Goal: Task Accomplishment & Management: Manage account settings

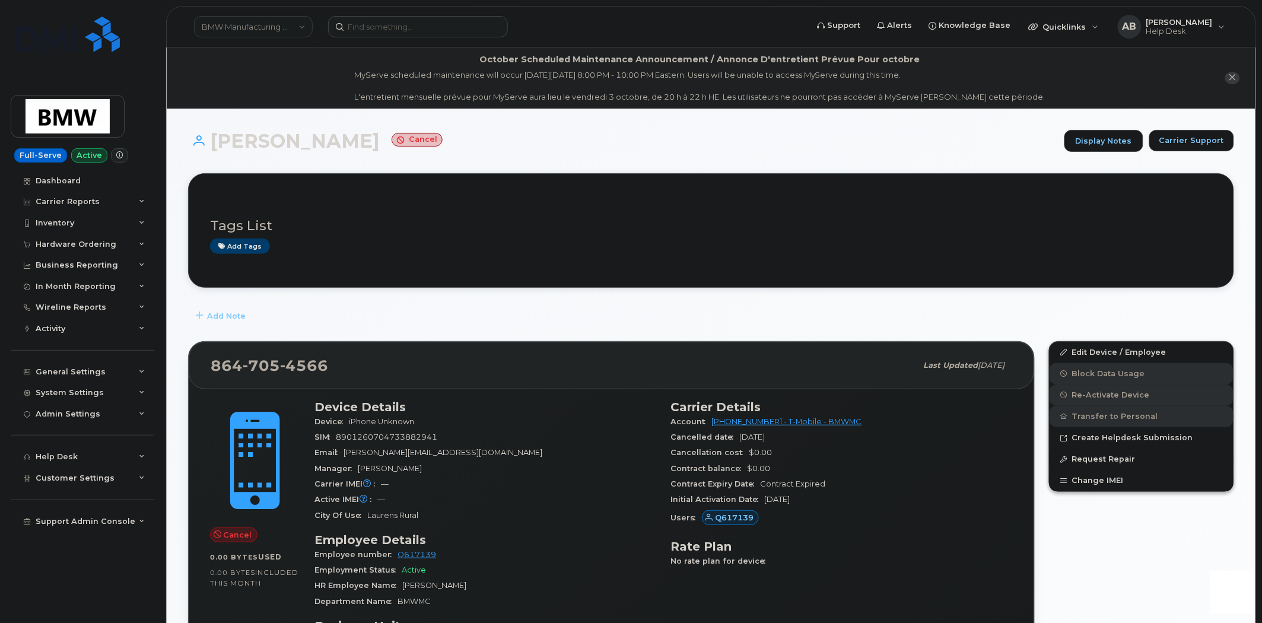
drag, startPoint x: 396, startPoint y: 37, endPoint x: 390, endPoint y: 27, distance: 12.2
click at [396, 34] on header "BMW Manufacturing Co LLC Support Alerts Knowledge Base Quicklinks Suspend / Can…" at bounding box center [711, 27] width 1090 height 42
click at [390, 27] on input at bounding box center [418, 26] width 180 height 21
paste input "604-317-6886"
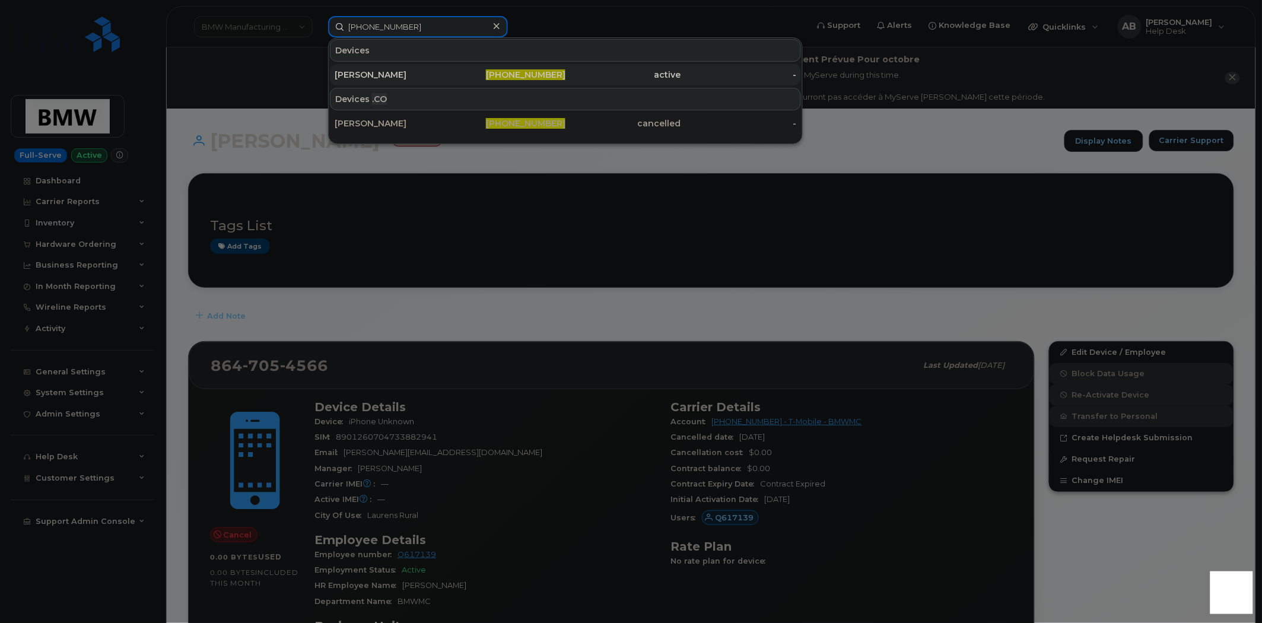
type input "604-317-6886"
click at [389, 69] on div "John Allan" at bounding box center [393, 75] width 116 height 12
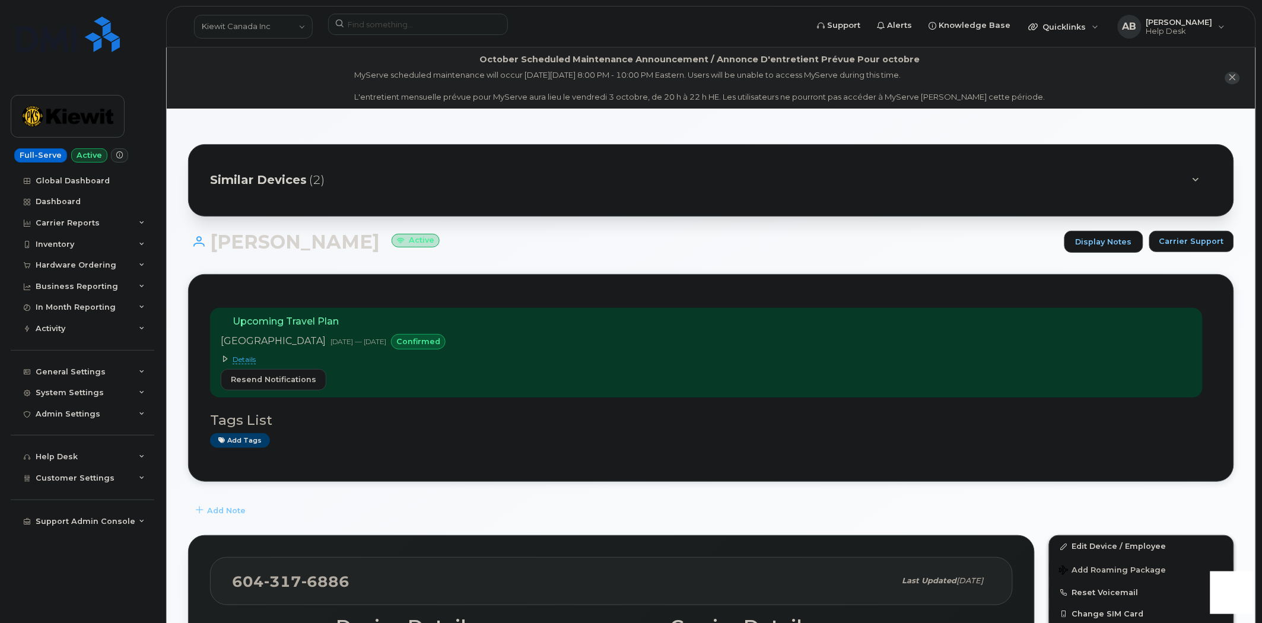
click at [224, 361] on icon at bounding box center [225, 358] width 7 height 7
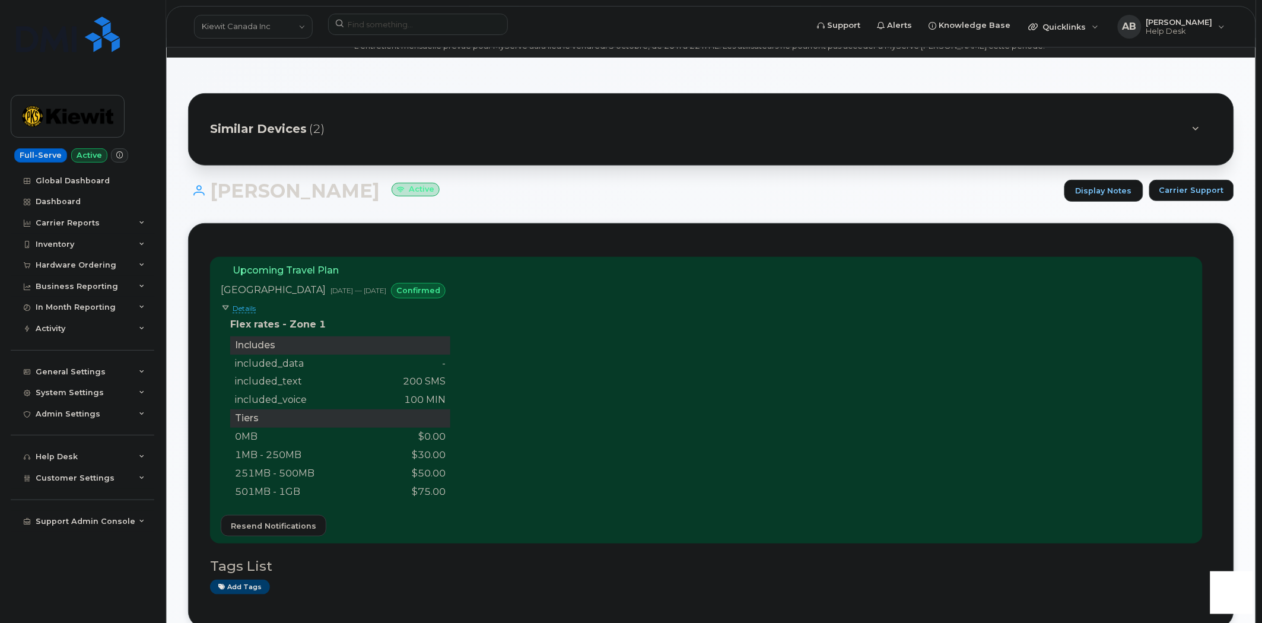
scroll to position [66, 0]
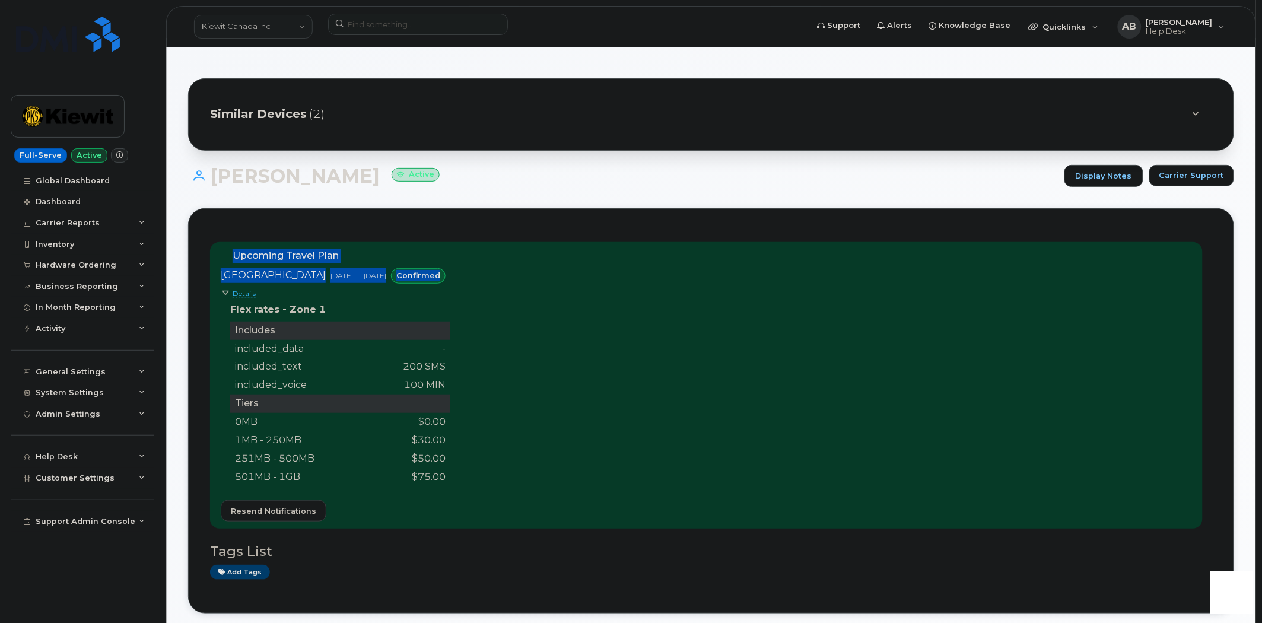
drag, startPoint x: 453, startPoint y: 277, endPoint x: 233, endPoint y: 256, distance: 221.2
click at [233, 256] on div "Upcoming Travel Plan New Zealand Oct 04, 2025 — Oct 24, 2025 confirmed Details …" at bounding box center [336, 385] width 230 height 272
copy div "Upcoming Travel Plan New Zealand Oct 04, 2025 — Oct 24, 2025 confirmed"
click at [390, 27] on input at bounding box center [418, 24] width 180 height 21
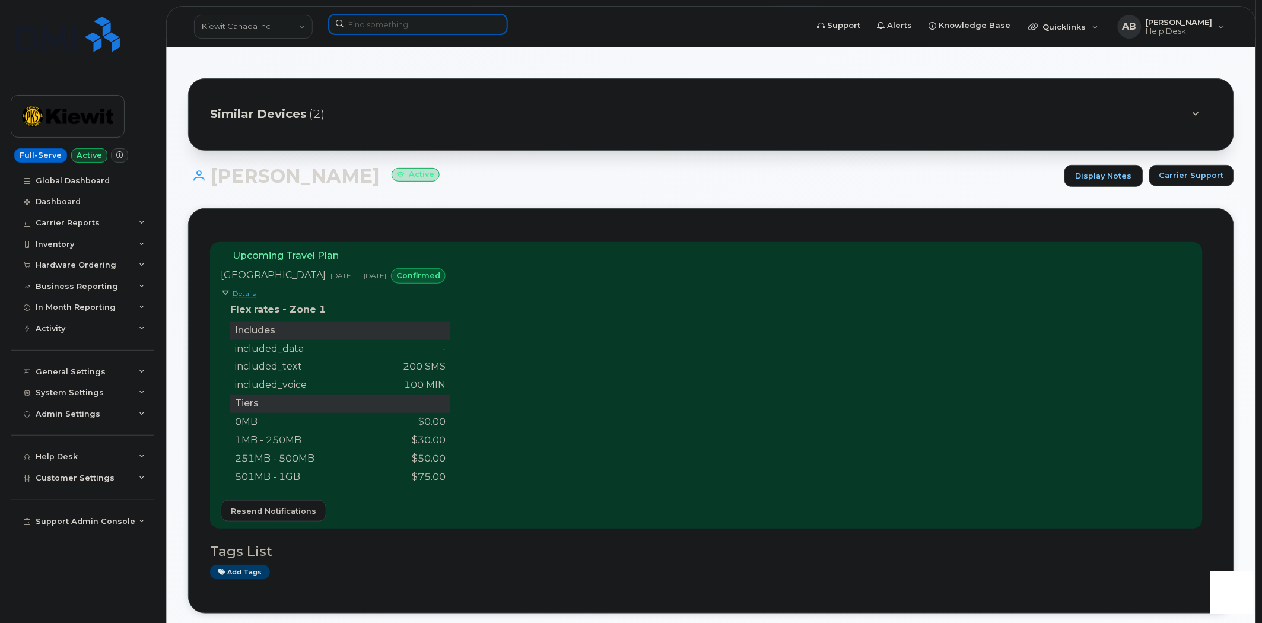
paste input "299353"
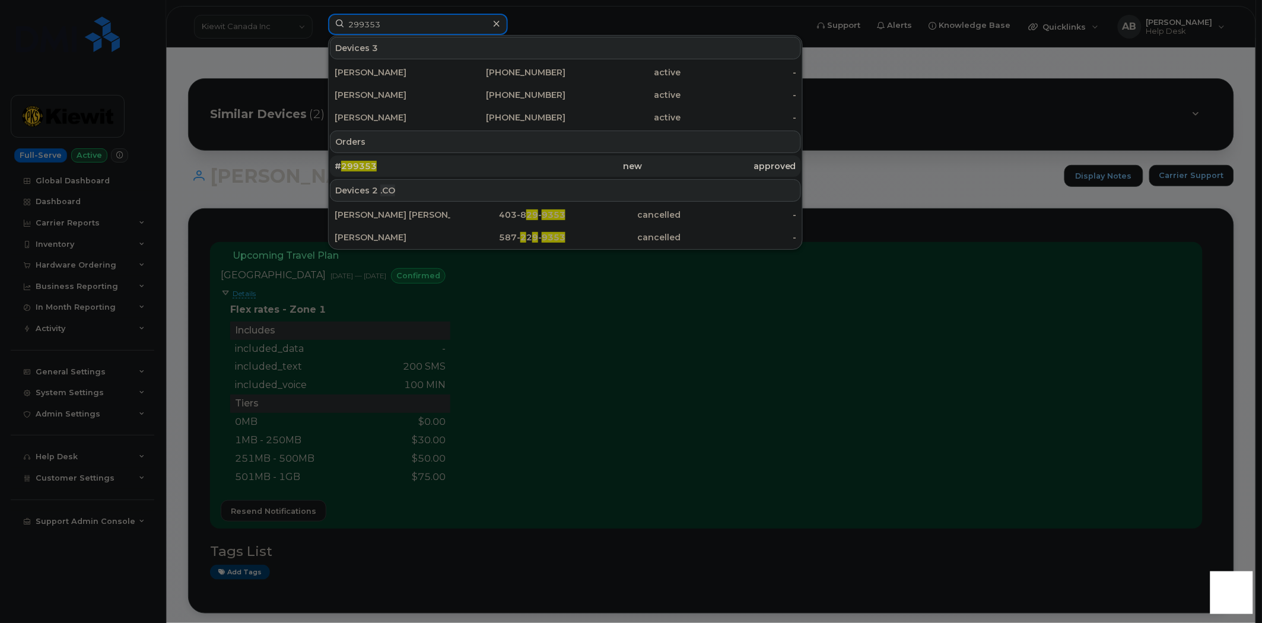
type input "299353"
click at [392, 167] on div "# 299353" at bounding box center [412, 166] width 154 height 12
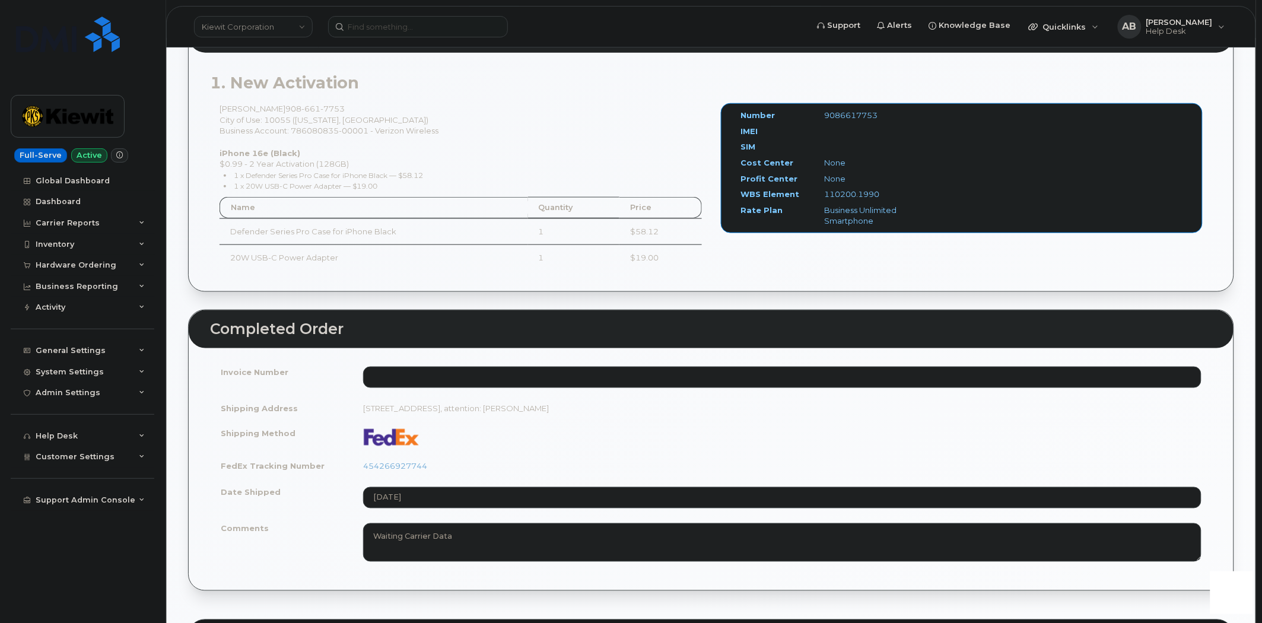
scroll to position [395, 0]
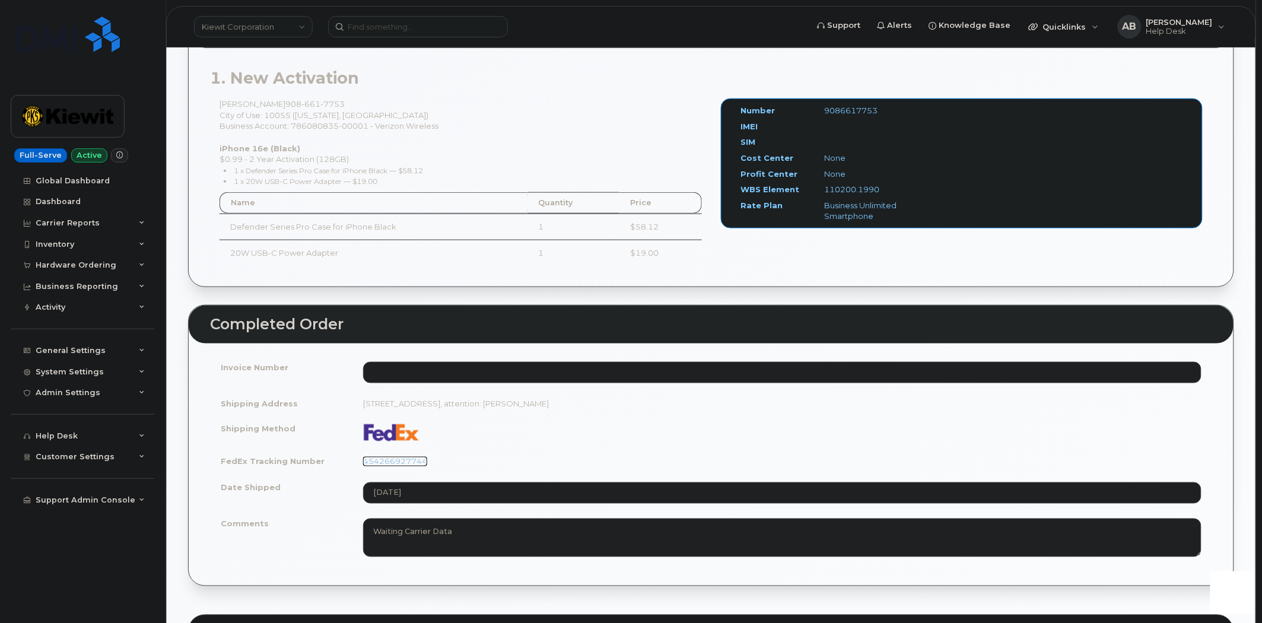
click at [420, 464] on link "454266927744" at bounding box center [395, 461] width 64 height 9
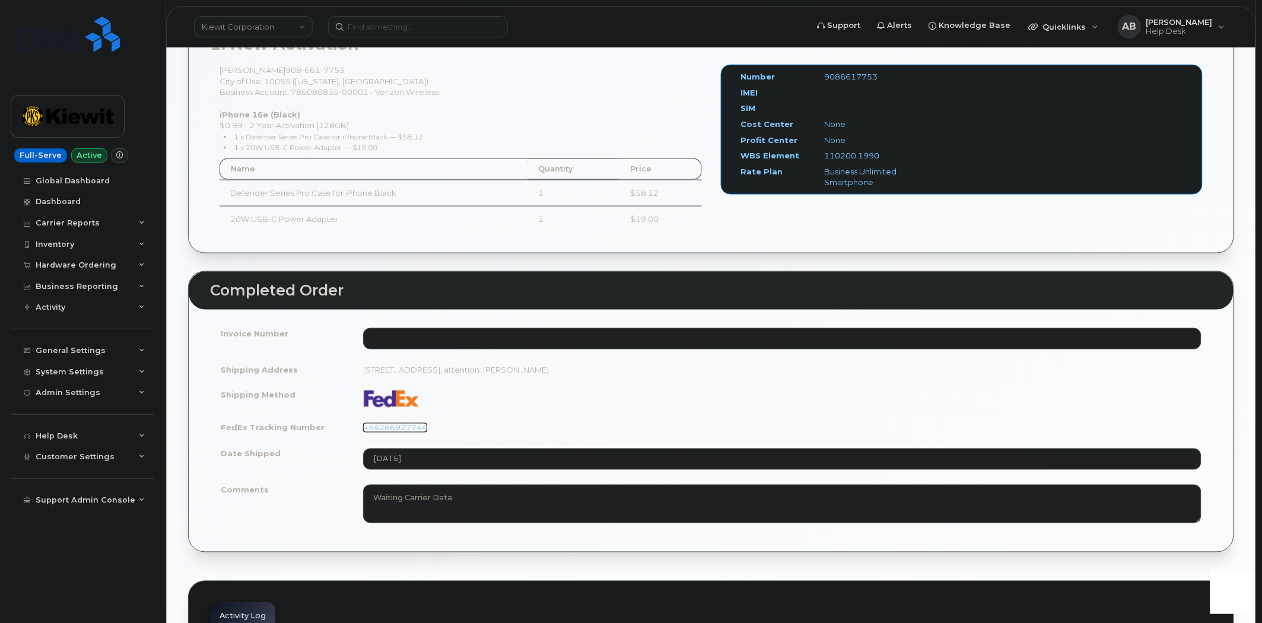
scroll to position [461, 0]
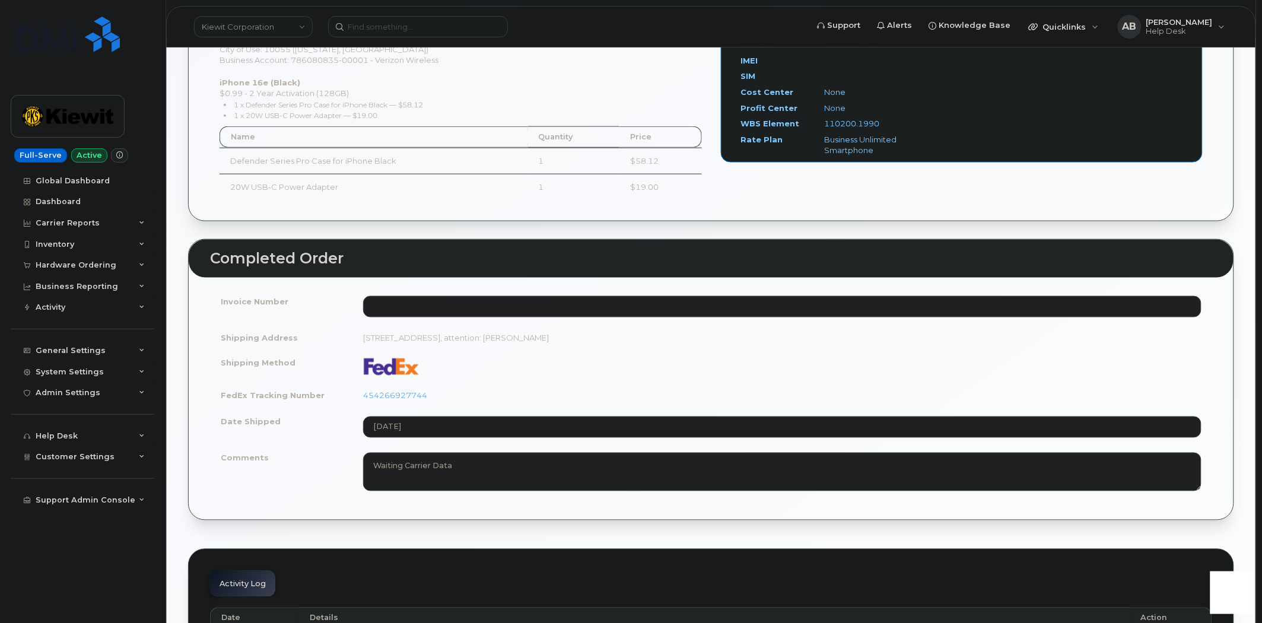
click at [661, 108] on li "1 x Defender Series Pro Case for iPhone Black — $58.12" at bounding box center [463, 104] width 478 height 11
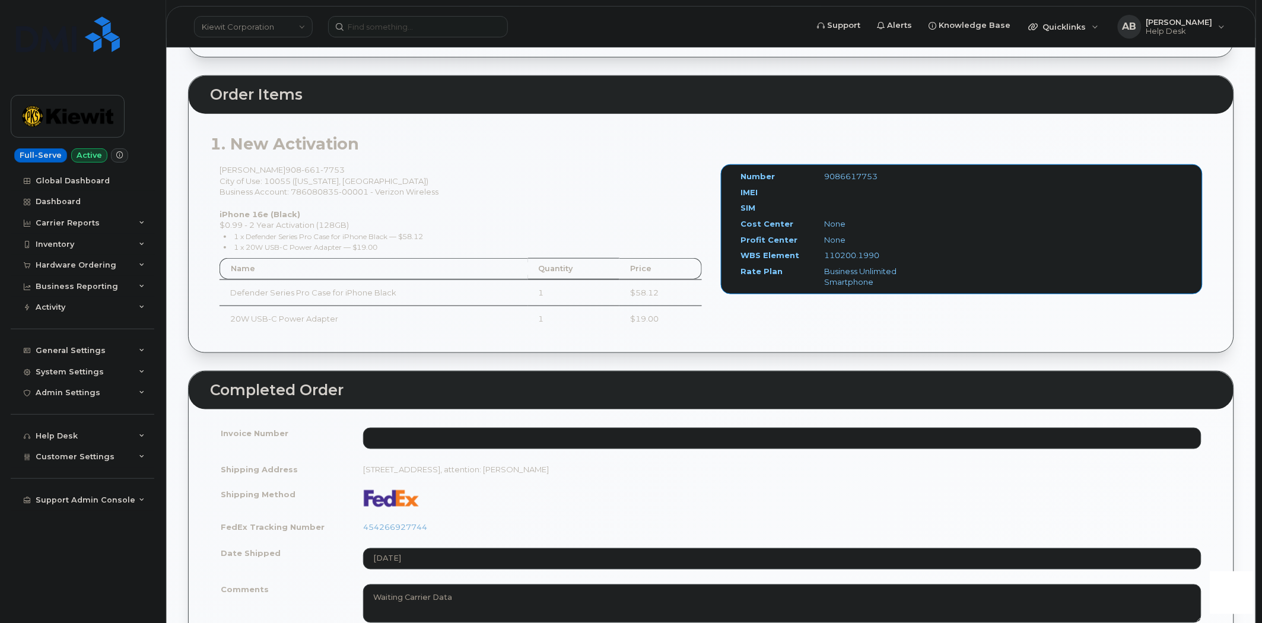
scroll to position [395, 0]
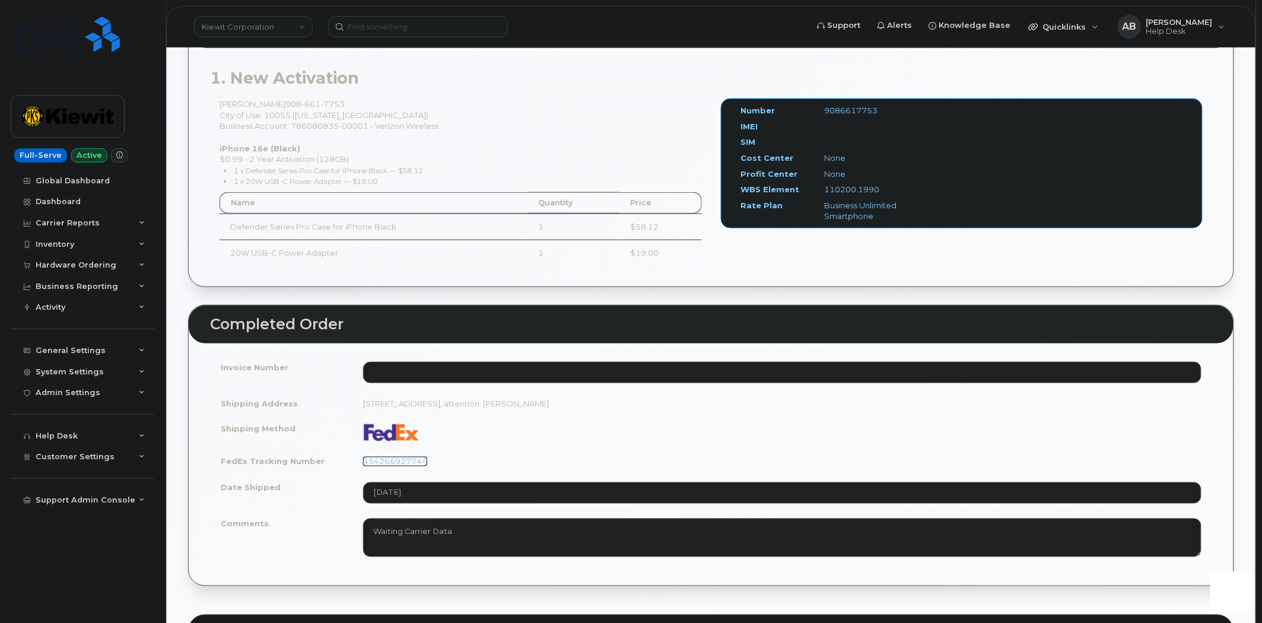
click at [405, 460] on link "454266927744" at bounding box center [395, 461] width 64 height 9
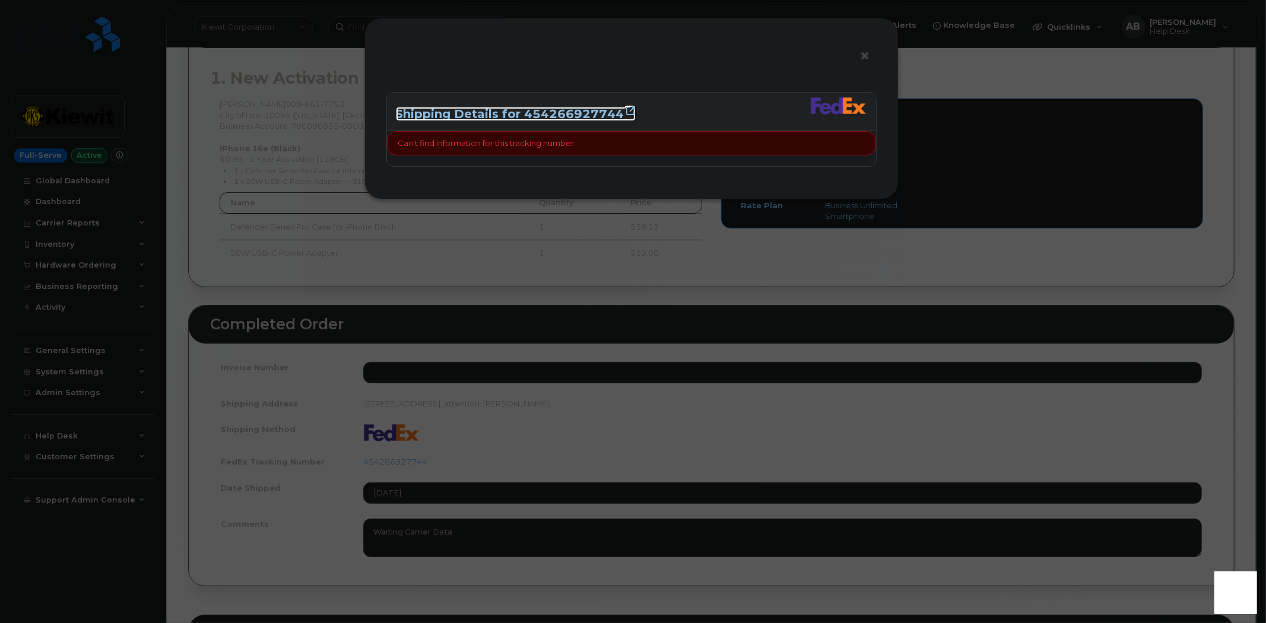
click at [593, 112] on link "Shipping Details for 454266927744" at bounding box center [516, 114] width 240 height 14
click at [566, 259] on div "× Shipping Details for 454266927744 Can't find information for this tracking nu…" at bounding box center [633, 311] width 1266 height 623
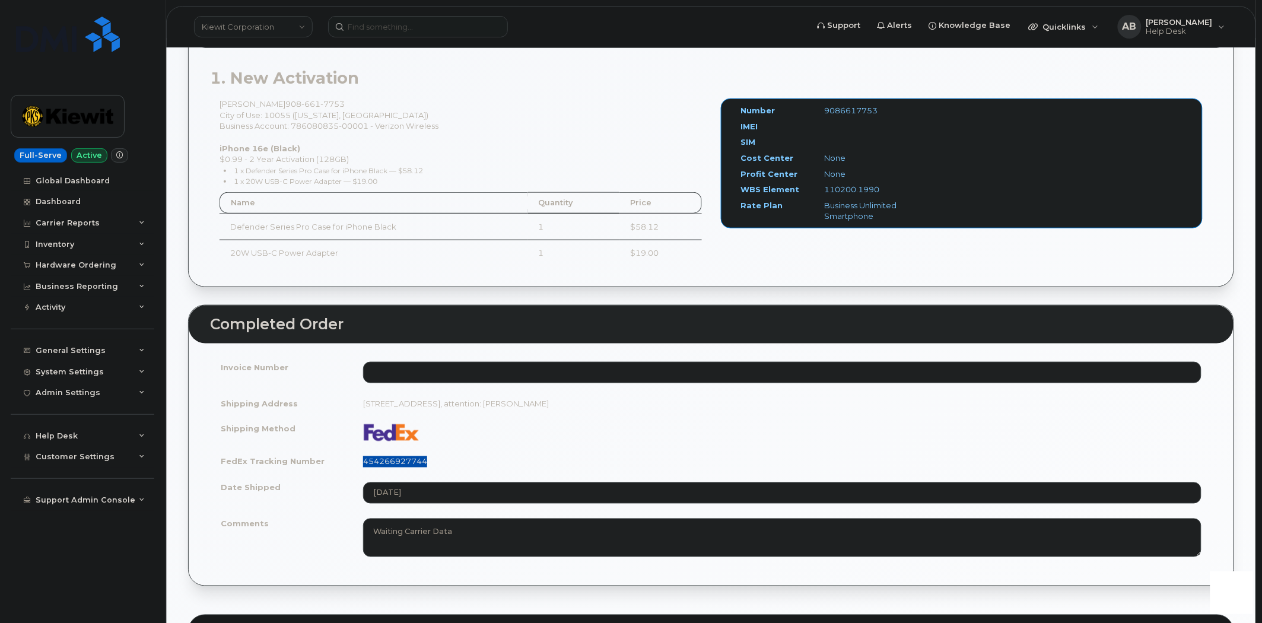
drag, startPoint x: 437, startPoint y: 465, endPoint x: 365, endPoint y: 466, distance: 71.8
click at [365, 466] on td "454266927744" at bounding box center [782, 462] width 860 height 26
copy link "454266927744"
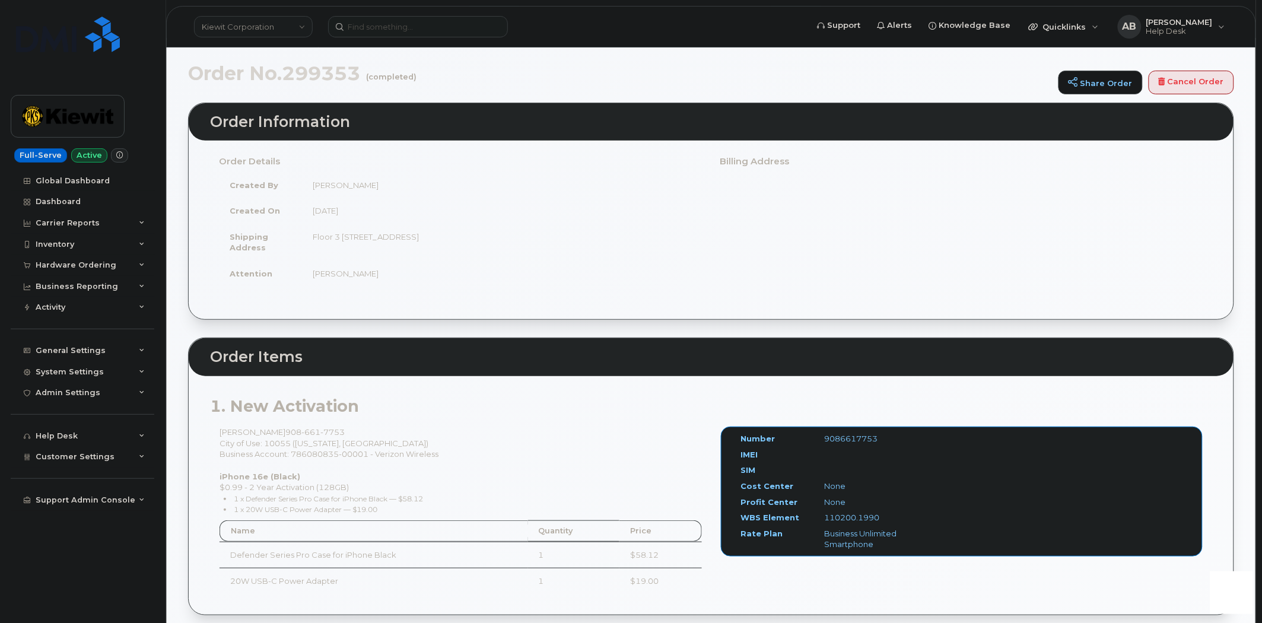
scroll to position [66, 0]
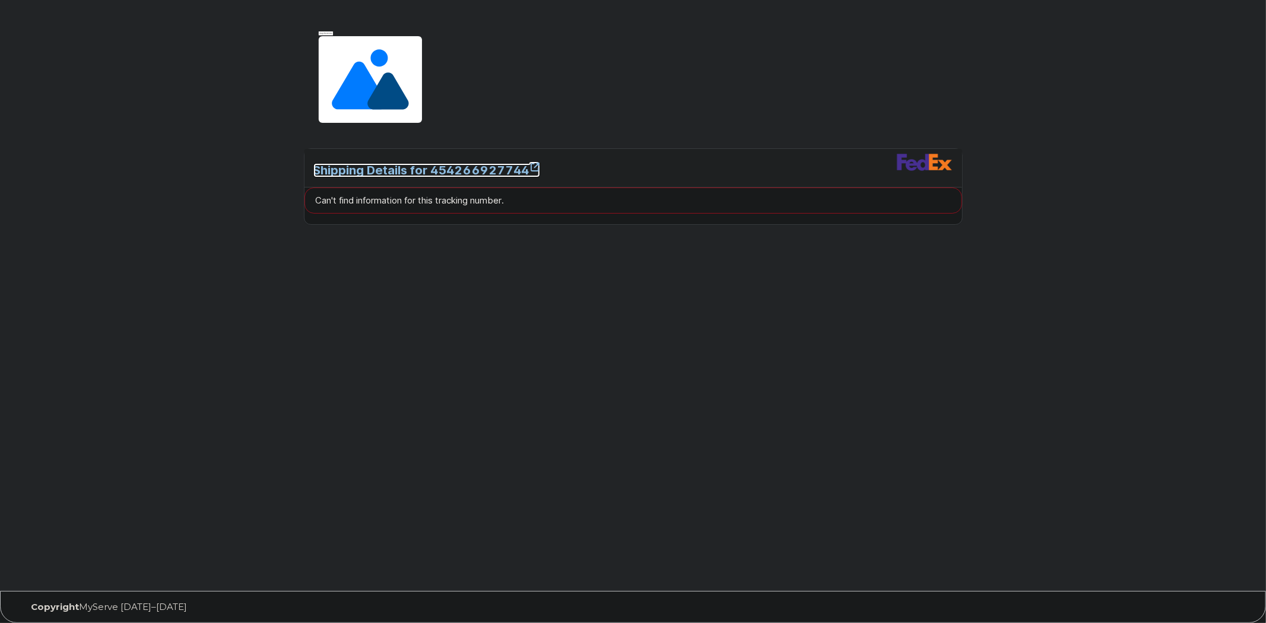
click at [495, 170] on link "Shipping Details for 454266927744" at bounding box center [426, 170] width 227 height 14
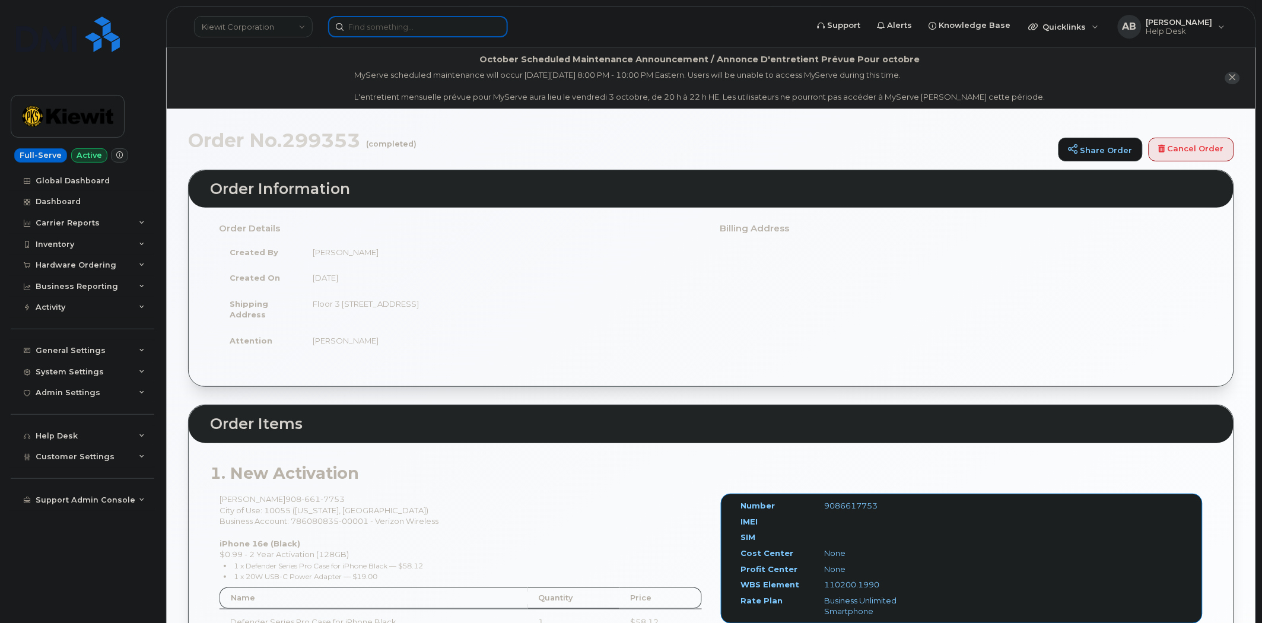
click at [380, 24] on input at bounding box center [418, 26] width 180 height 21
paste input "[PHONE_NUMBER]"
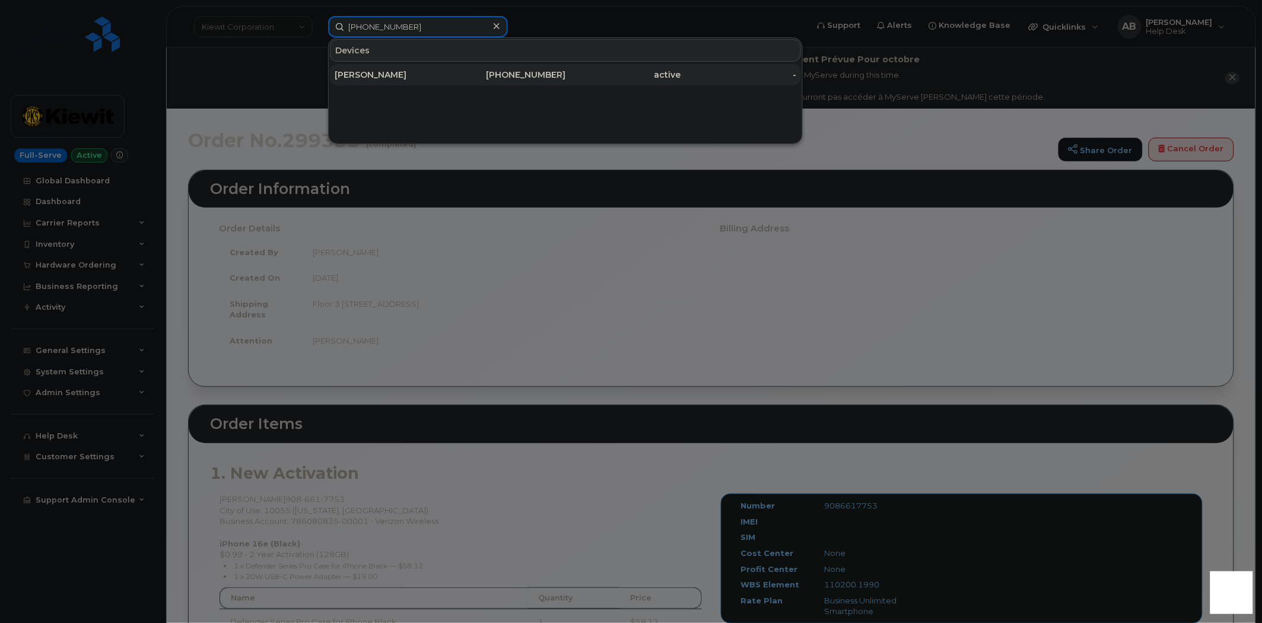
type input "[PHONE_NUMBER]"
click at [418, 79] on div "[PERSON_NAME]" at bounding box center [393, 75] width 116 height 12
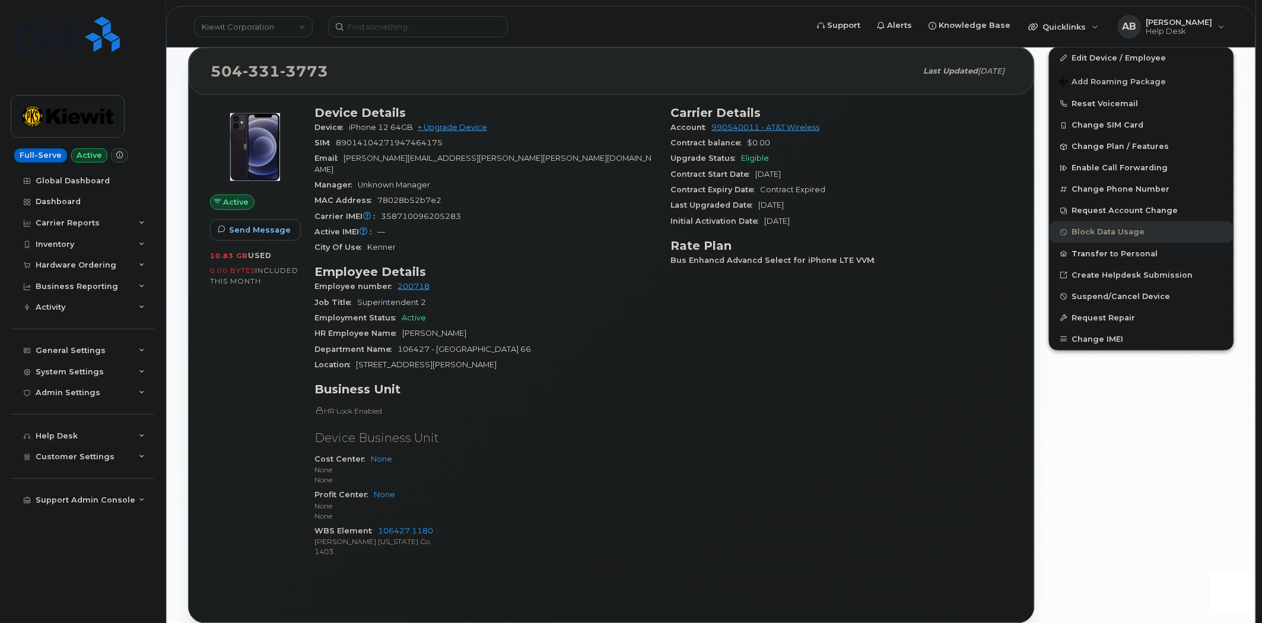
scroll to position [198, 0]
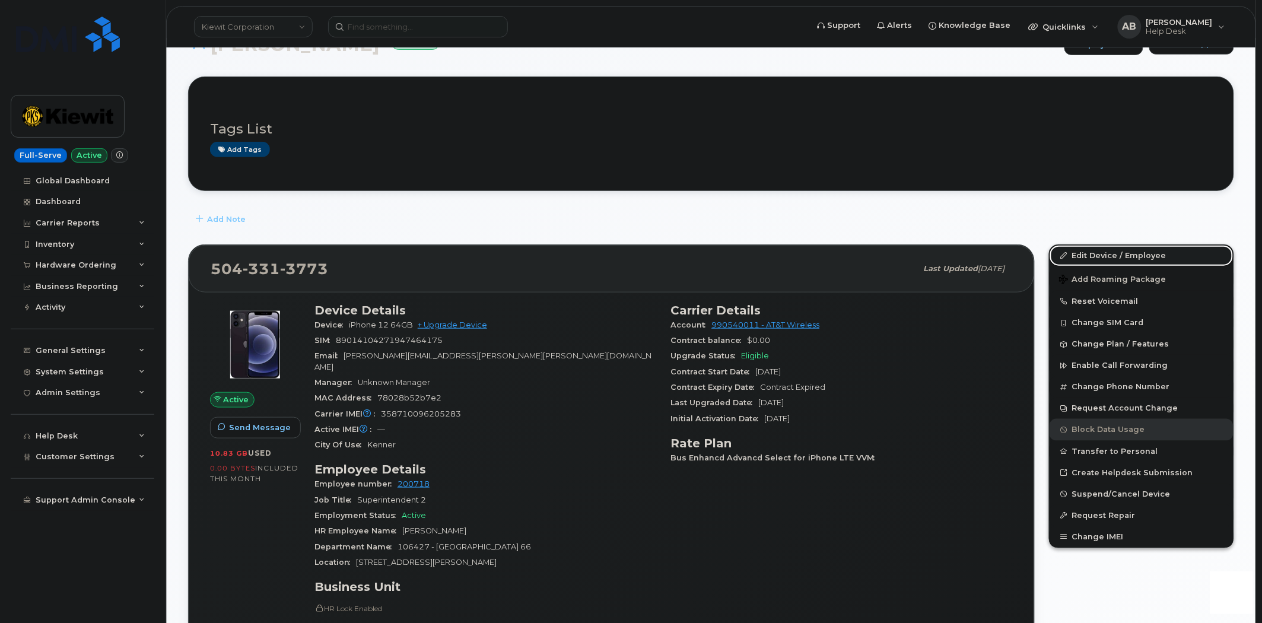
click at [1116, 247] on link "Edit Device / Employee" at bounding box center [1142, 255] width 184 height 21
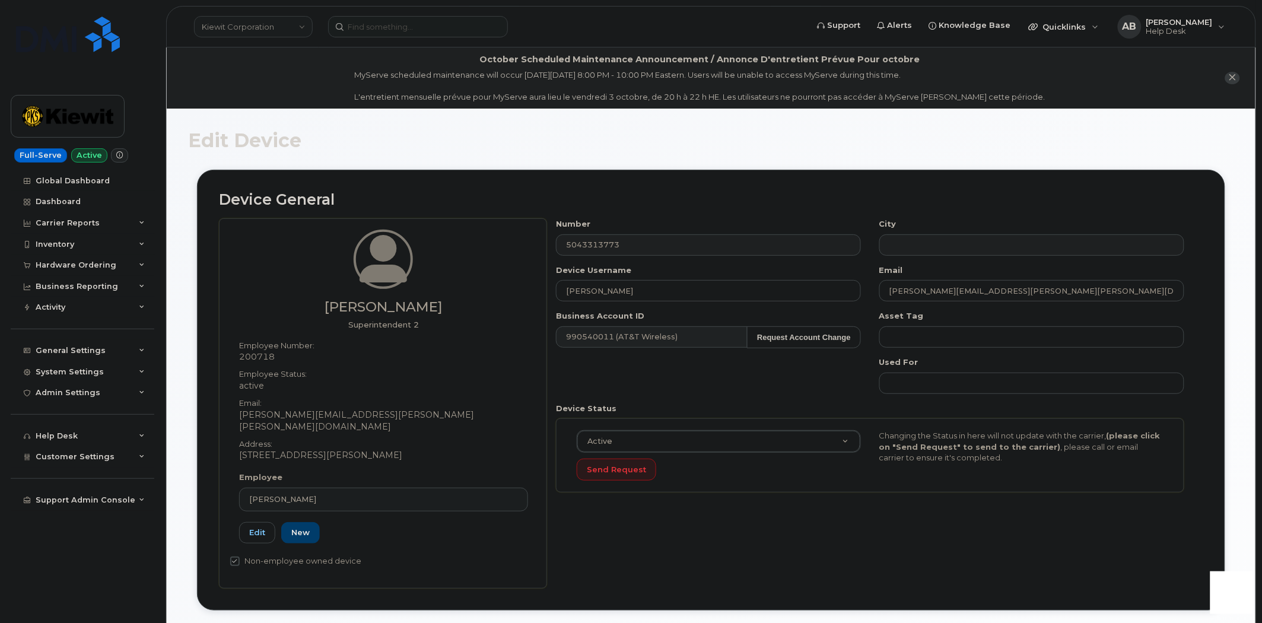
click at [546, 190] on div "Device General Shane Gautreaux Superintendent 2 Employee Number: 200718 Employe…" at bounding box center [711, 390] width 1028 height 441
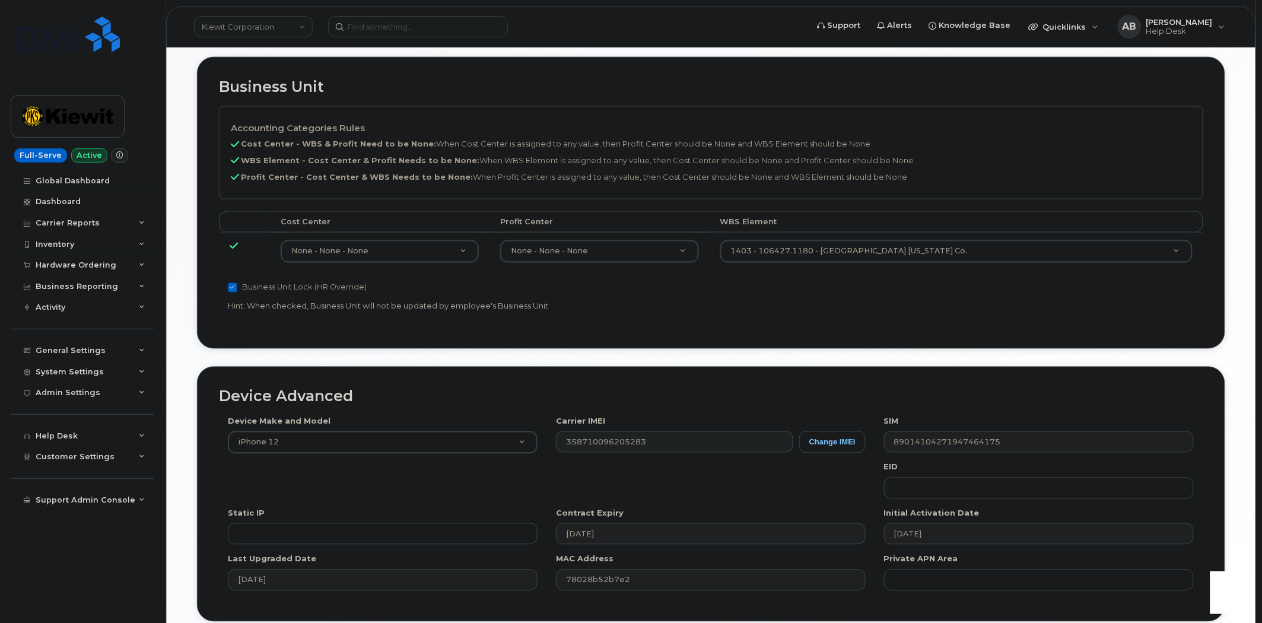
scroll to position [593, 0]
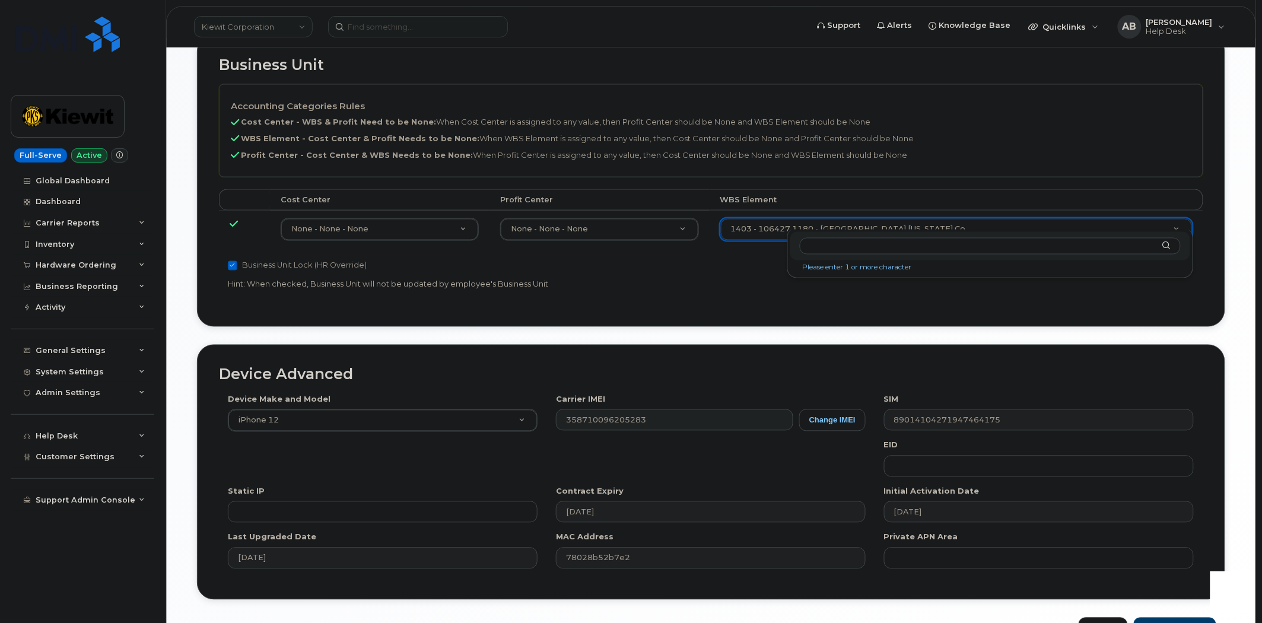
click at [884, 248] on input "text" at bounding box center [990, 246] width 380 height 17
type input "105787.1096"
type input "30061647"
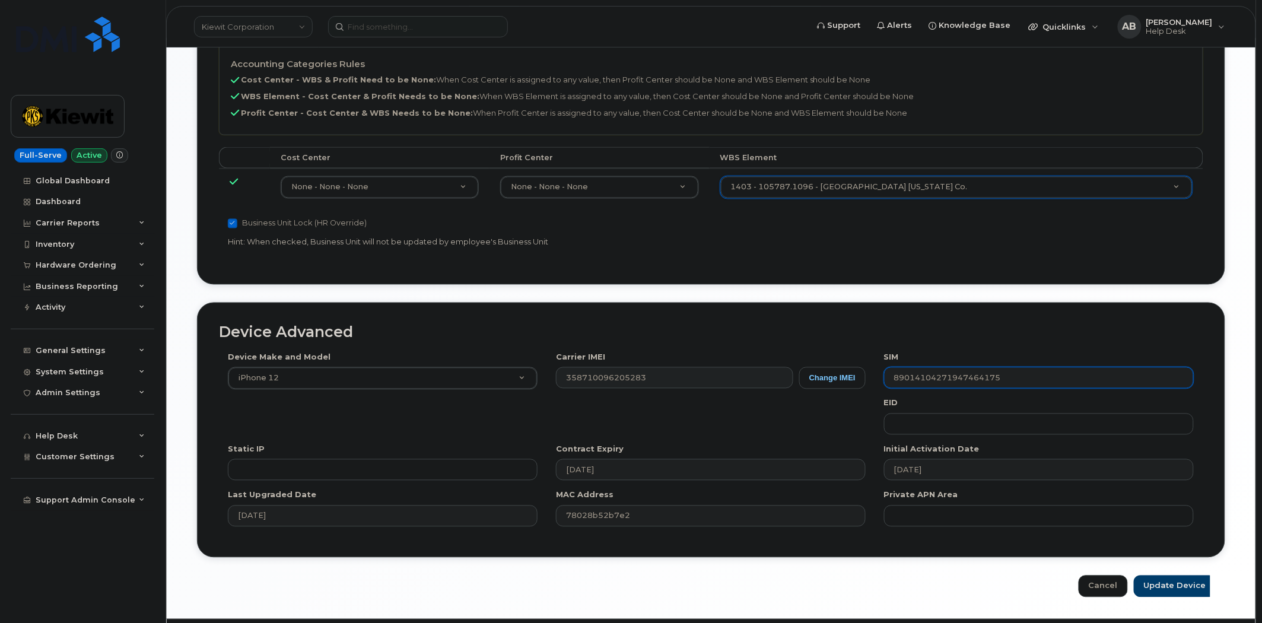
scroll to position [657, 0]
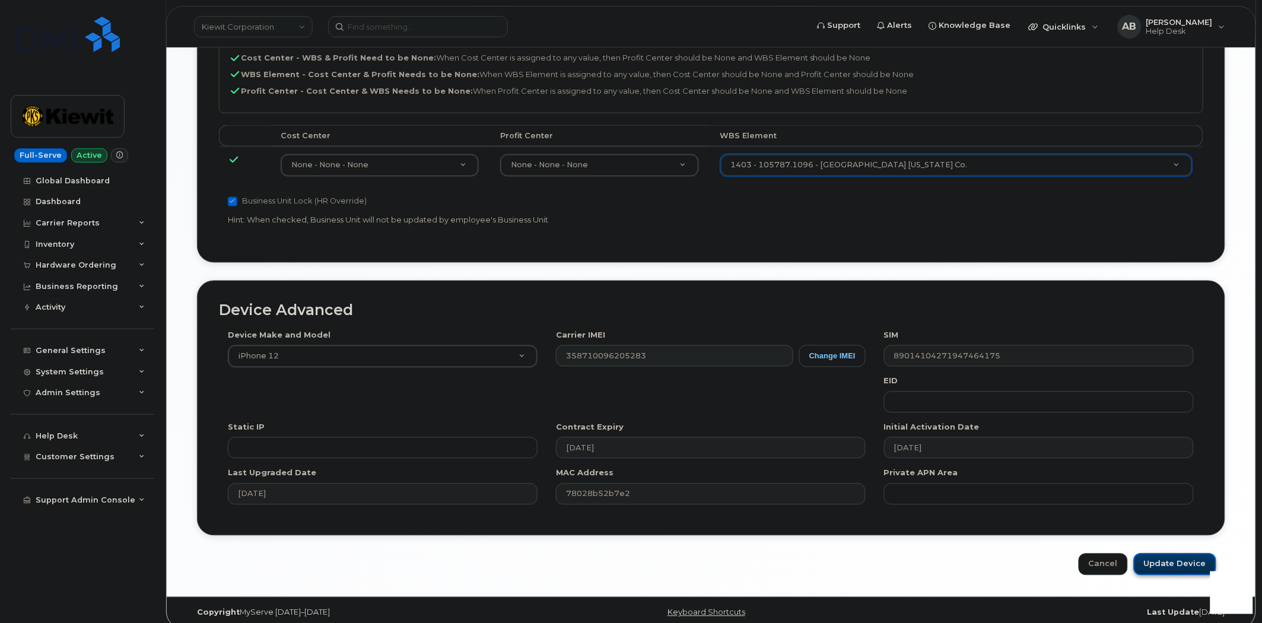
click at [1149, 561] on input "Update Device" at bounding box center [1175, 565] width 82 height 22
type input "Saving..."
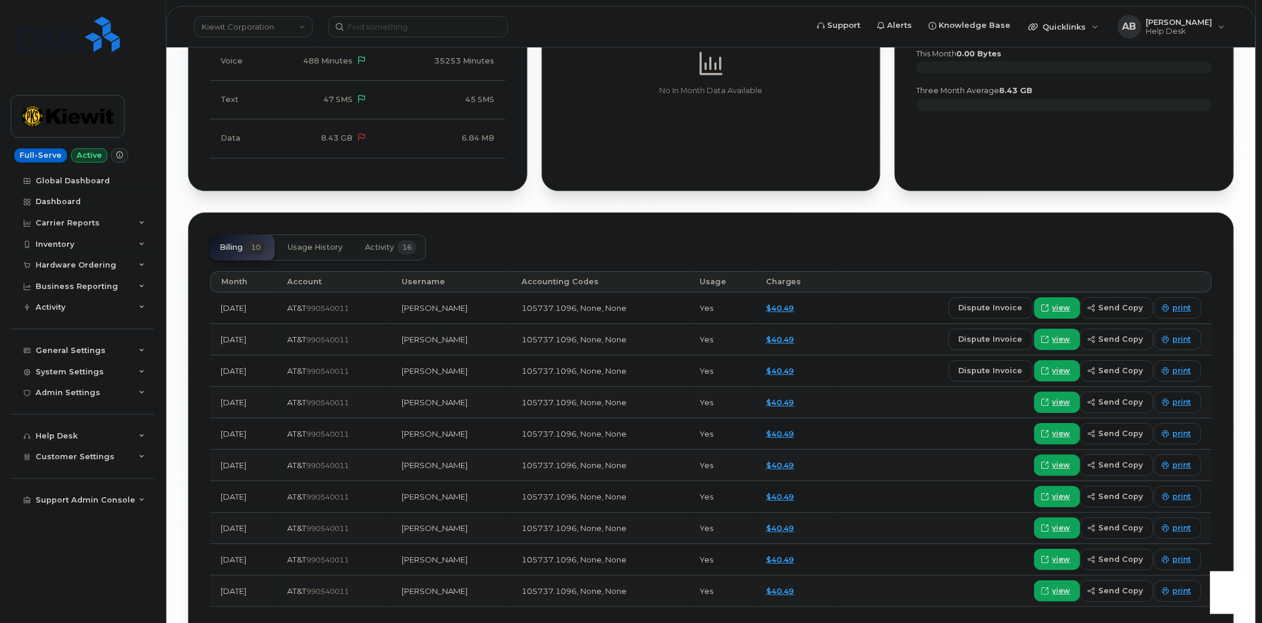
scroll to position [1318, 0]
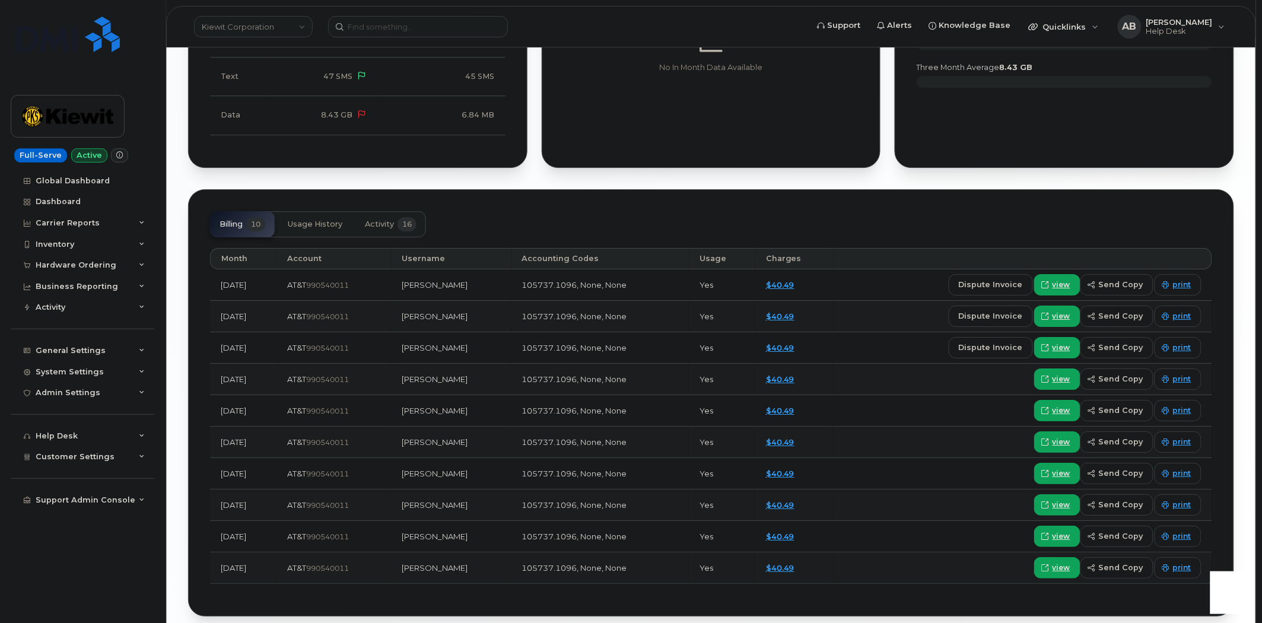
click at [374, 218] on button "Activity 16" at bounding box center [390, 224] width 71 height 26
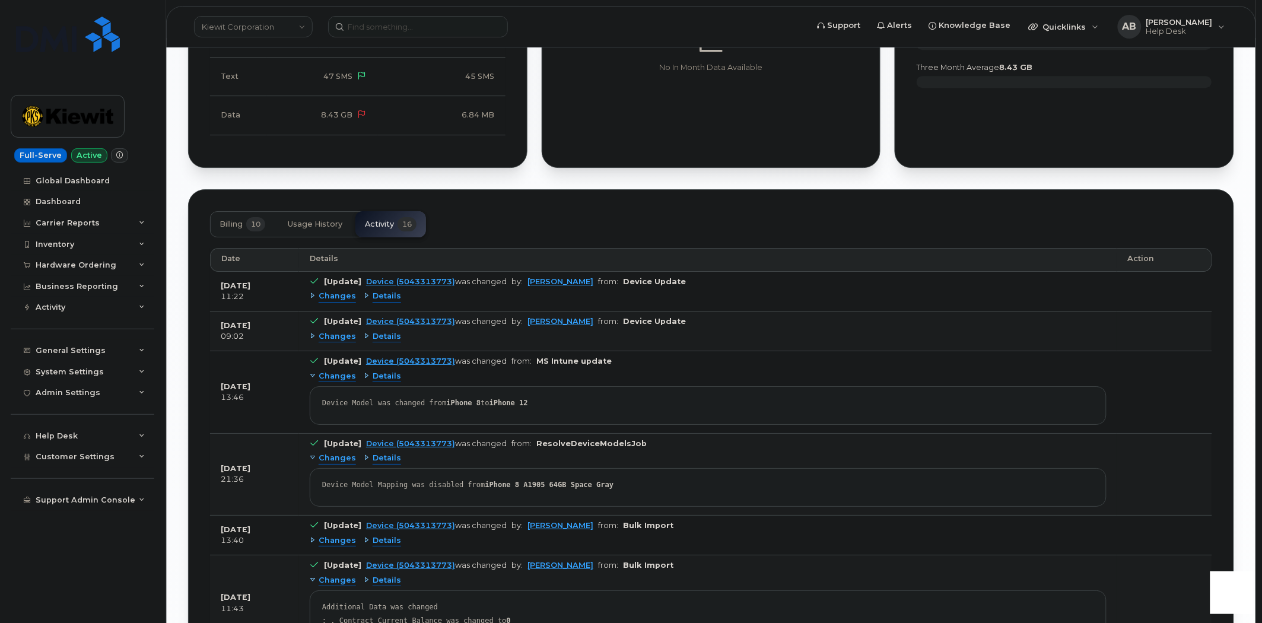
click at [380, 331] on span "Details" at bounding box center [387, 336] width 28 height 11
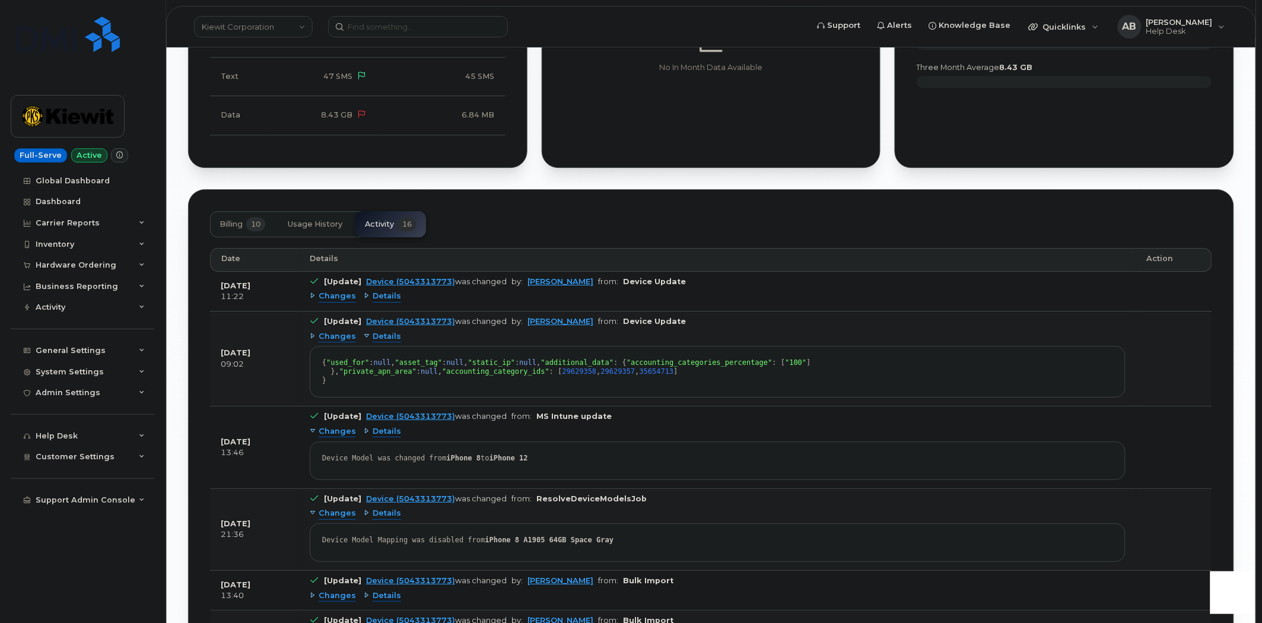
click at [386, 291] on span "Details" at bounding box center [387, 296] width 28 height 11
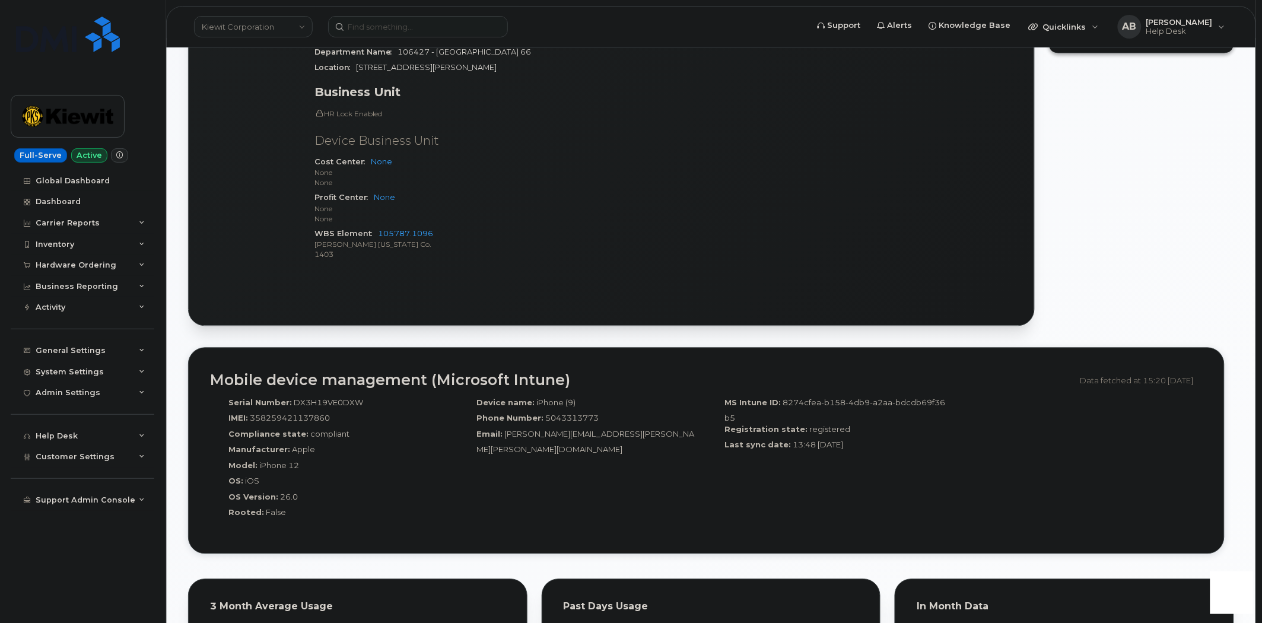
scroll to position [461, 0]
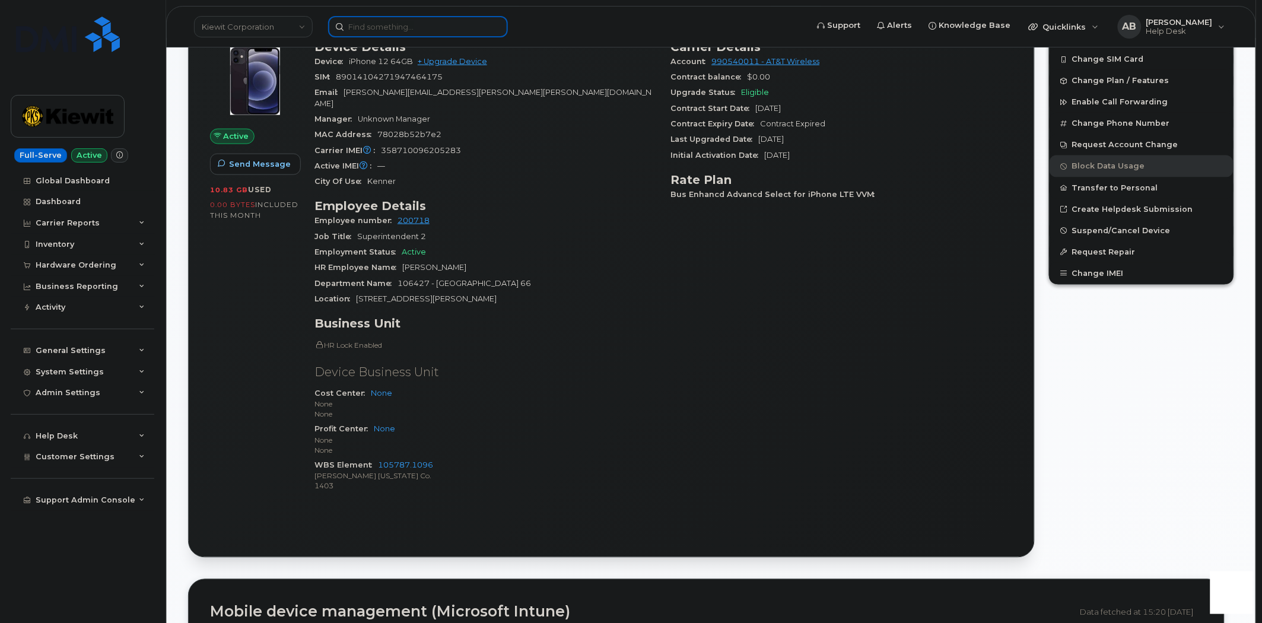
click at [388, 32] on input at bounding box center [418, 26] width 180 height 21
paste input "(602)-556-2686"
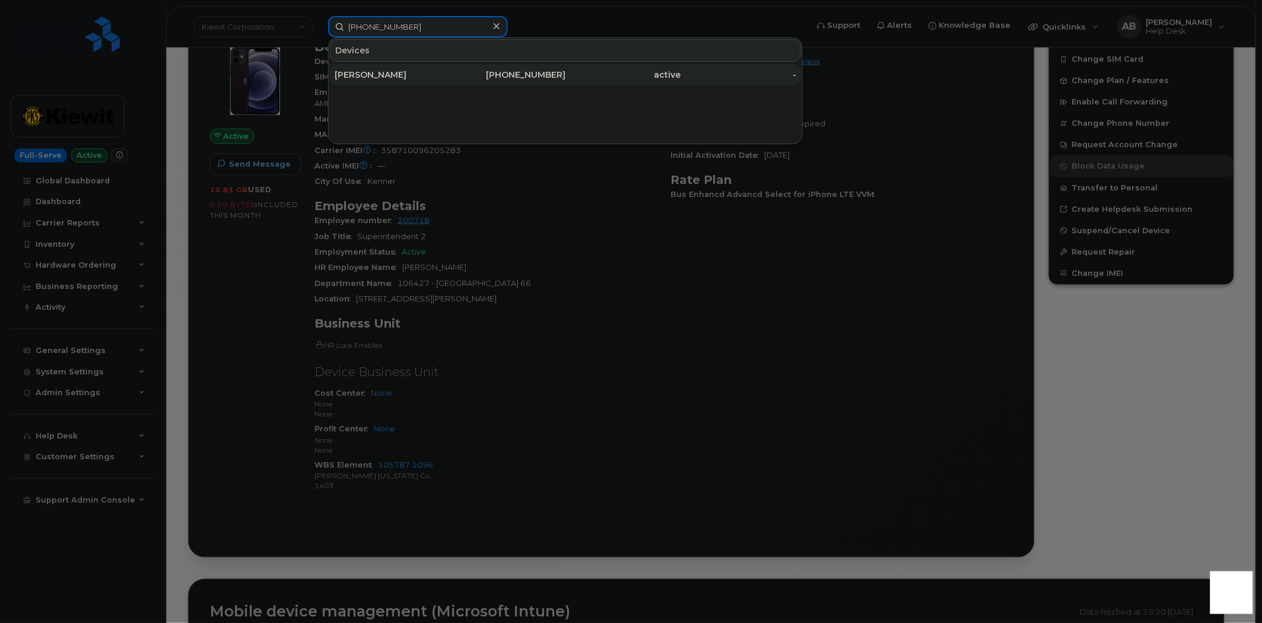
type input "(602)-556-2686"
click at [408, 79] on div "[PERSON_NAME]" at bounding box center [393, 75] width 116 height 12
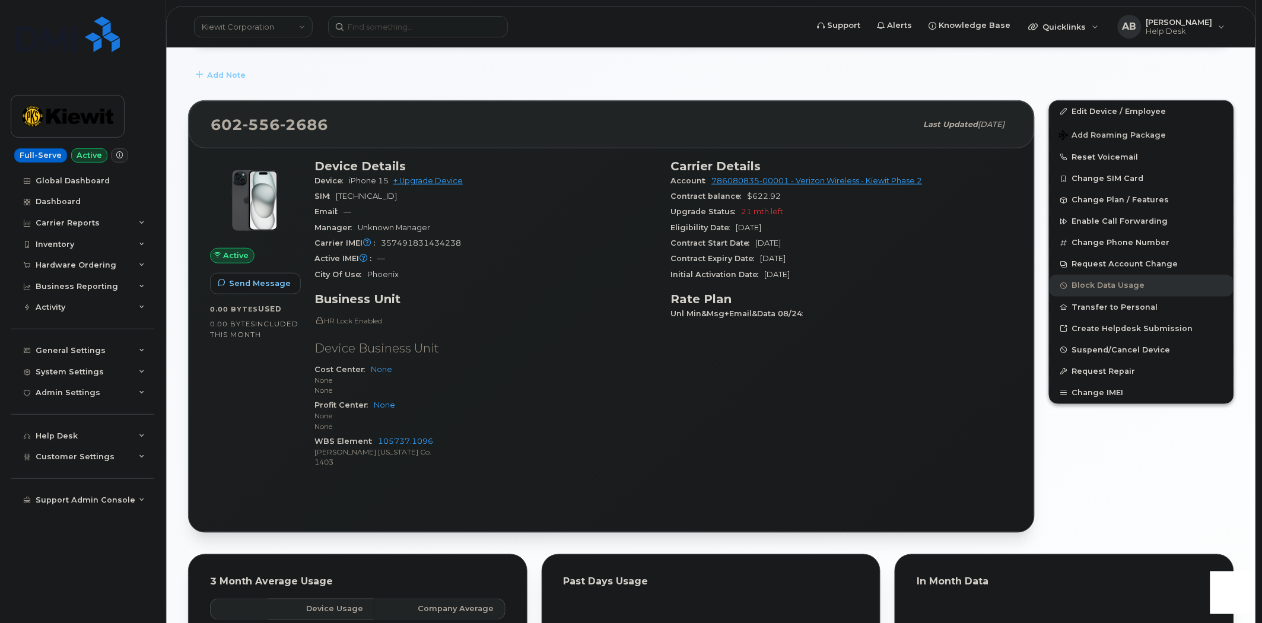
scroll to position [258, 0]
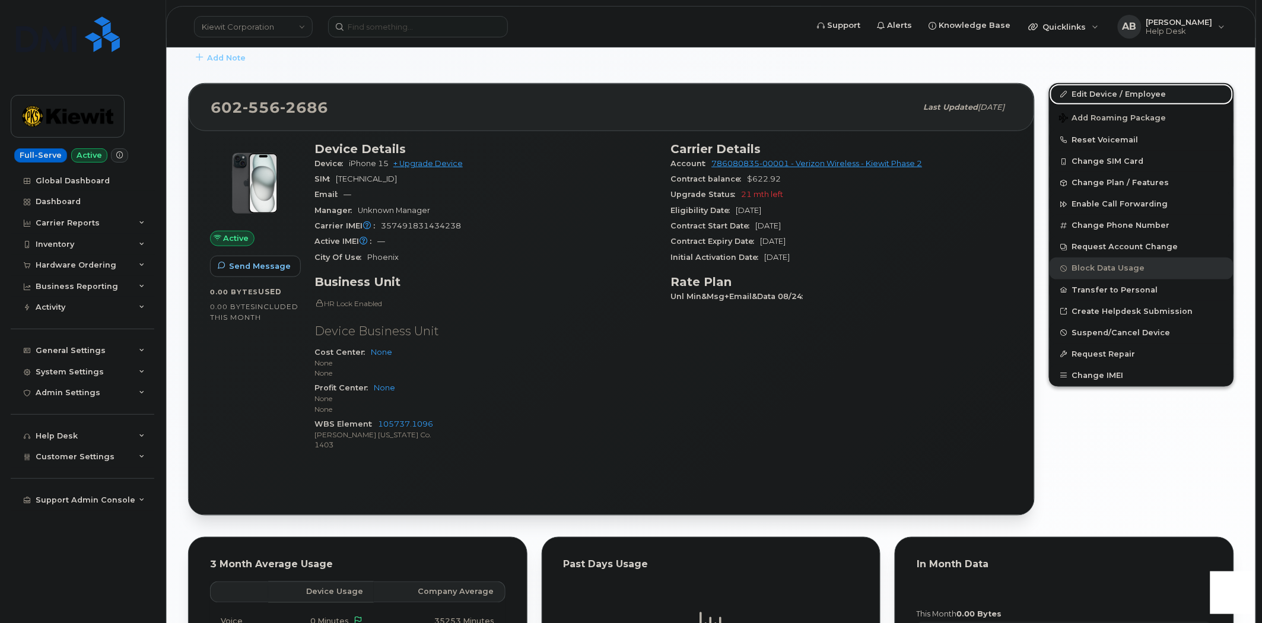
click at [1081, 93] on link "Edit Device / Employee" at bounding box center [1142, 94] width 184 height 21
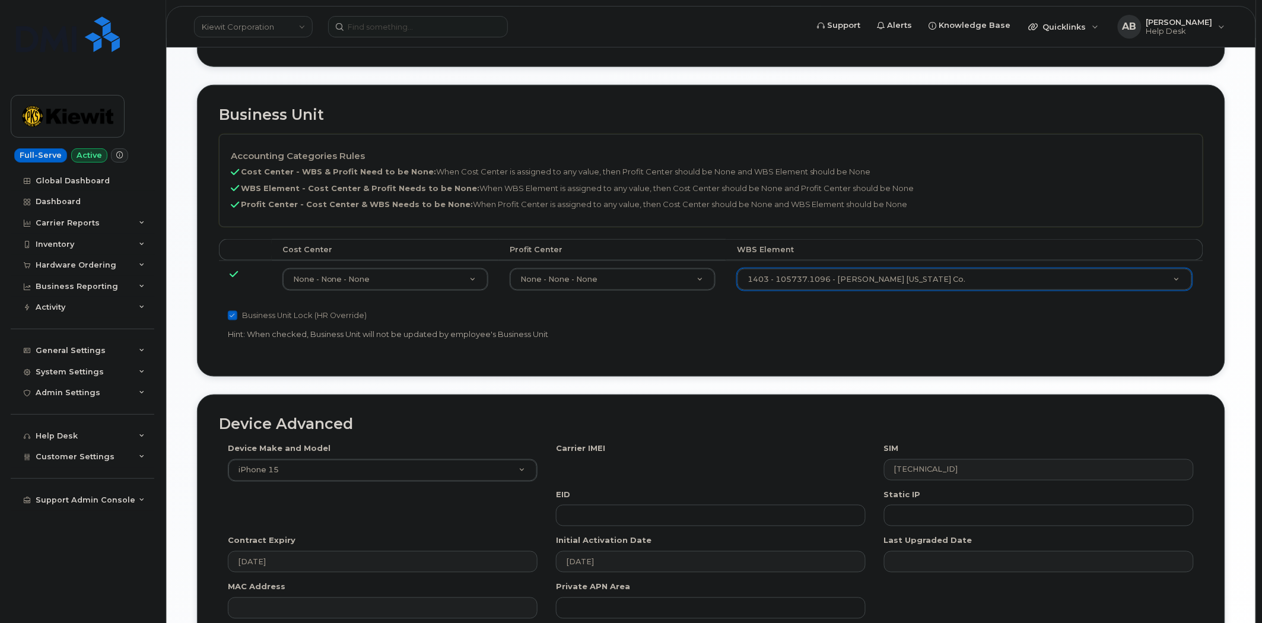
scroll to position [457, 0]
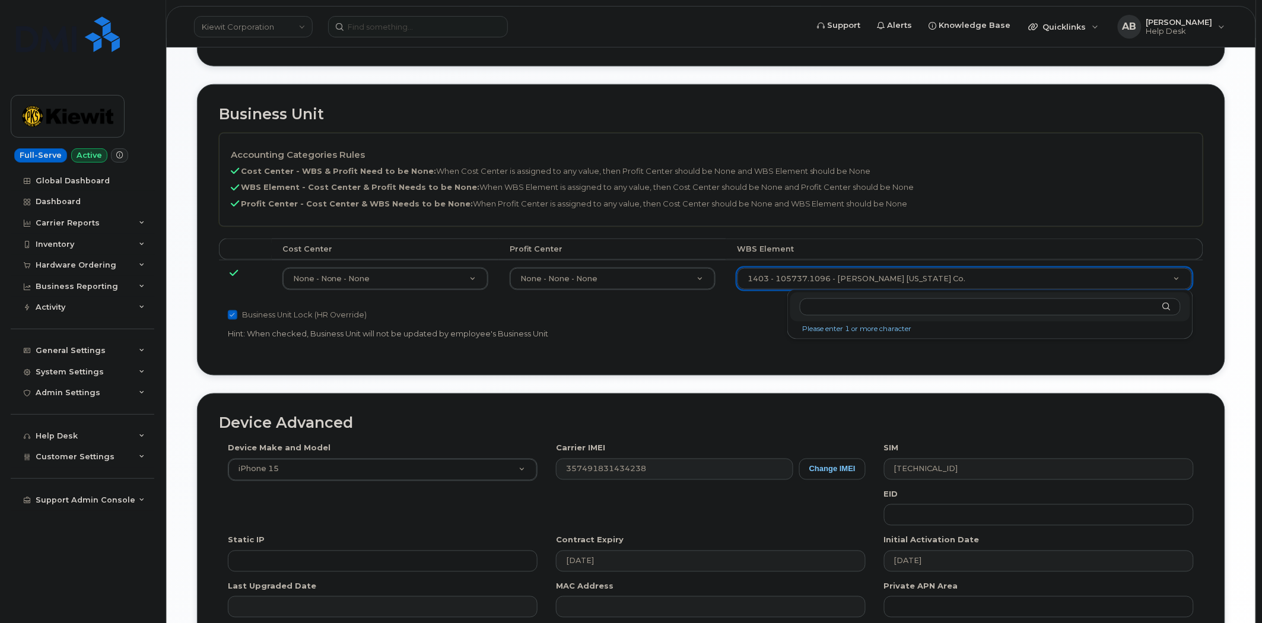
click at [841, 309] on input "text" at bounding box center [990, 306] width 380 height 17
type input "105787.1096"
type input "30061647"
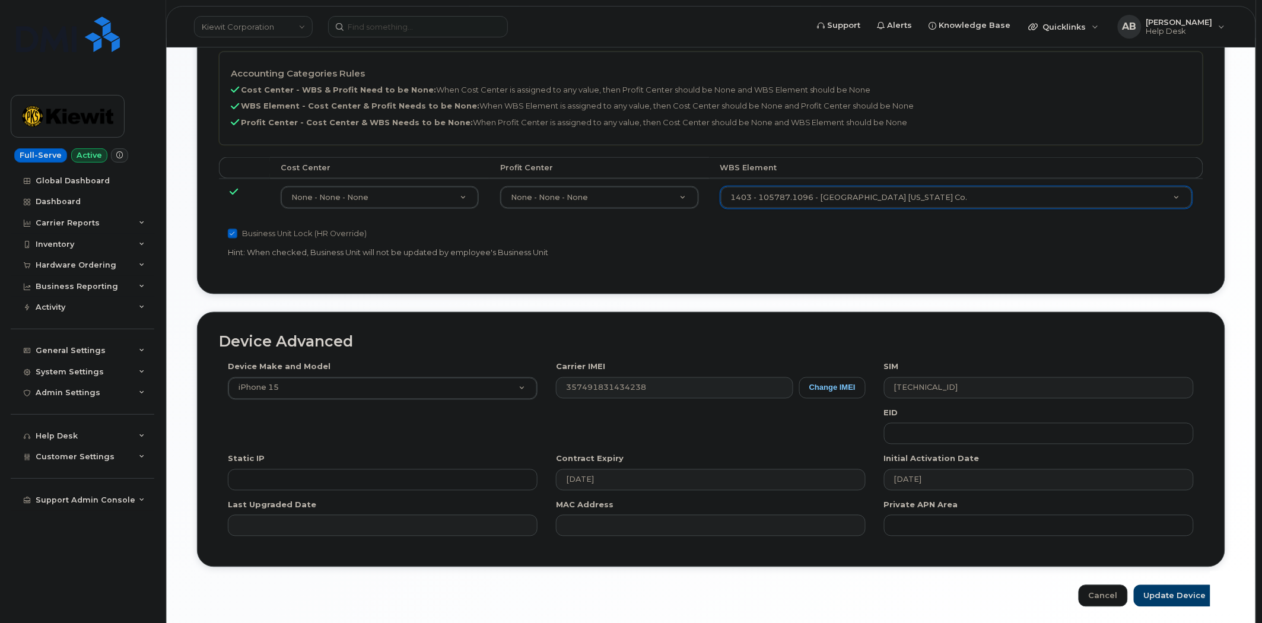
scroll to position [583, 0]
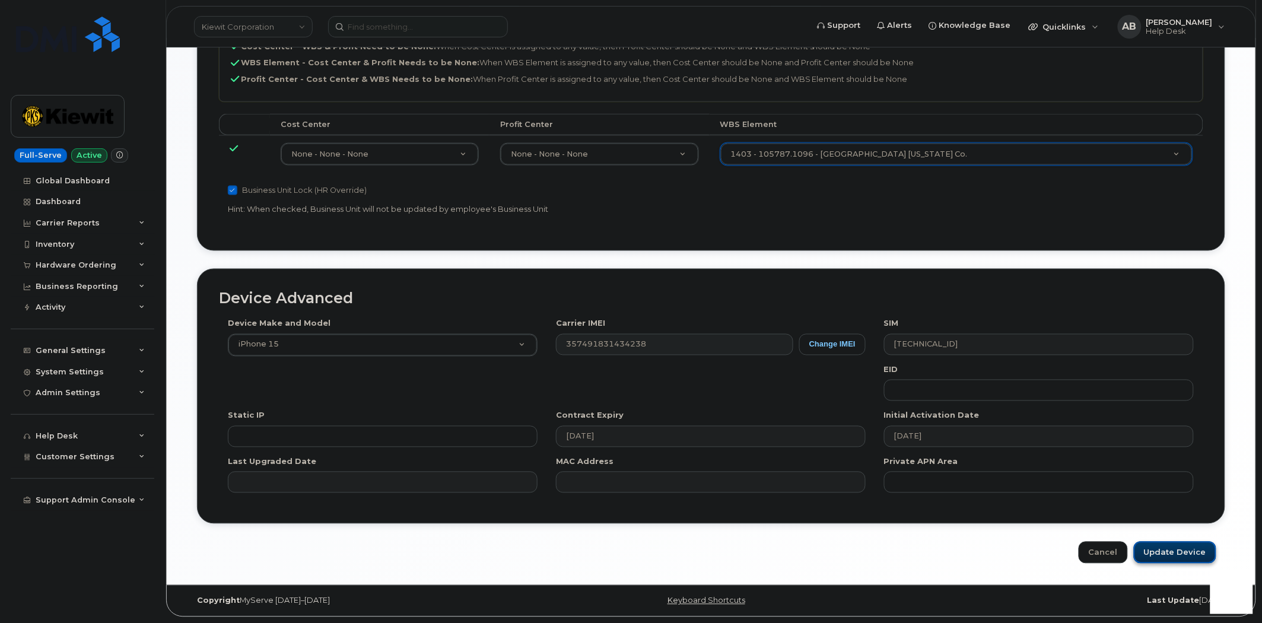
click at [1176, 554] on input "Update Device" at bounding box center [1175, 553] width 82 height 22
type input "Saving..."
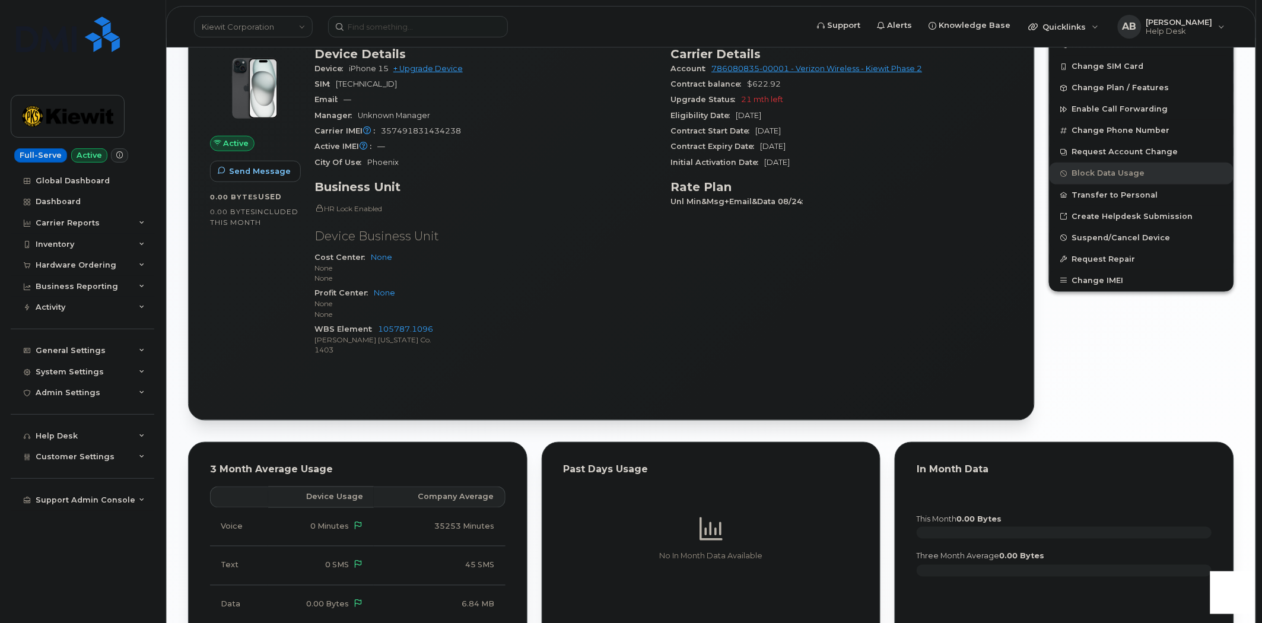
scroll to position [329, 0]
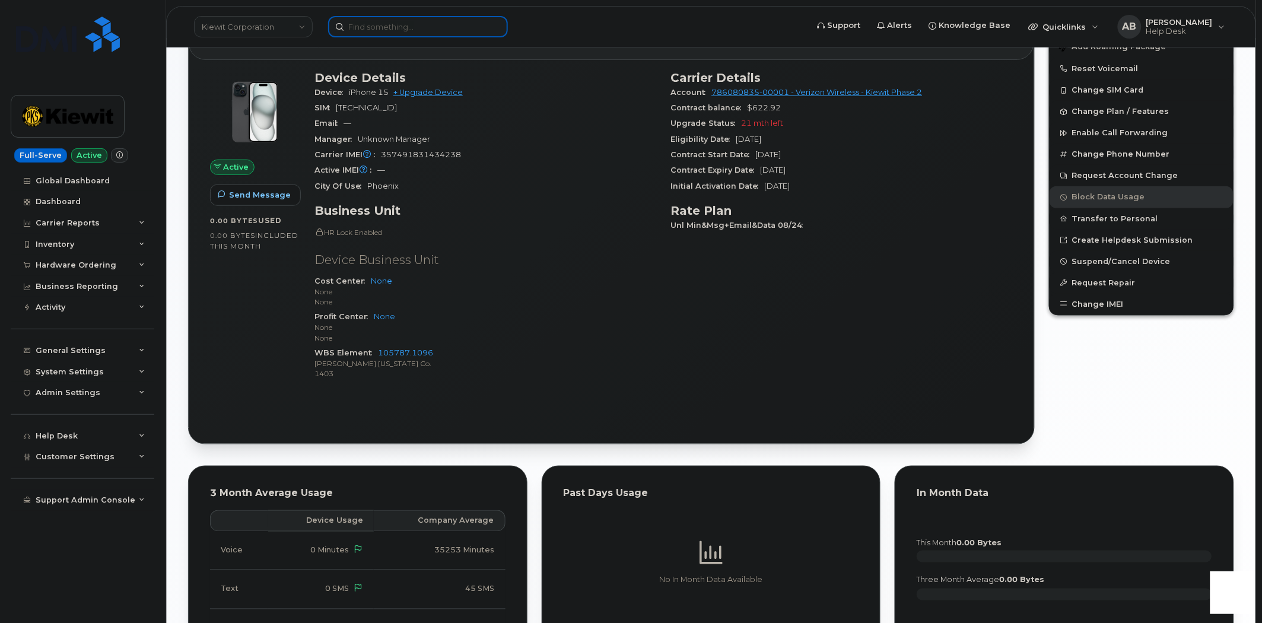
click at [416, 26] on input at bounding box center [418, 26] width 180 height 21
paste input "300792"
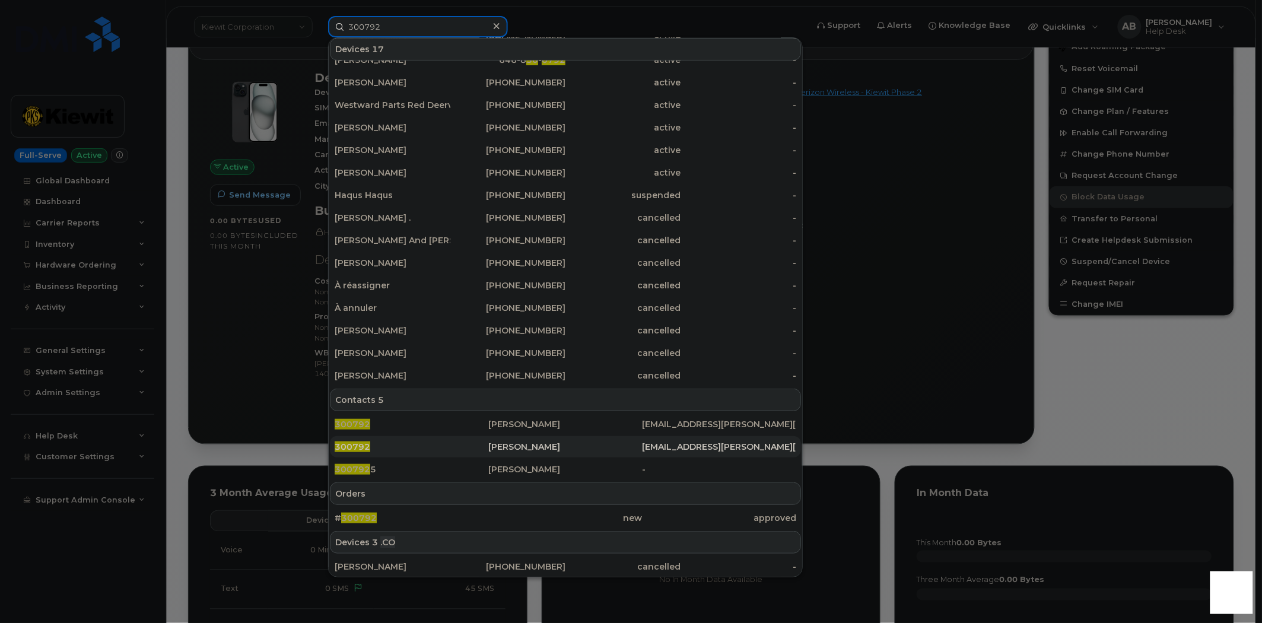
scroll to position [155, 0]
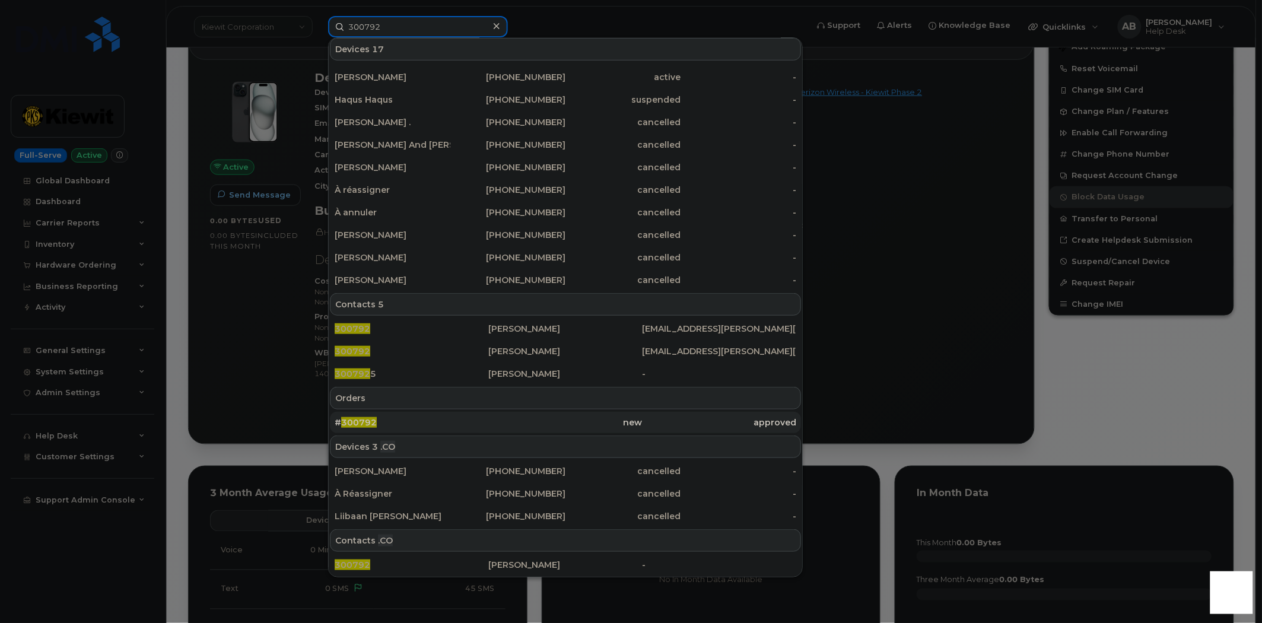
type input "300792"
click at [399, 418] on div "# 300792" at bounding box center [412, 423] width 154 height 12
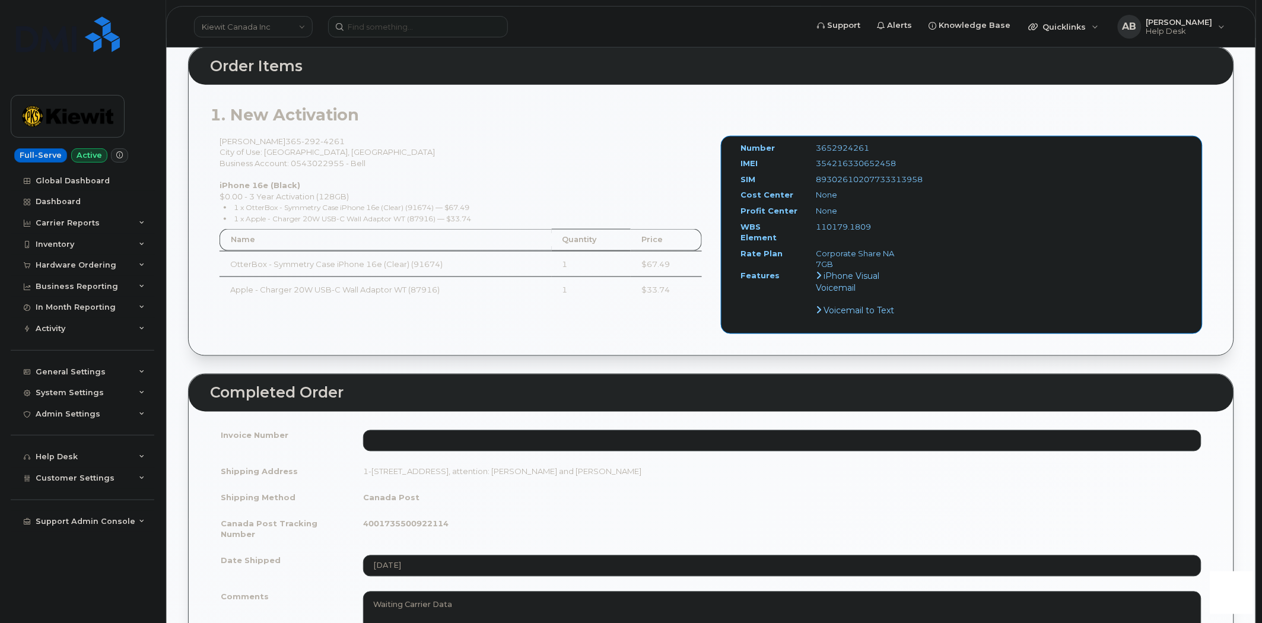
scroll to position [593, 0]
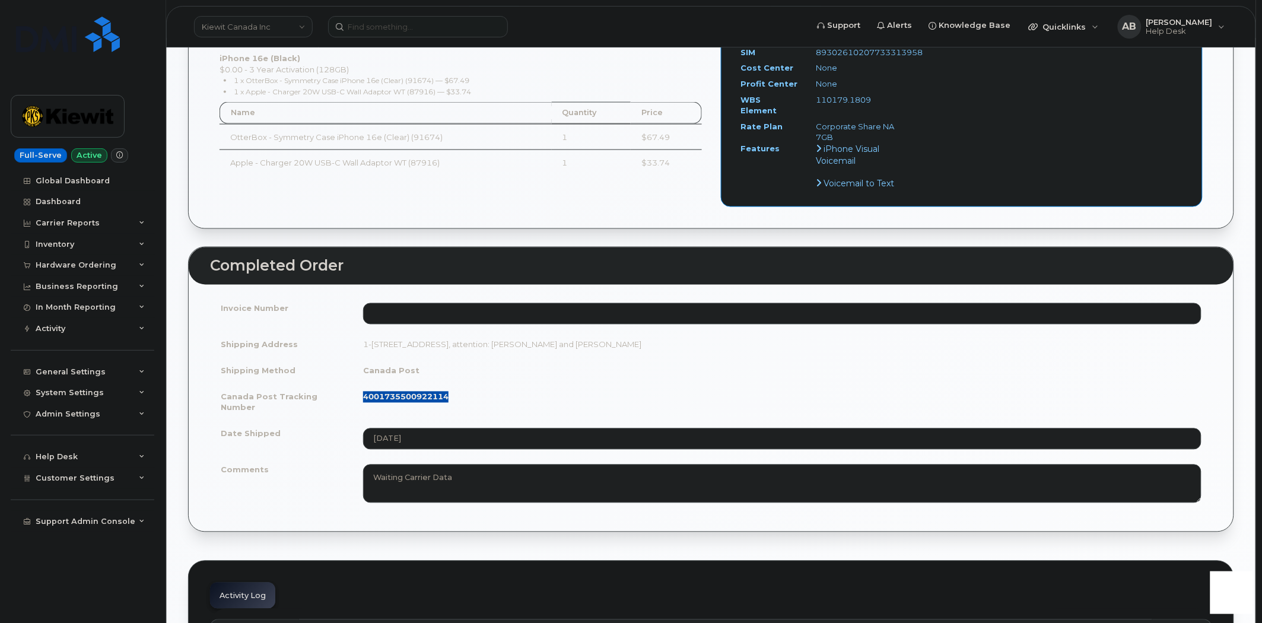
drag, startPoint x: 449, startPoint y: 385, endPoint x: 360, endPoint y: 389, distance: 88.5
click at [360, 389] on td "4001735500922114" at bounding box center [782, 402] width 860 height 37
copy strong "4001735500922114"
click at [363, 26] on input at bounding box center [418, 26] width 180 height 21
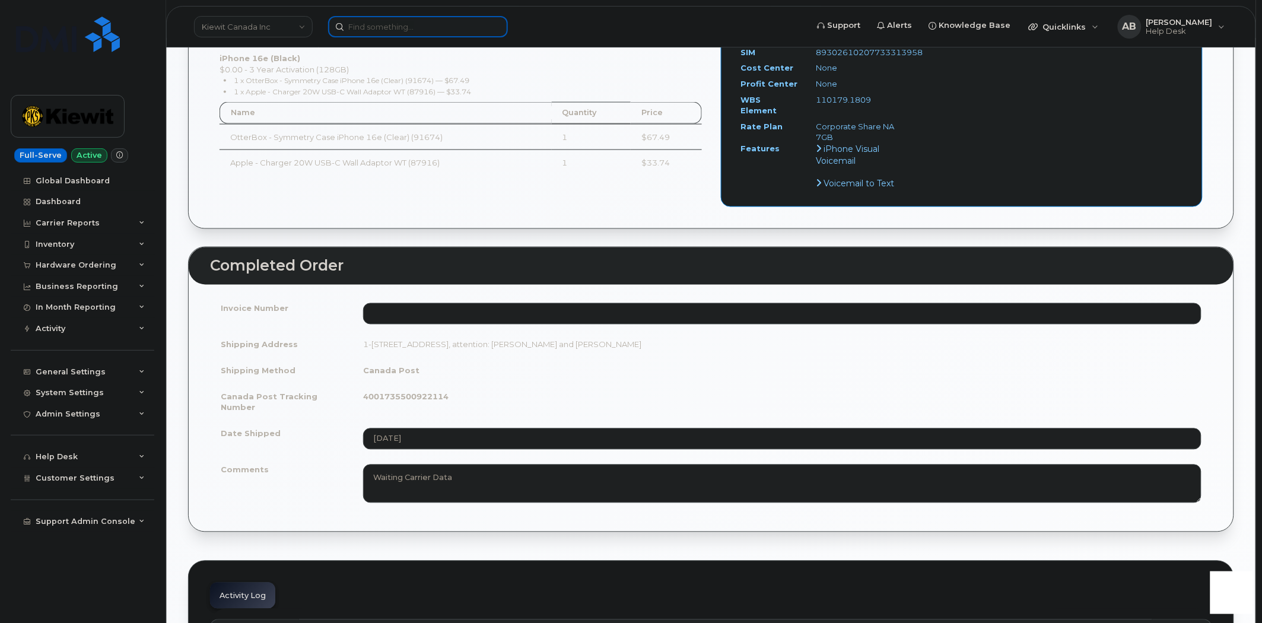
paste input "[PHONE_NUMBER]"
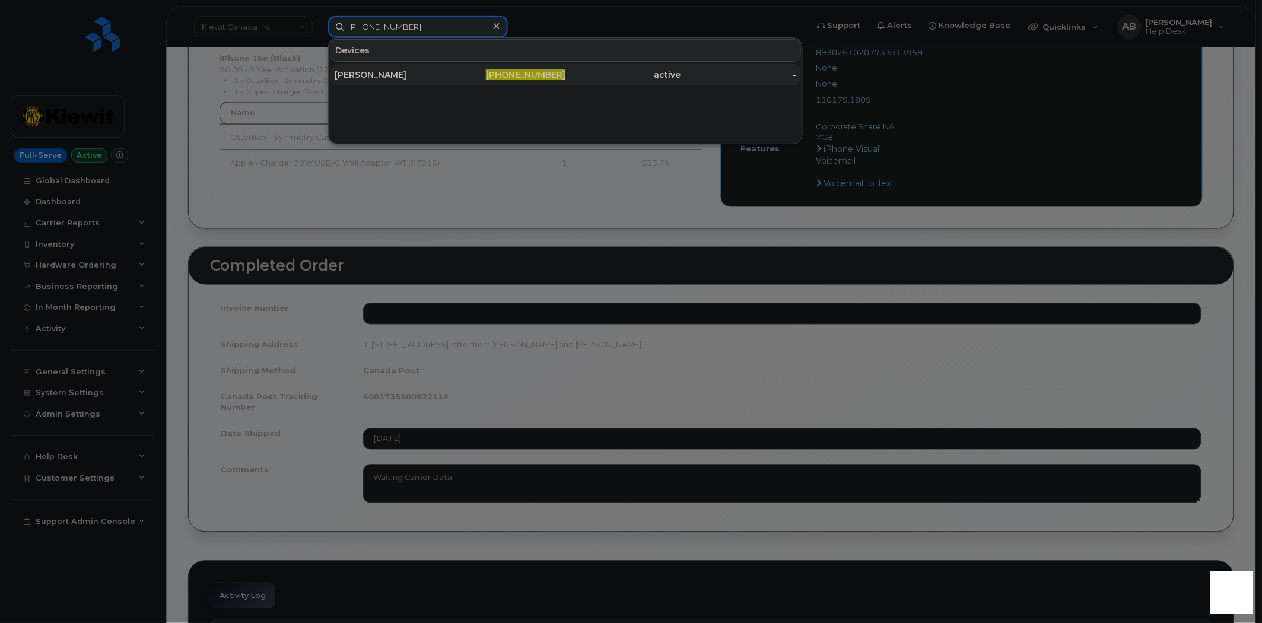
type input "[PHONE_NUMBER]"
click at [394, 77] on div "[PERSON_NAME]" at bounding box center [393, 75] width 116 height 12
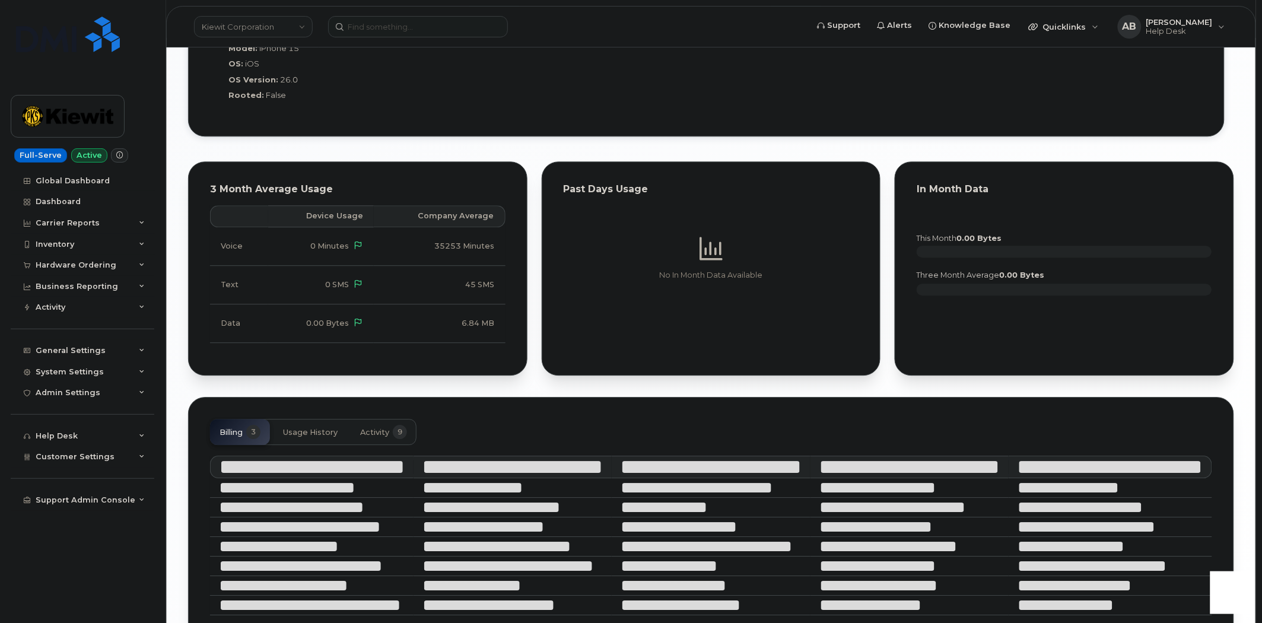
scroll to position [1084, 0]
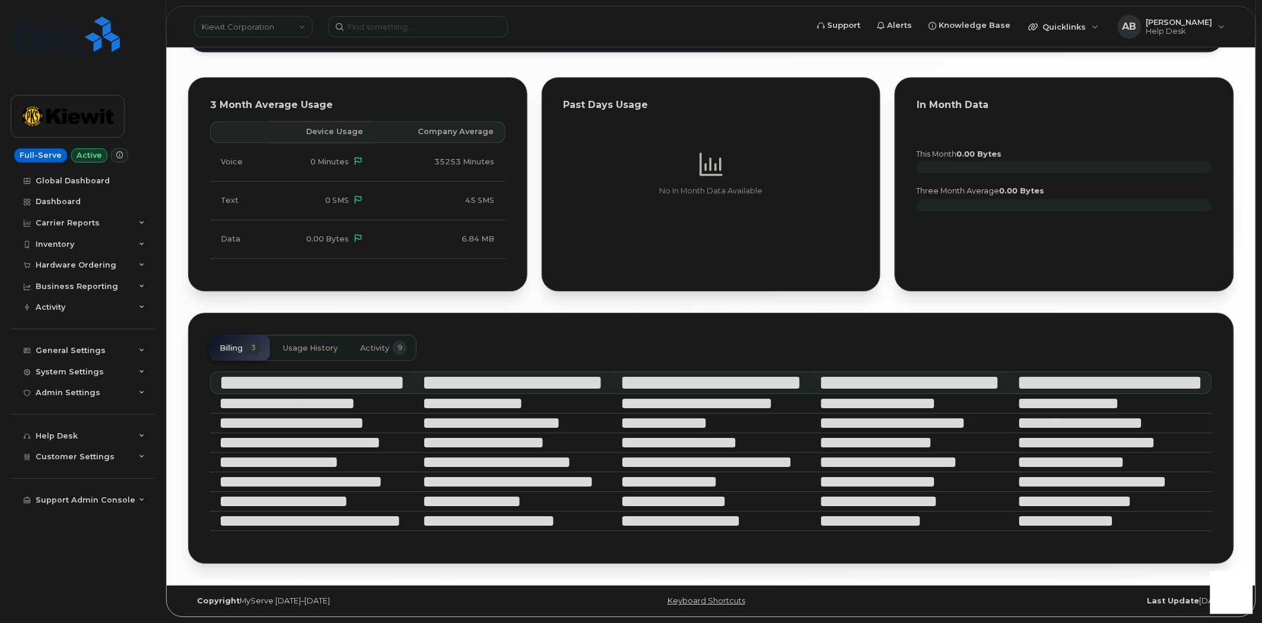
click at [370, 351] on span "Activity" at bounding box center [374, 348] width 29 height 9
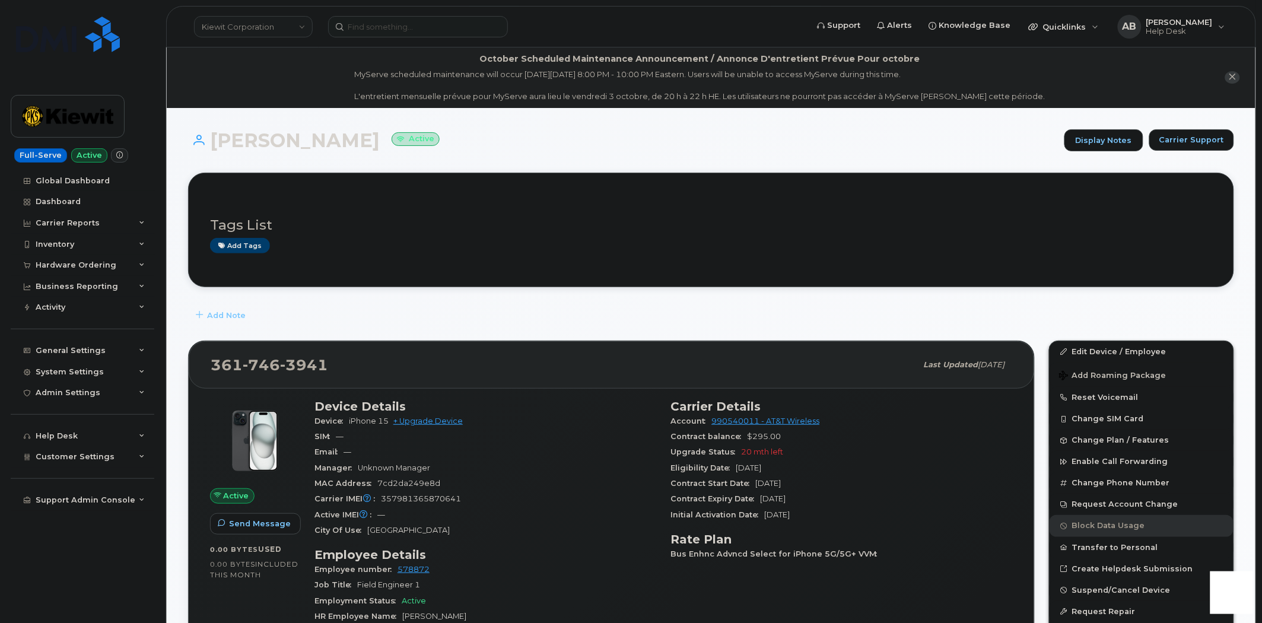
scroll to position [0, 0]
click at [1197, 136] on span "Carrier Support" at bounding box center [1191, 140] width 65 height 11
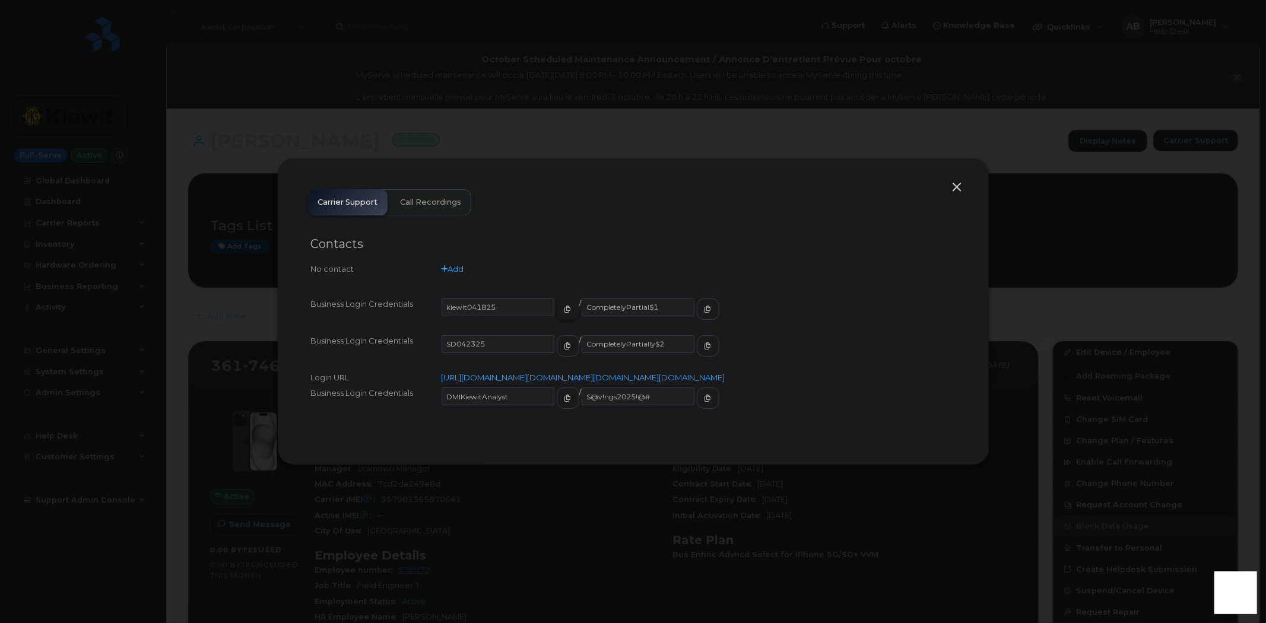
click at [563, 304] on span "button" at bounding box center [568, 309] width 11 height 11
click at [956, 179] on button "button" at bounding box center [957, 187] width 18 height 17
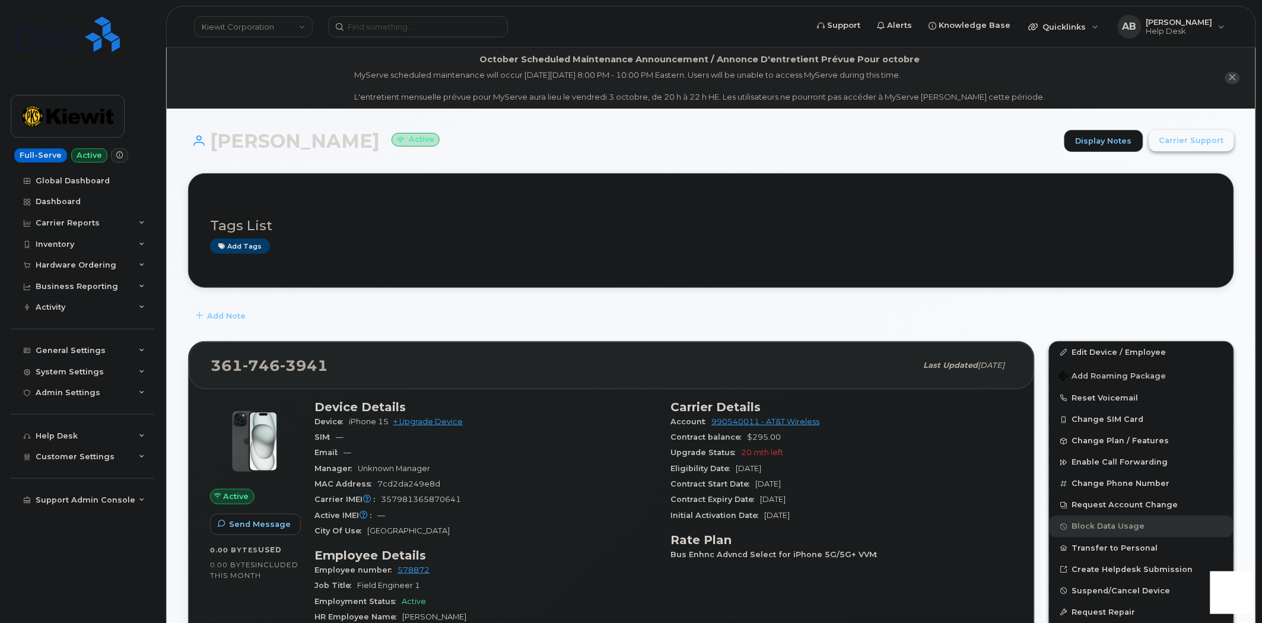
click at [1184, 149] on button "Carrier Support" at bounding box center [1191, 140] width 85 height 21
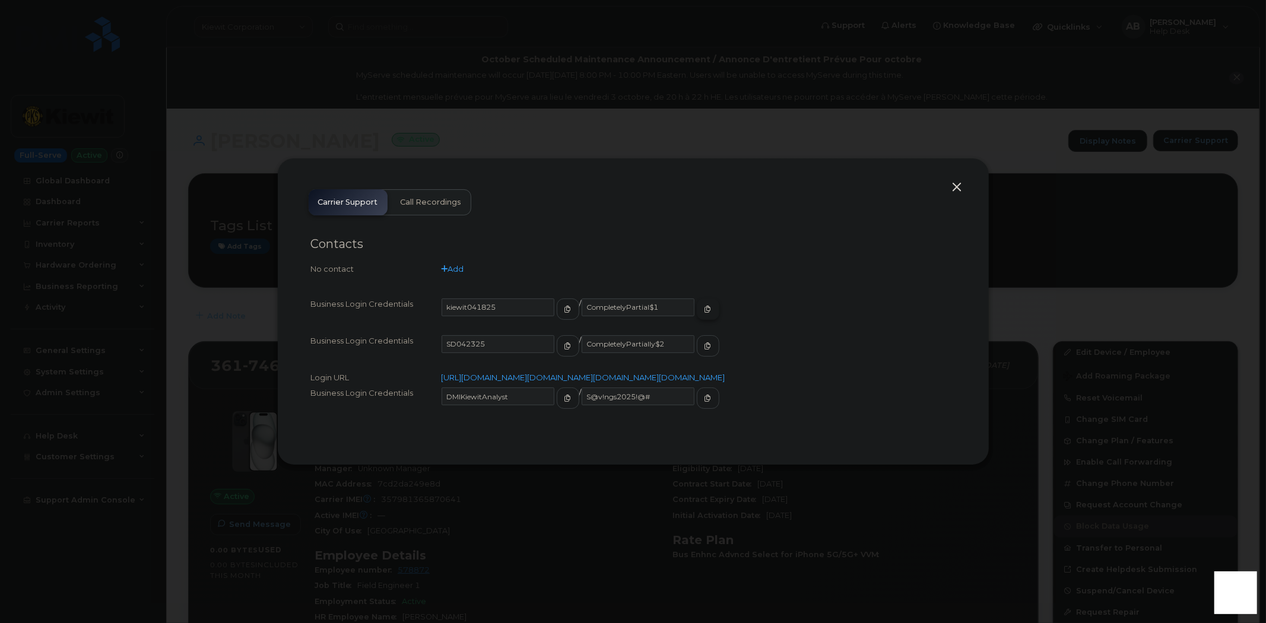
click at [704, 306] on icon "button" at bounding box center [707, 309] width 7 height 7
click at [948, 180] on button "button" at bounding box center [957, 187] width 18 height 17
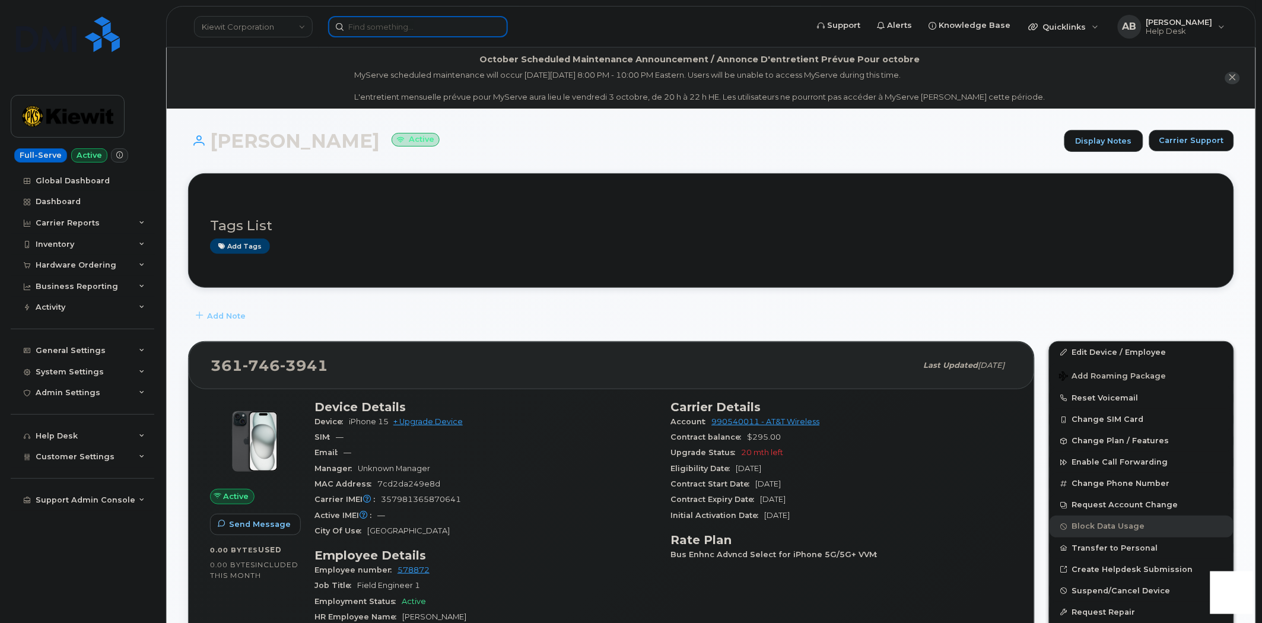
click at [404, 33] on input at bounding box center [418, 26] width 180 height 21
paste input "302134"
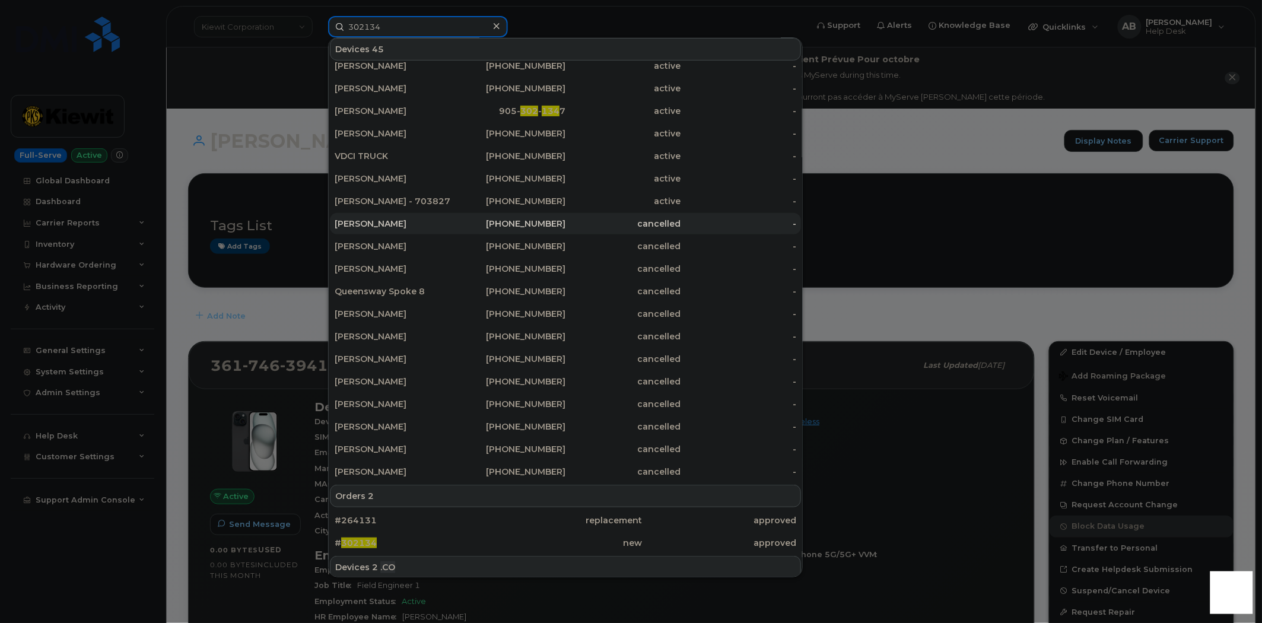
scroll to position [80, 0]
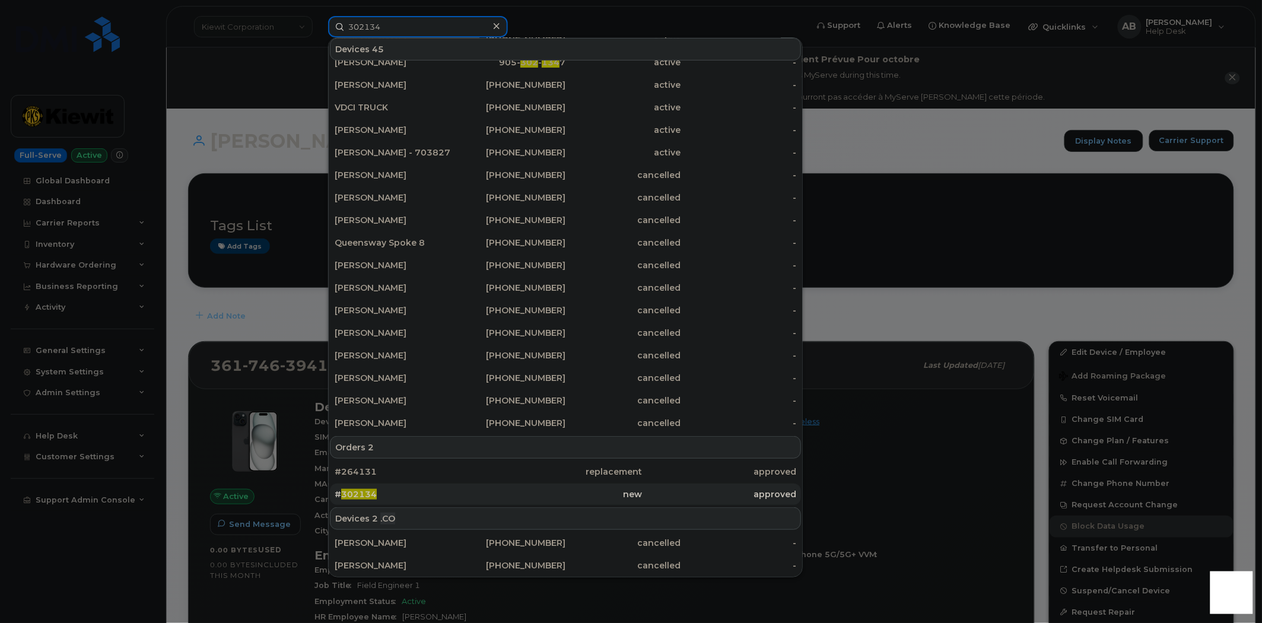
type input "302134"
click at [375, 495] on span "302134" at bounding box center [359, 494] width 36 height 11
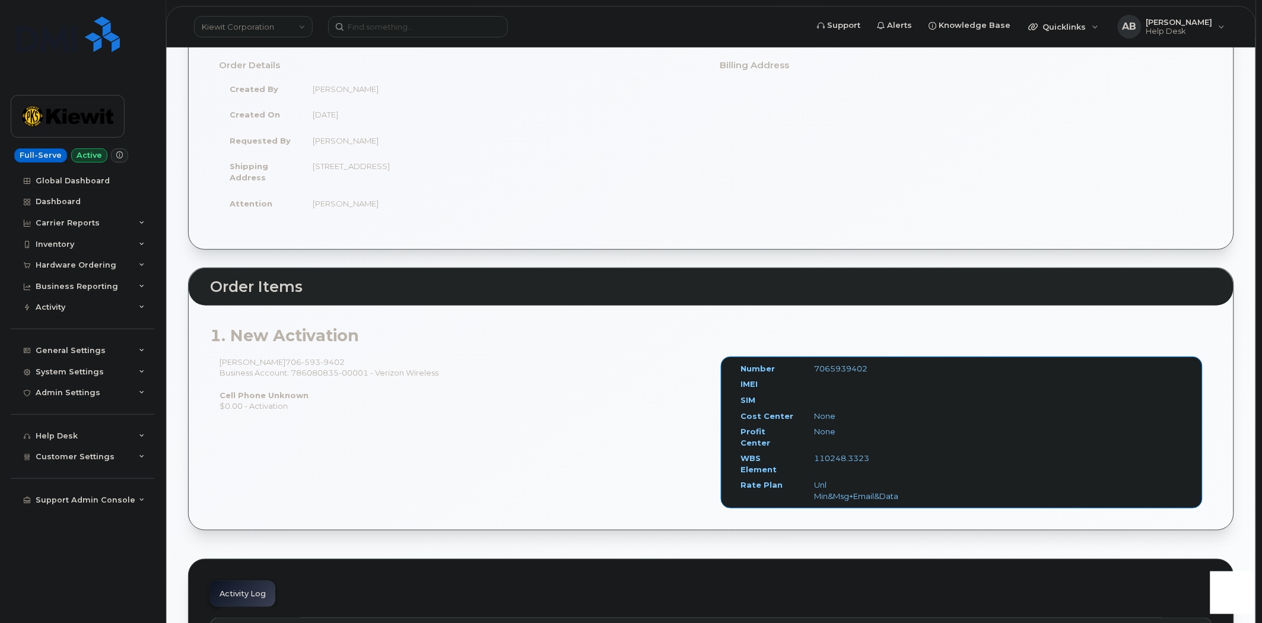
scroll to position [263, 0]
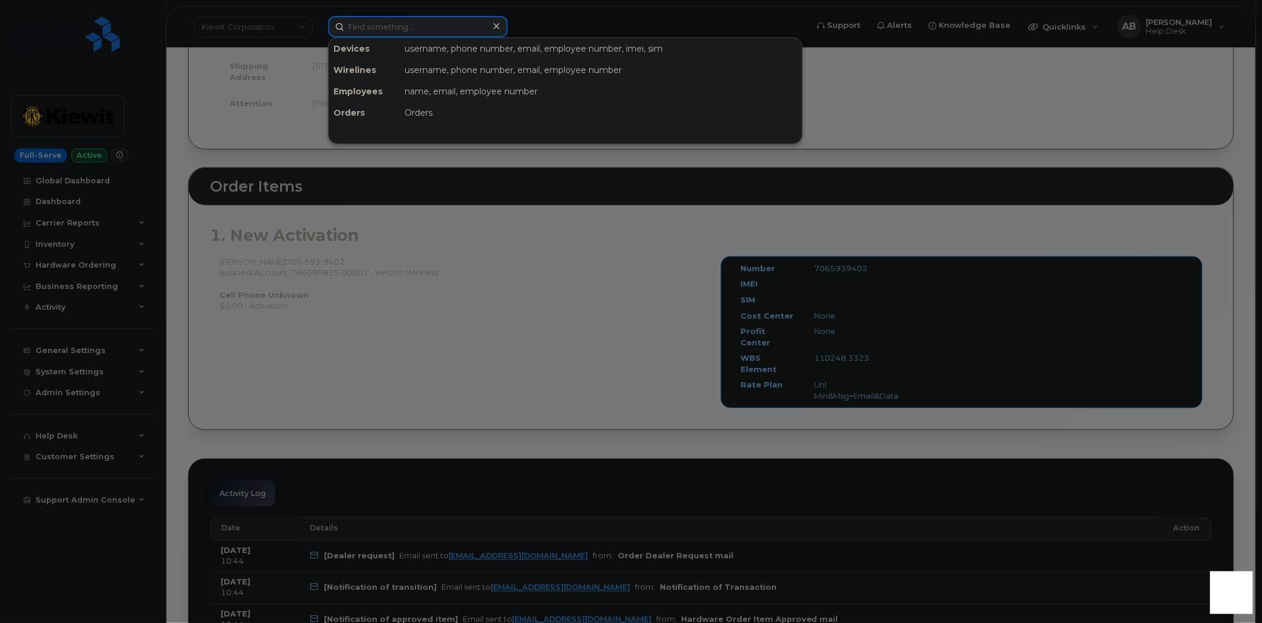
click at [398, 31] on input at bounding box center [418, 26] width 180 height 21
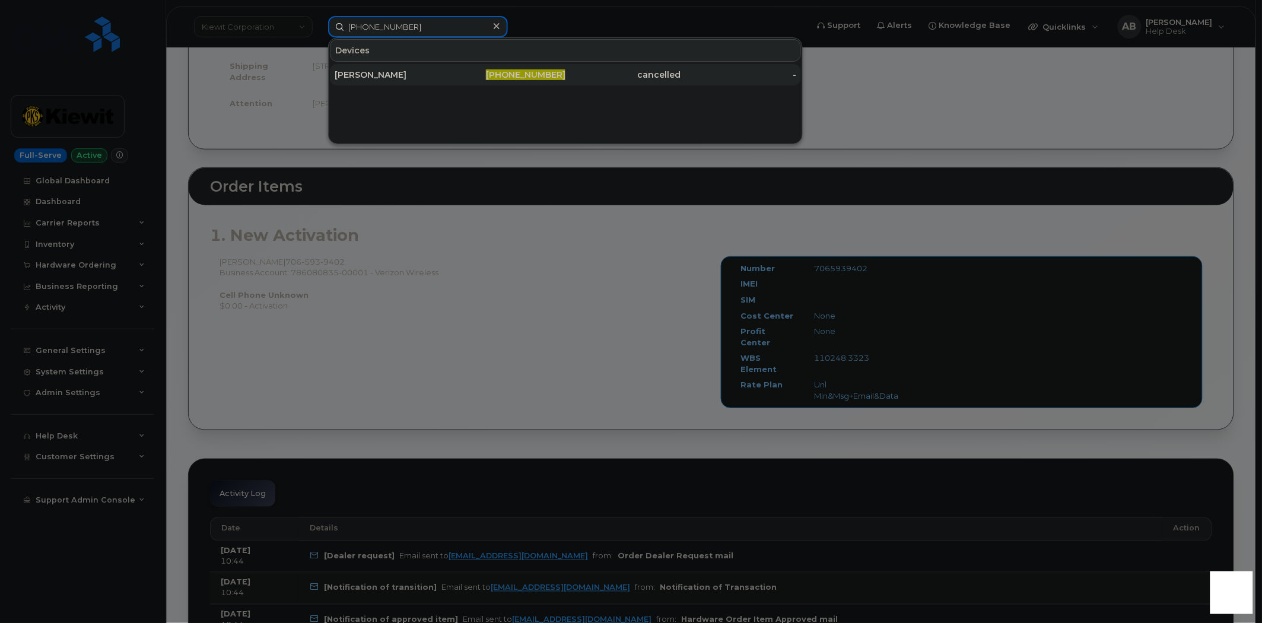
type input "[PHONE_NUMBER]"
click at [422, 74] on div "[PERSON_NAME]" at bounding box center [393, 75] width 116 height 12
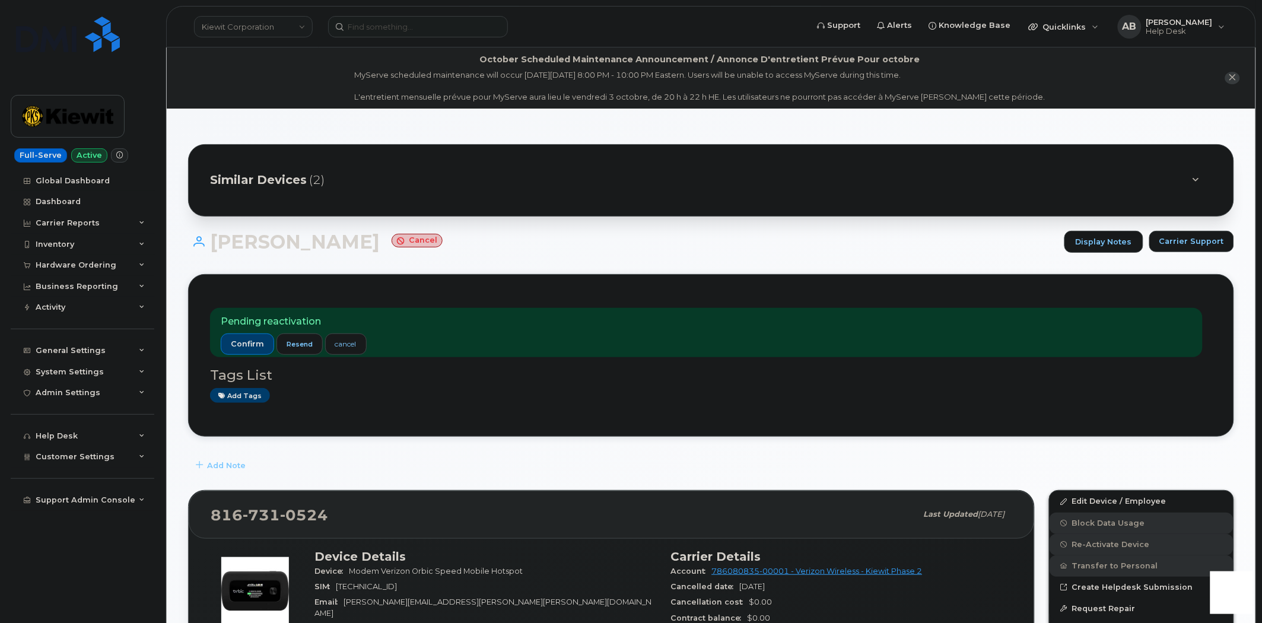
click at [443, 268] on div "[PERSON_NAME] Display Notes Carrier Support" at bounding box center [711, 253] width 1046 height 44
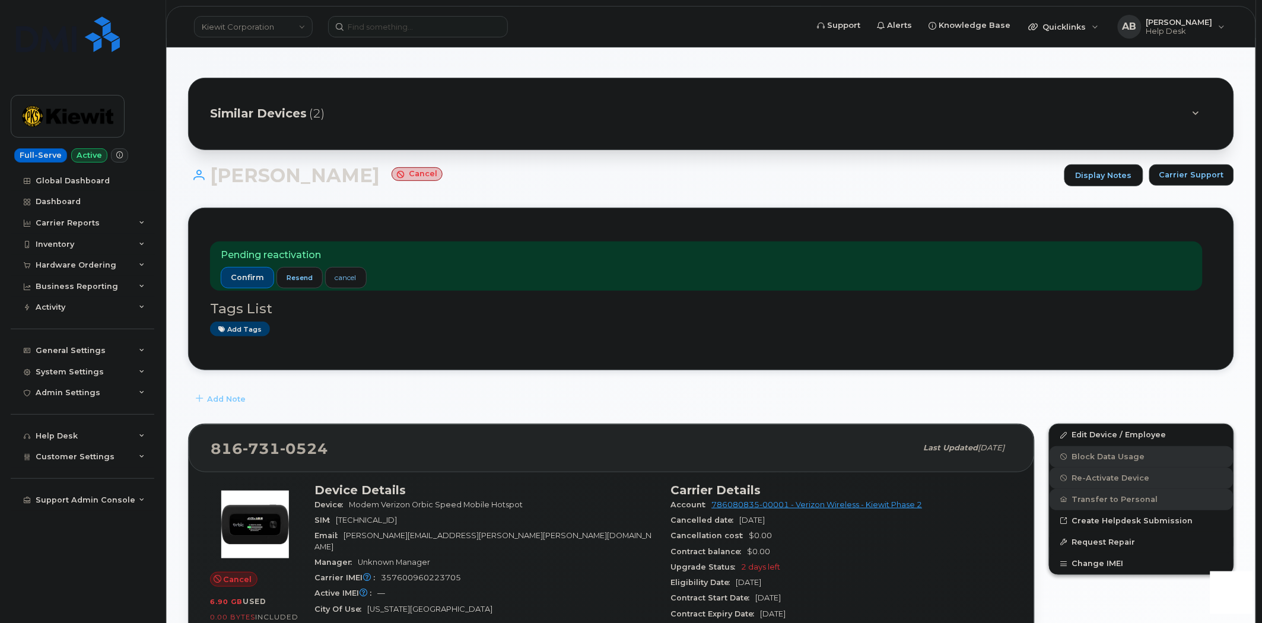
scroll to position [66, 0]
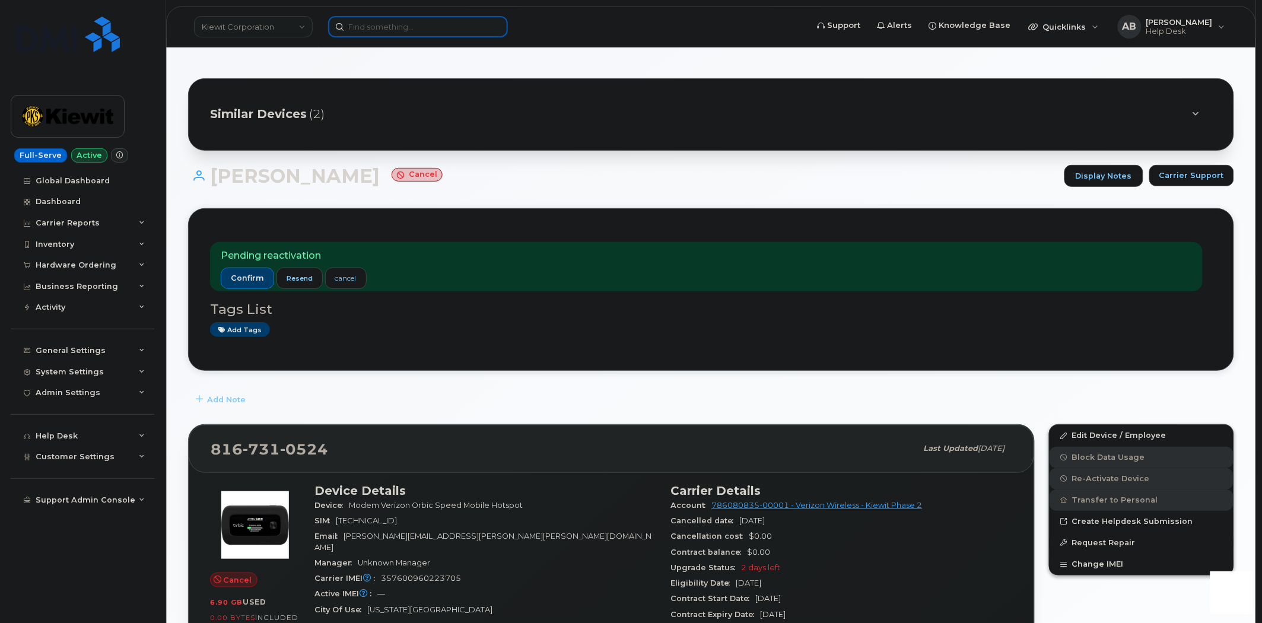
click at [421, 27] on input at bounding box center [418, 26] width 180 height 21
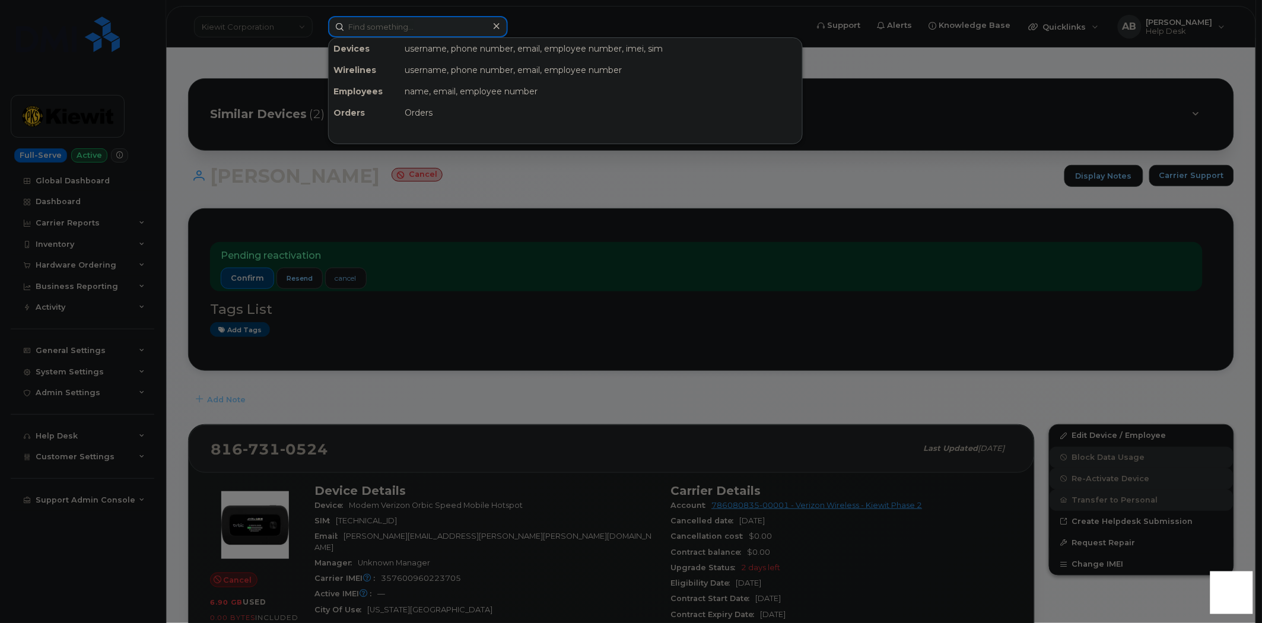
paste input "8084827631"
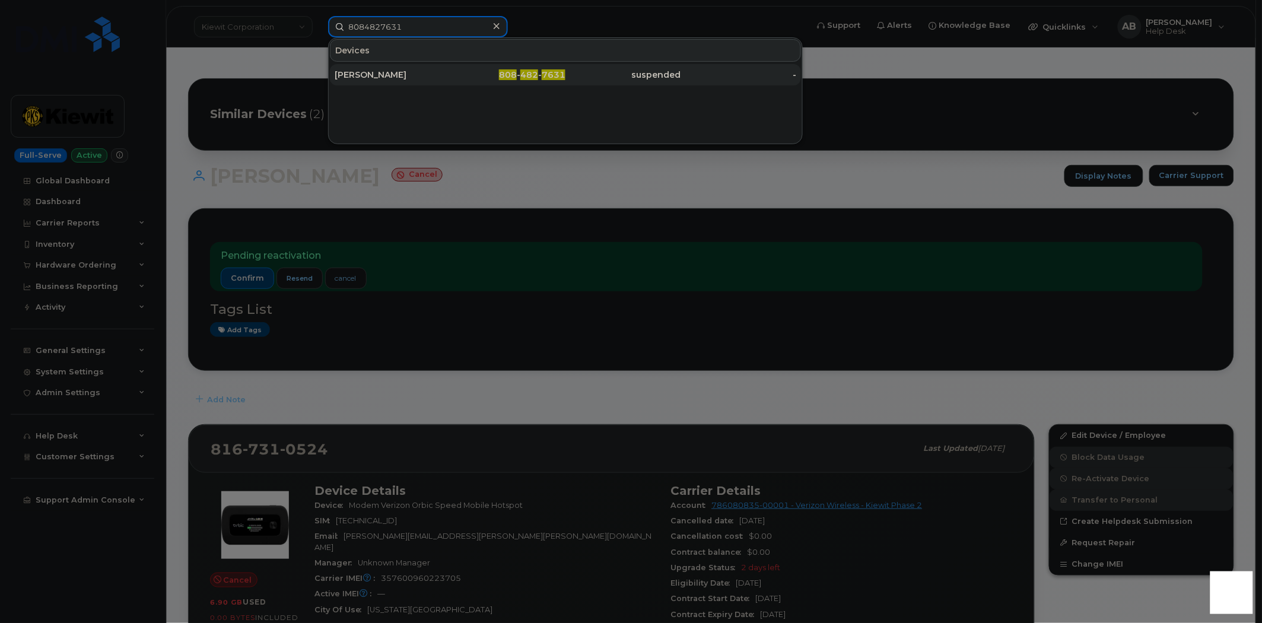
type input "8084827631"
click at [424, 72] on div "[PERSON_NAME]" at bounding box center [393, 75] width 116 height 12
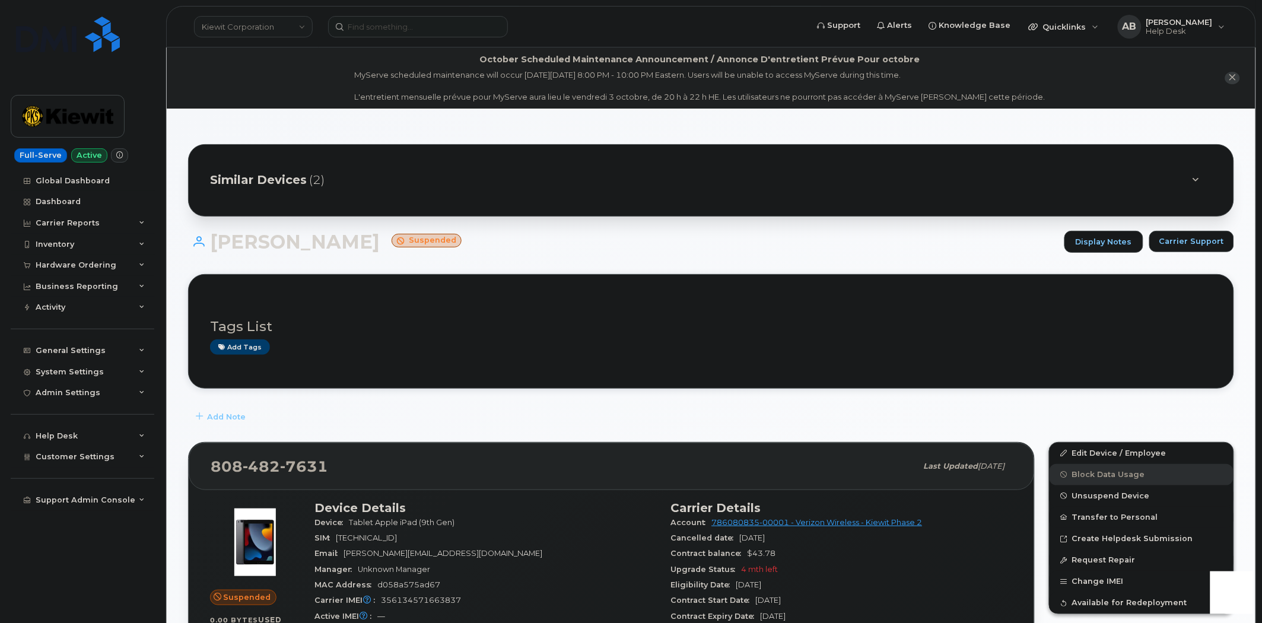
click at [494, 238] on h1 "[PERSON_NAME] Suspended" at bounding box center [623, 241] width 870 height 21
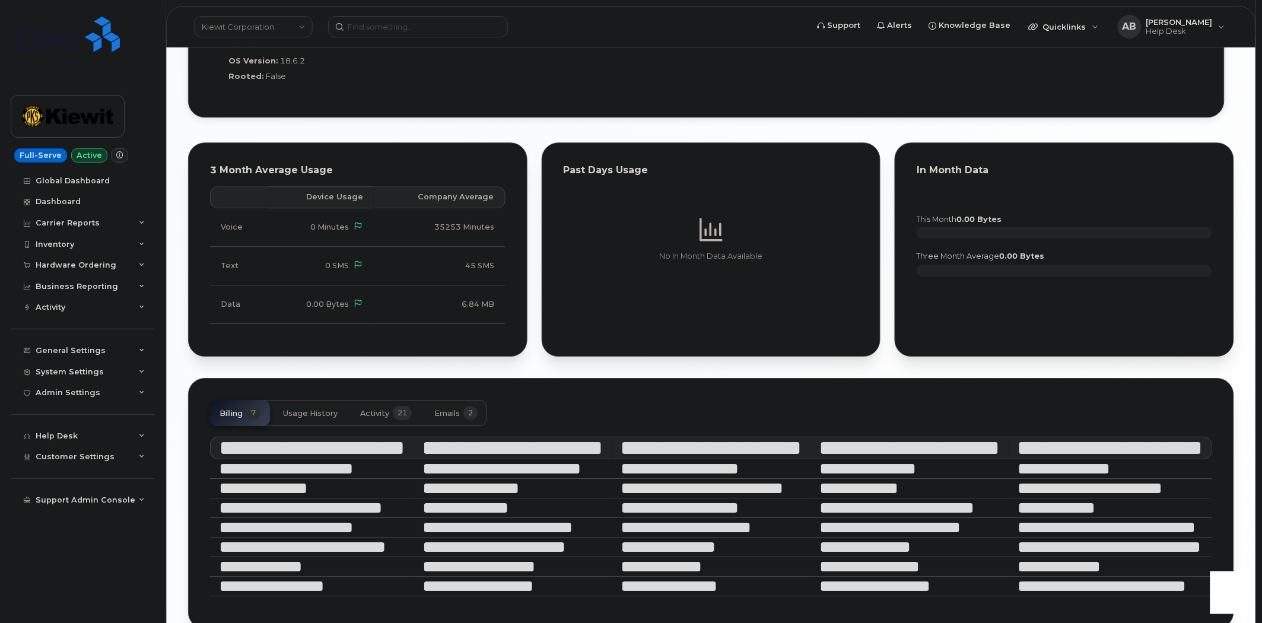
scroll to position [1120, 0]
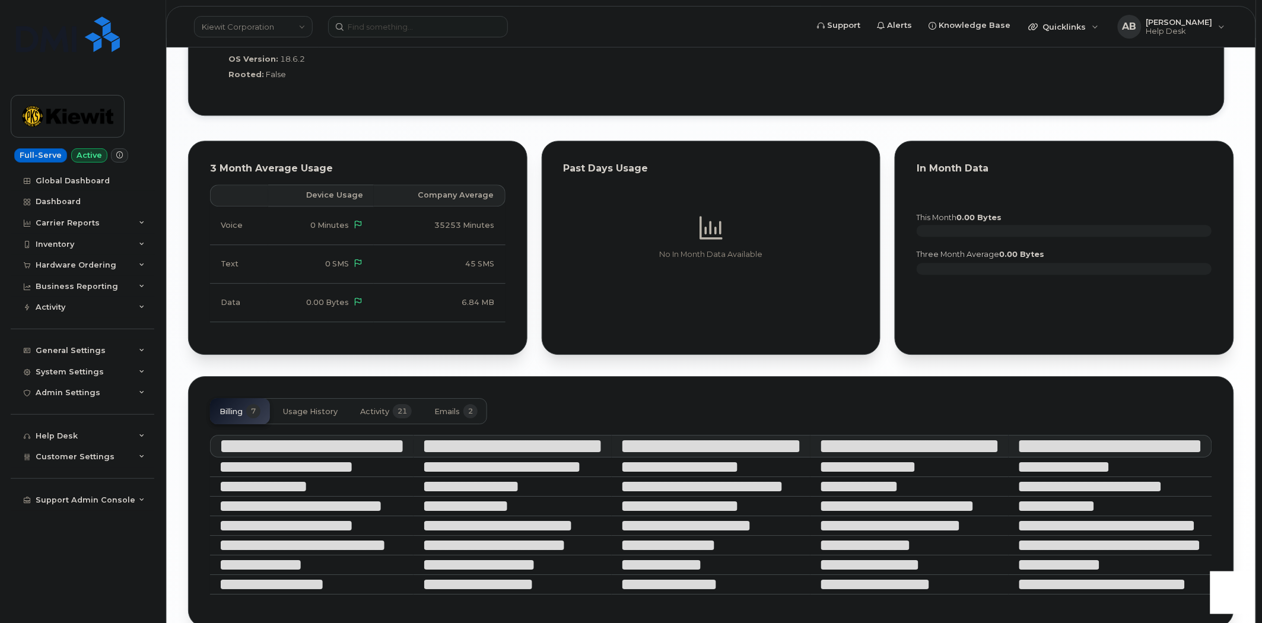
click at [380, 417] on button "Activity 21" at bounding box center [386, 411] width 71 height 26
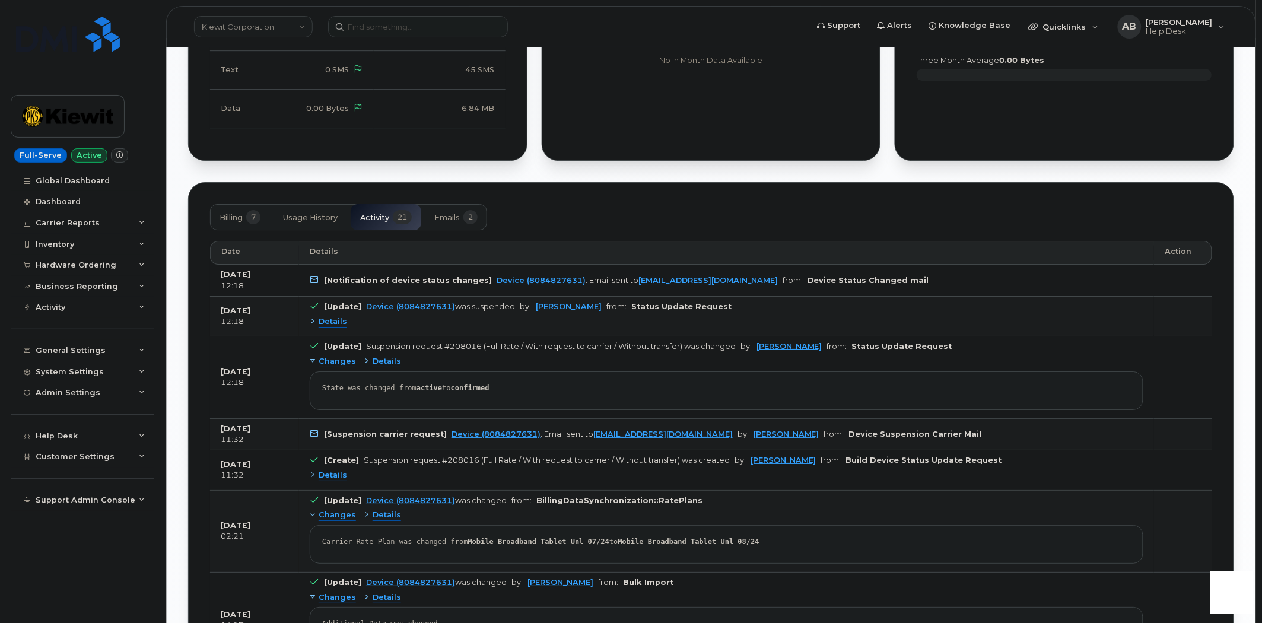
scroll to position [1317, 0]
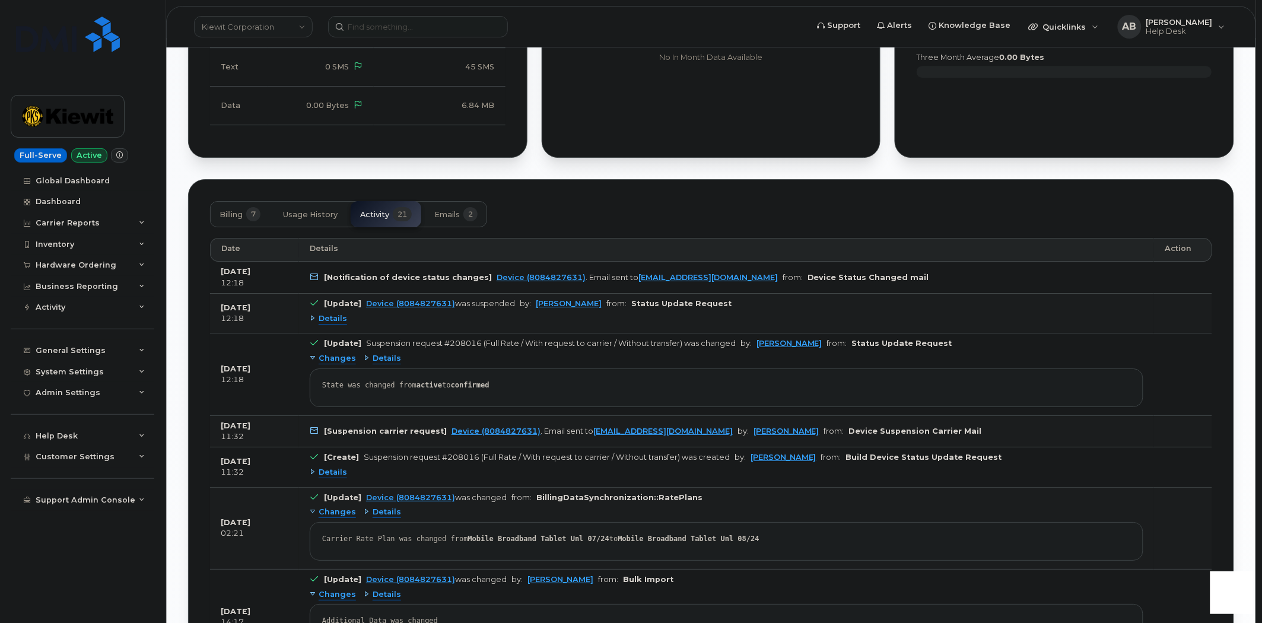
click at [313, 320] on div "Details" at bounding box center [328, 318] width 37 height 11
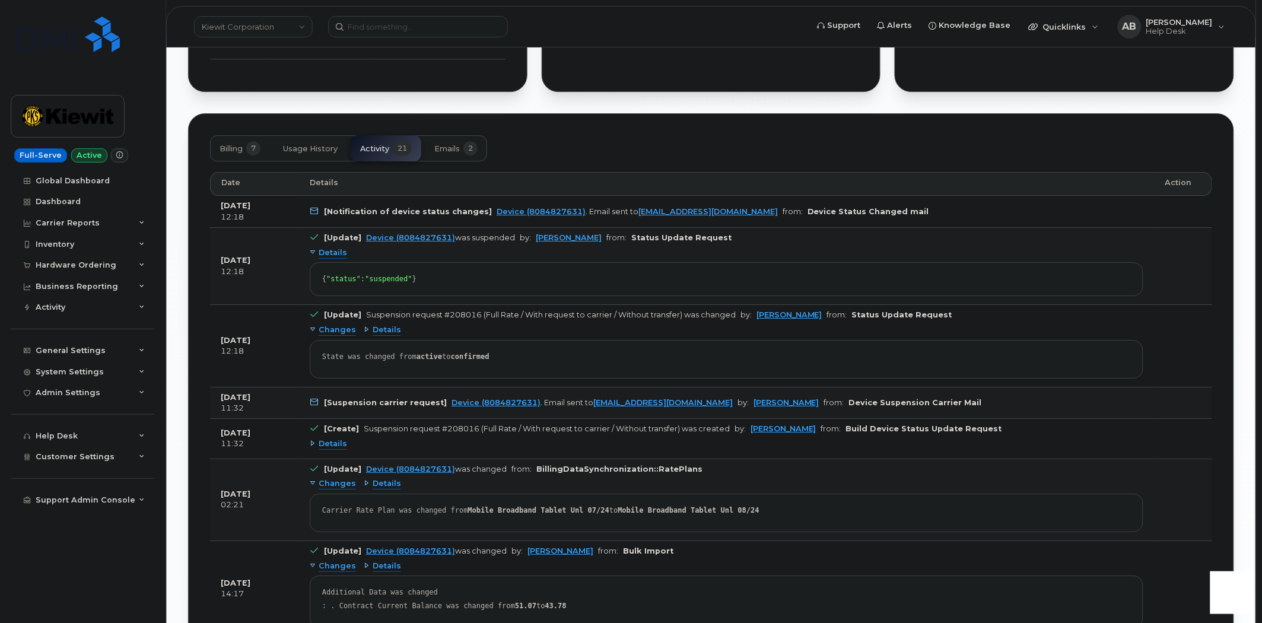
scroll to position [987, 0]
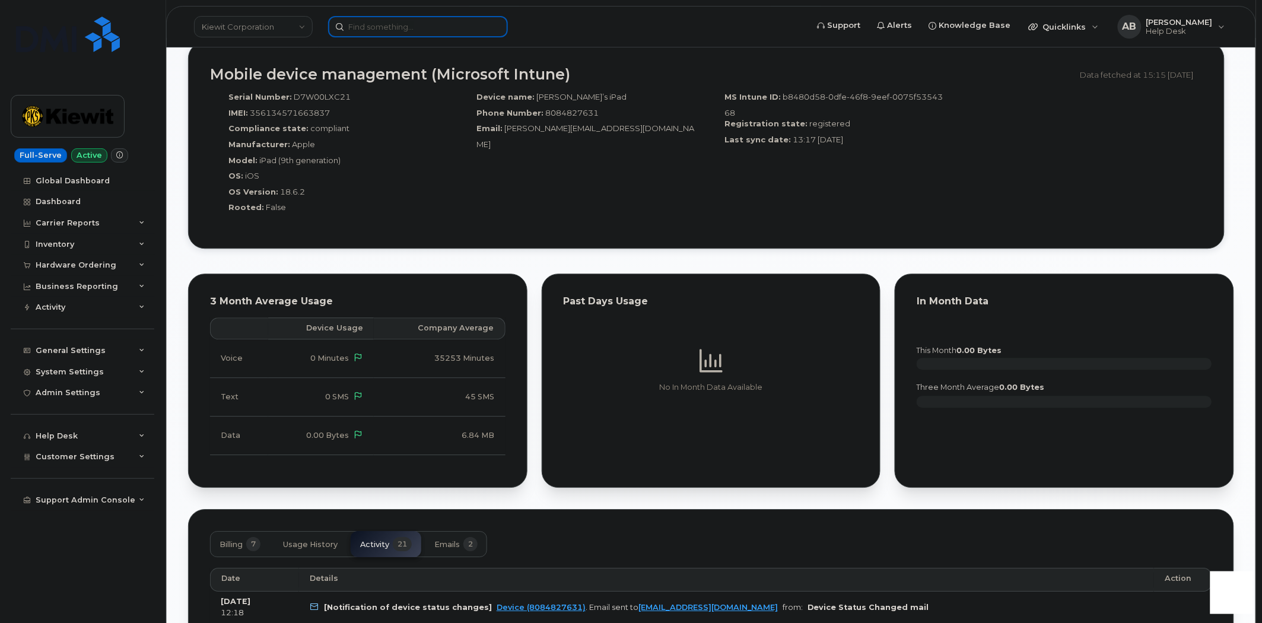
click at [418, 31] on input at bounding box center [418, 26] width 180 height 21
paste input "(720) 827-3337"
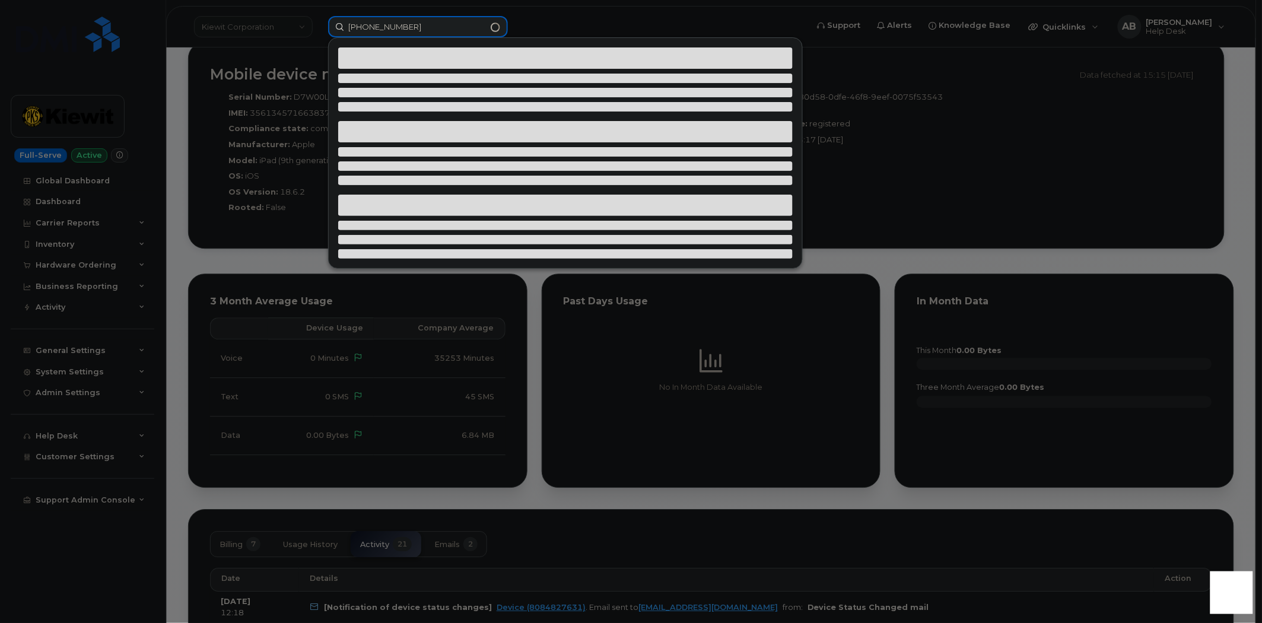
type input "(720) 827-3337"
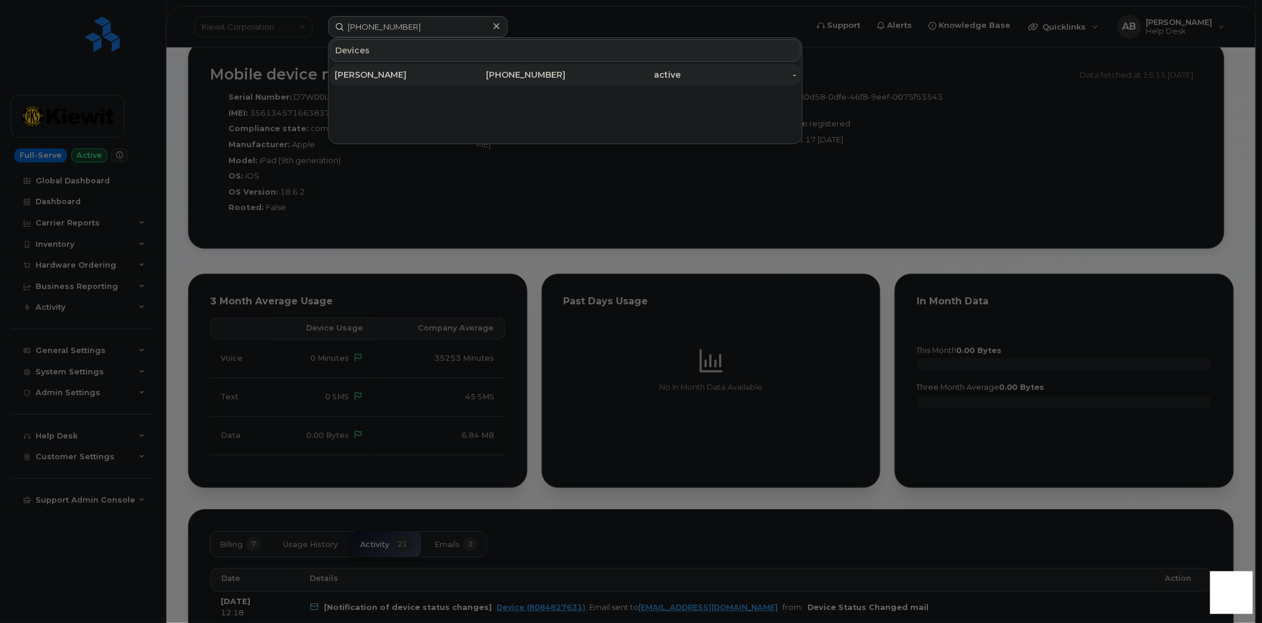
click at [404, 80] on div "Syed Ali" at bounding box center [393, 75] width 116 height 12
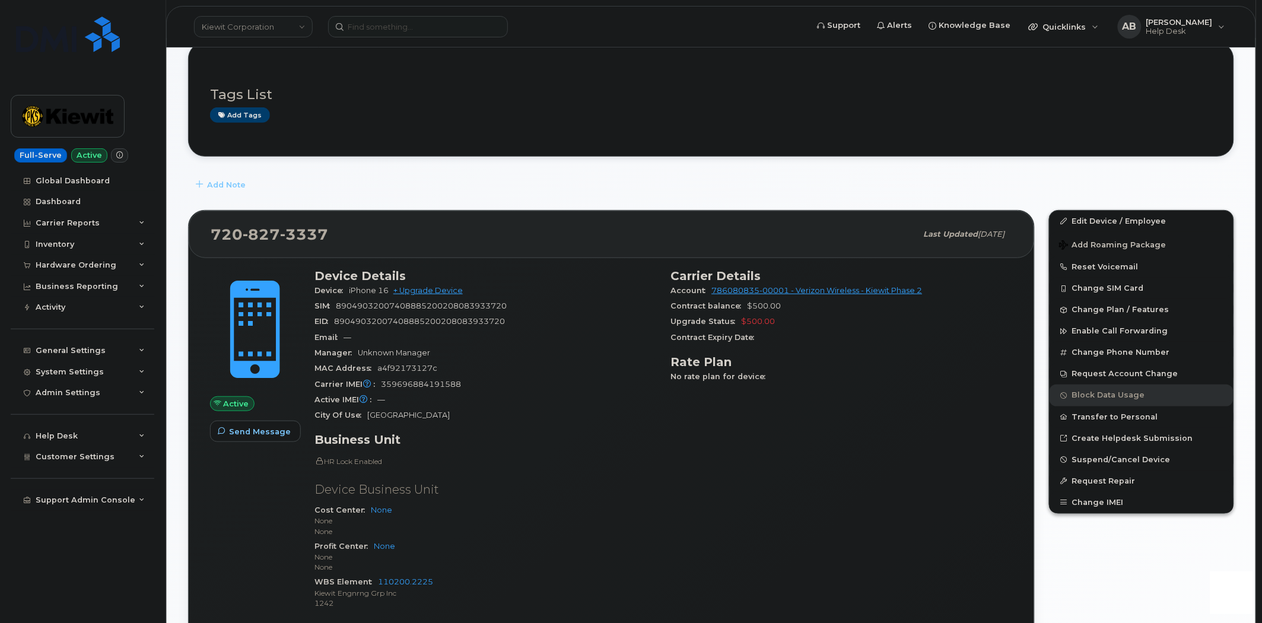
scroll to position [132, 0]
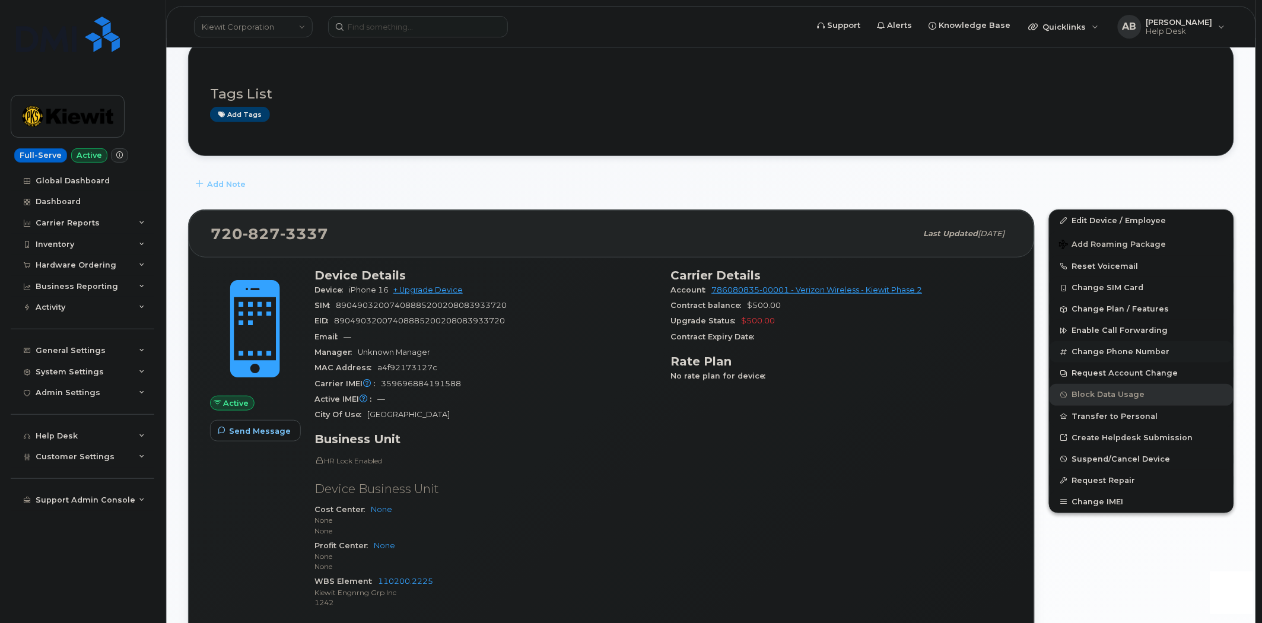
click at [1086, 355] on button "Change Phone Number" at bounding box center [1142, 351] width 184 height 21
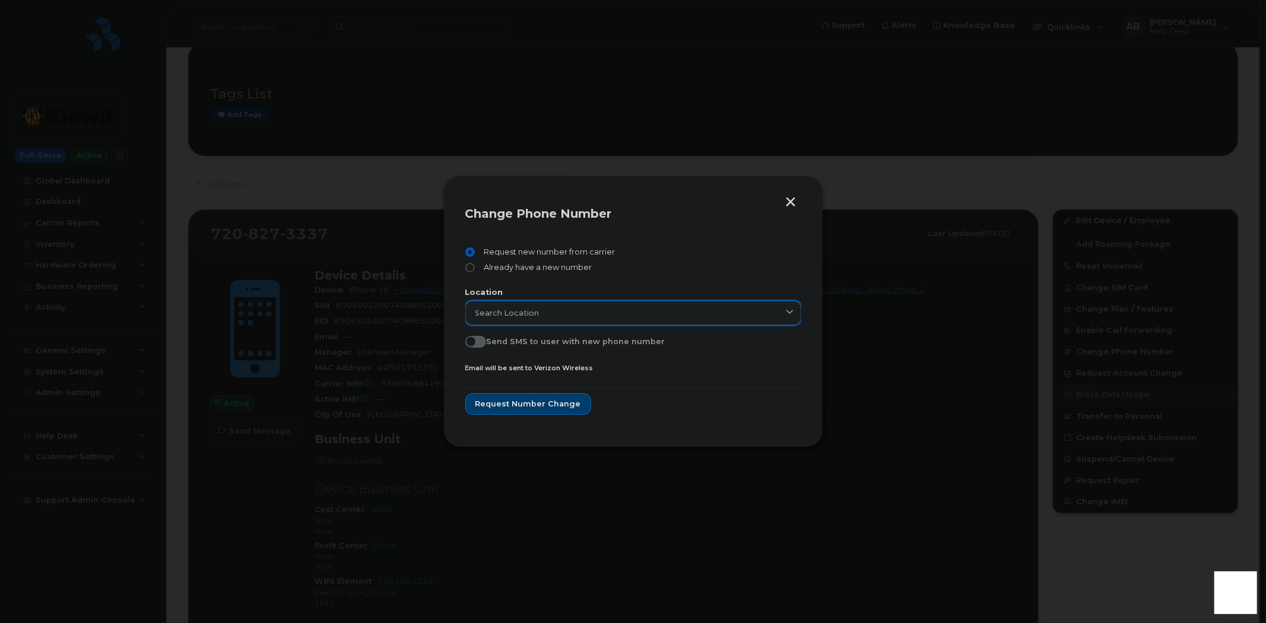
click at [578, 319] on link "Search location" at bounding box center [633, 313] width 336 height 24
click at [783, 203] on button "button" at bounding box center [791, 203] width 18 height 12
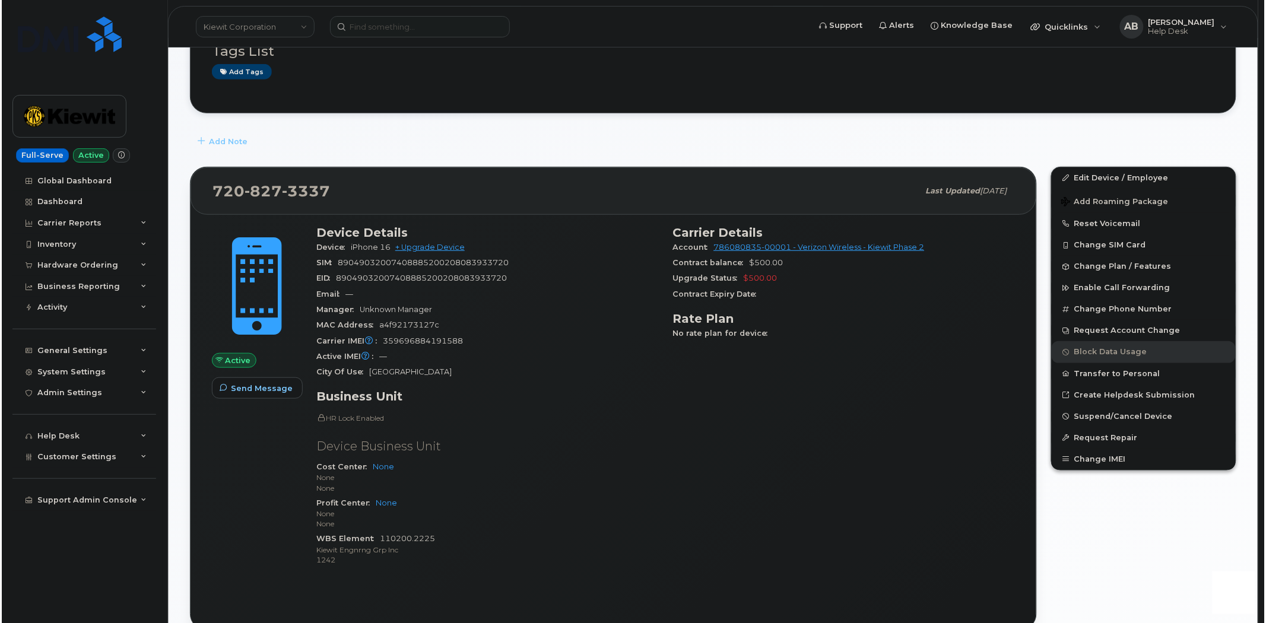
scroll to position [198, 0]
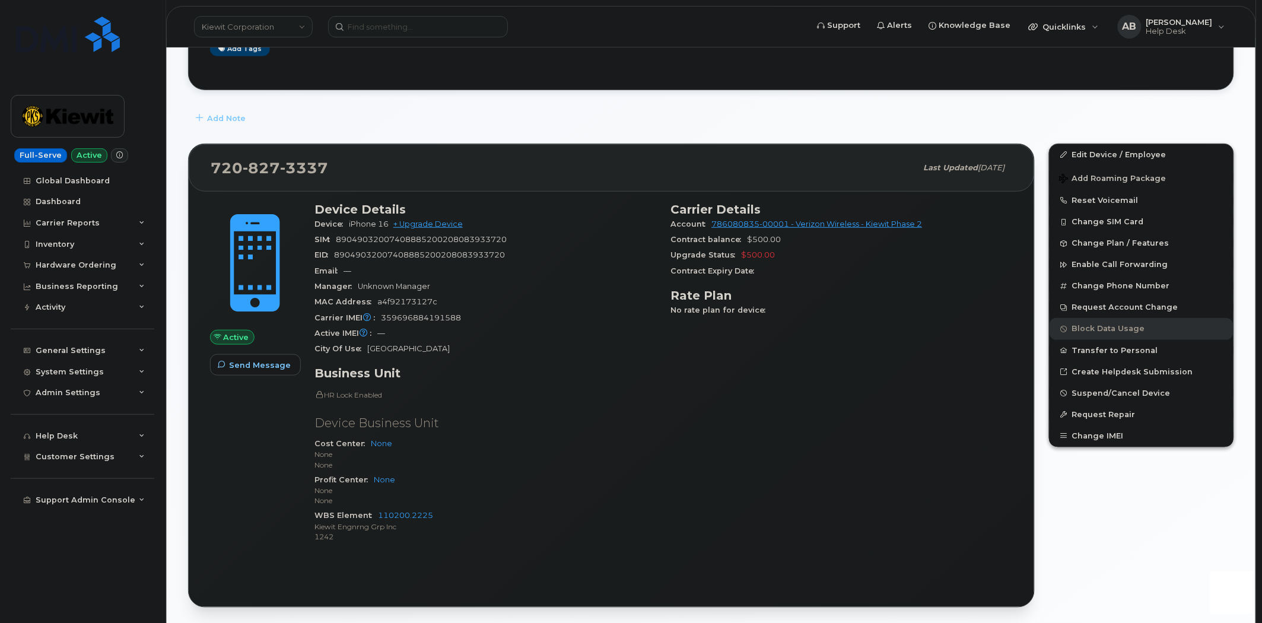
click at [380, 351] on span "Denver" at bounding box center [408, 348] width 82 height 9
click at [442, 360] on div "Device Details Device iPhone 16 + Upgrade Device SIM 89049032007408885200208083…" at bounding box center [485, 378] width 357 height 366
click at [1098, 291] on button "Change Phone Number" at bounding box center [1142, 285] width 184 height 21
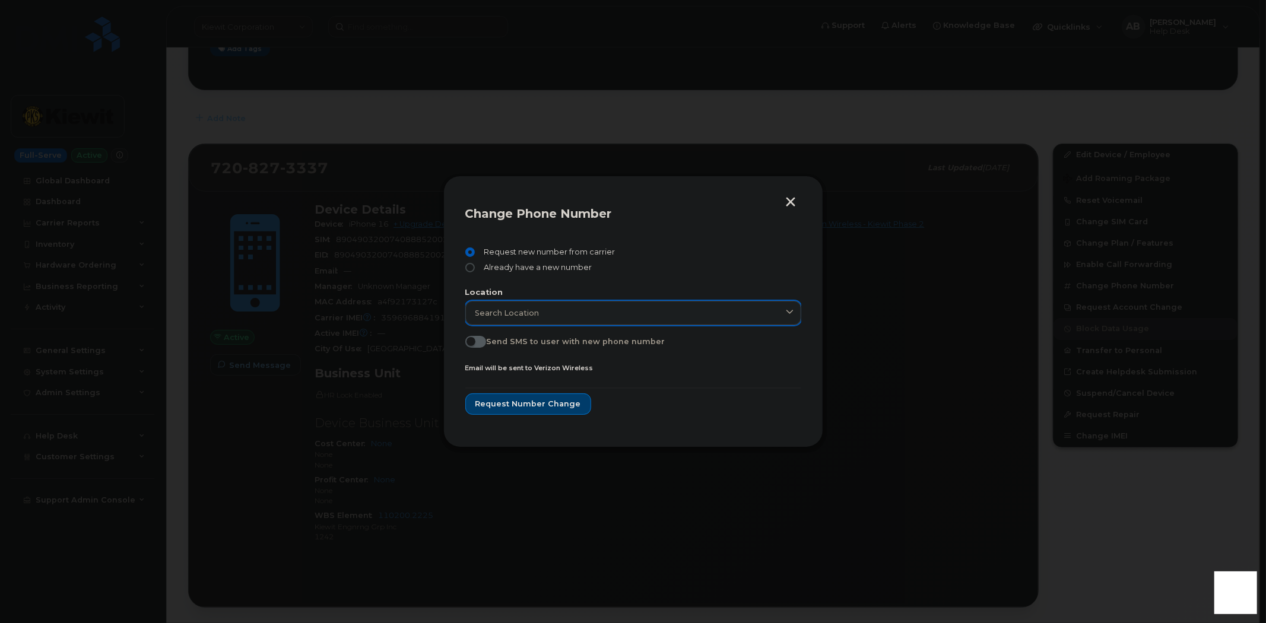
click at [592, 318] on link "Search location" at bounding box center [633, 313] width 336 height 24
click at [588, 341] on input "text" at bounding box center [633, 342] width 320 height 19
type input "den"
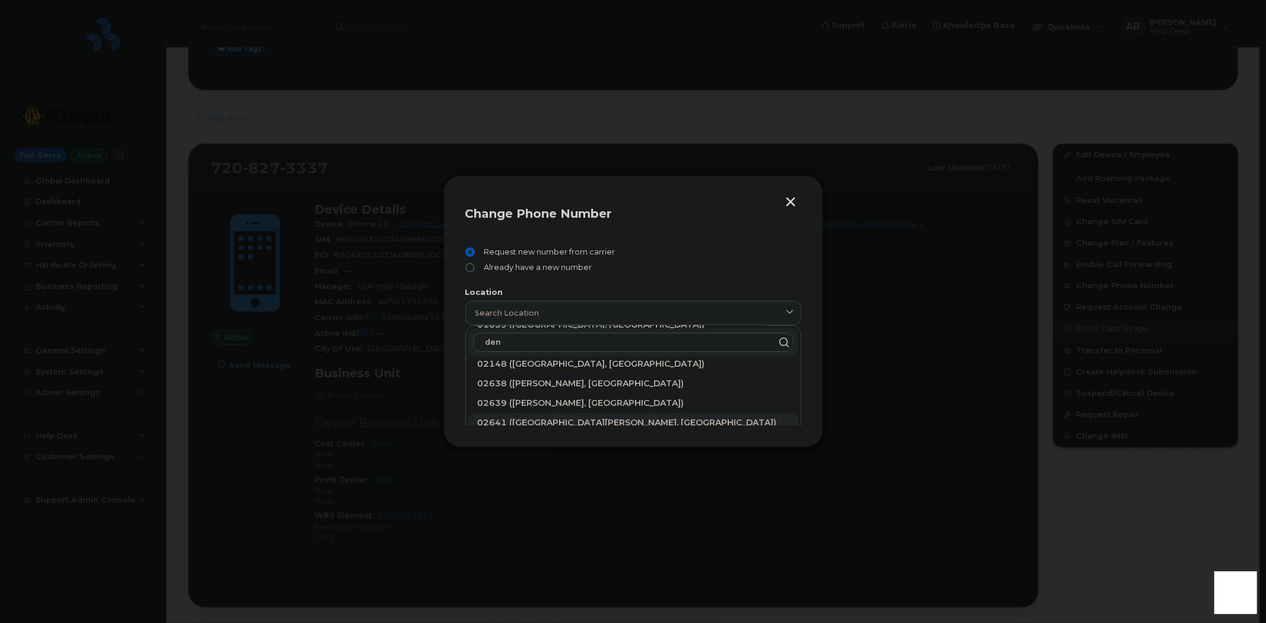
scroll to position [0, 0]
drag, startPoint x: 510, startPoint y: 342, endPoint x: 471, endPoint y: 343, distance: 39.2
click at [471, 343] on div "den" at bounding box center [633, 342] width 330 height 28
type input "Denver"
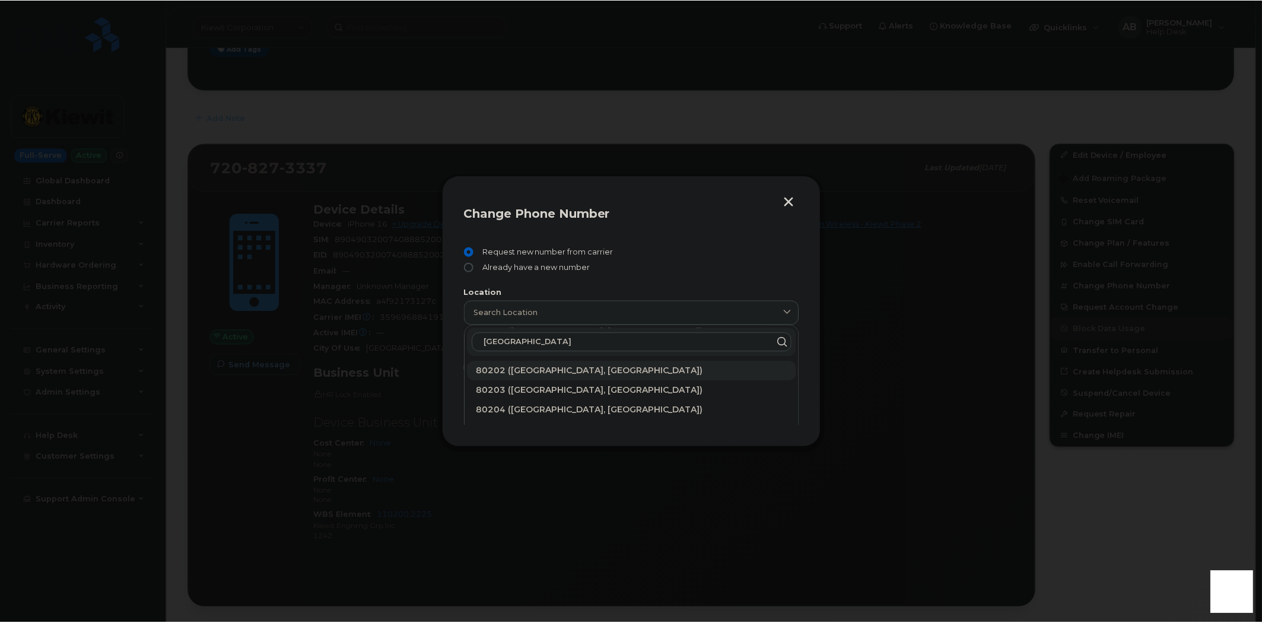
scroll to position [194, 0]
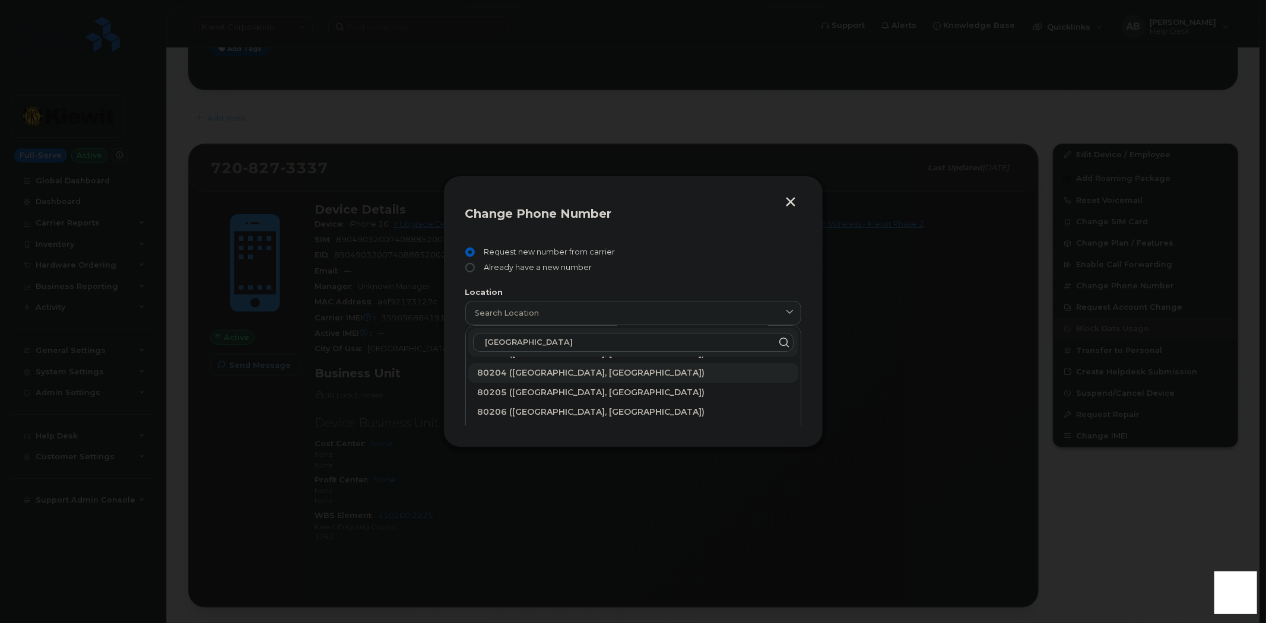
click at [546, 375] on div "80204 (Denver, CO)" at bounding box center [633, 373] width 311 height 12
type input "80204 (Denver, CO)"
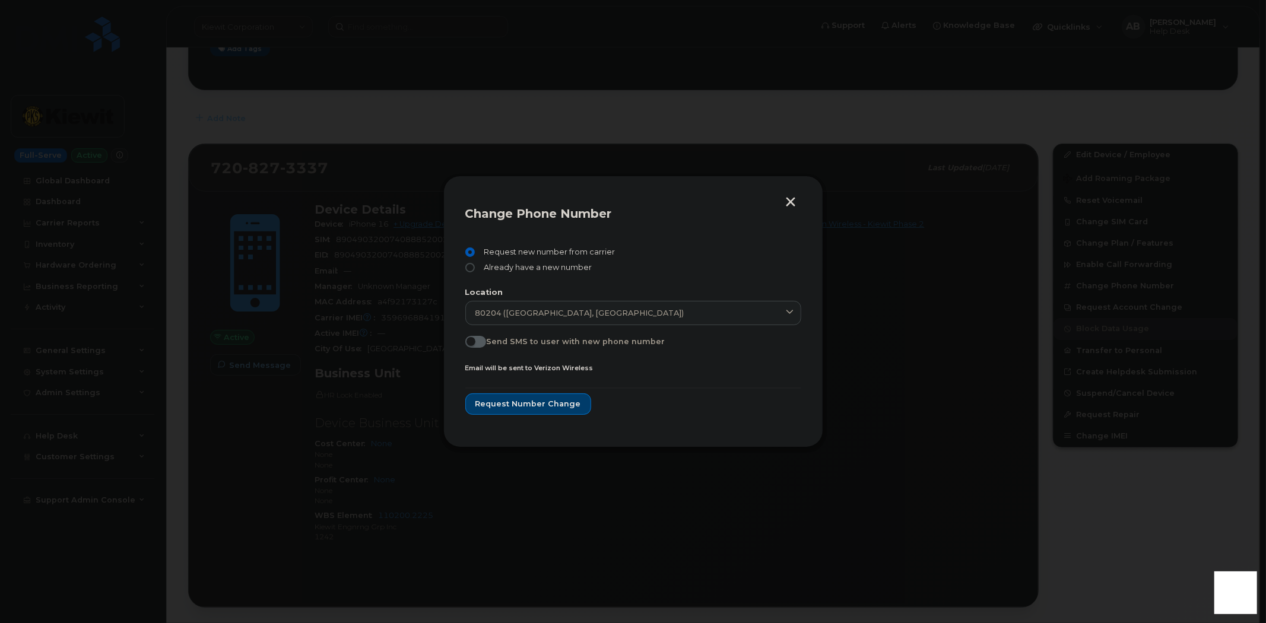
click at [481, 343] on span at bounding box center [475, 342] width 21 height 12
click at [475, 343] on input "Send SMS to user with new phone number" at bounding box center [469, 340] width 9 height 9
checkbox input "true"
click at [536, 407] on span "Request number change" at bounding box center [528, 403] width 106 height 11
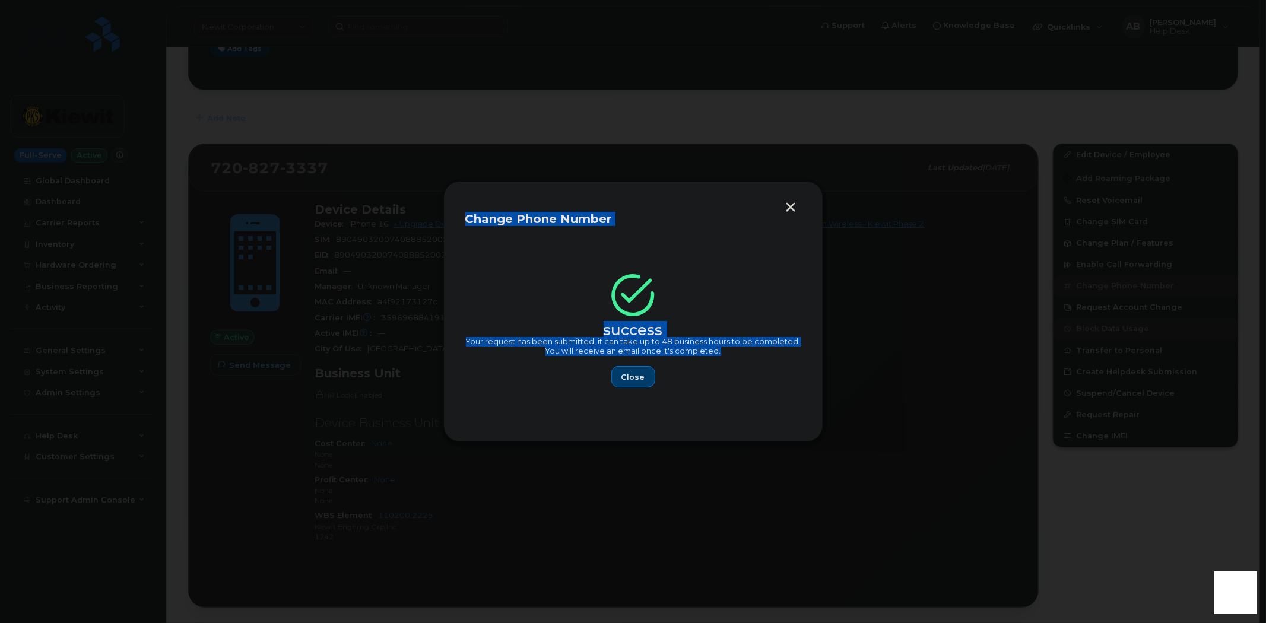
drag, startPoint x: 720, startPoint y: 352, endPoint x: 465, endPoint y: 216, distance: 289.1
click at [465, 216] on div "Change Phone Number success Your request has been submitted, it can take up to …" at bounding box center [633, 311] width 336 height 217
copy div "Change Phone Number success Your request has been submitted, it can take up to …"
click at [785, 208] on button "button" at bounding box center [791, 208] width 18 height 12
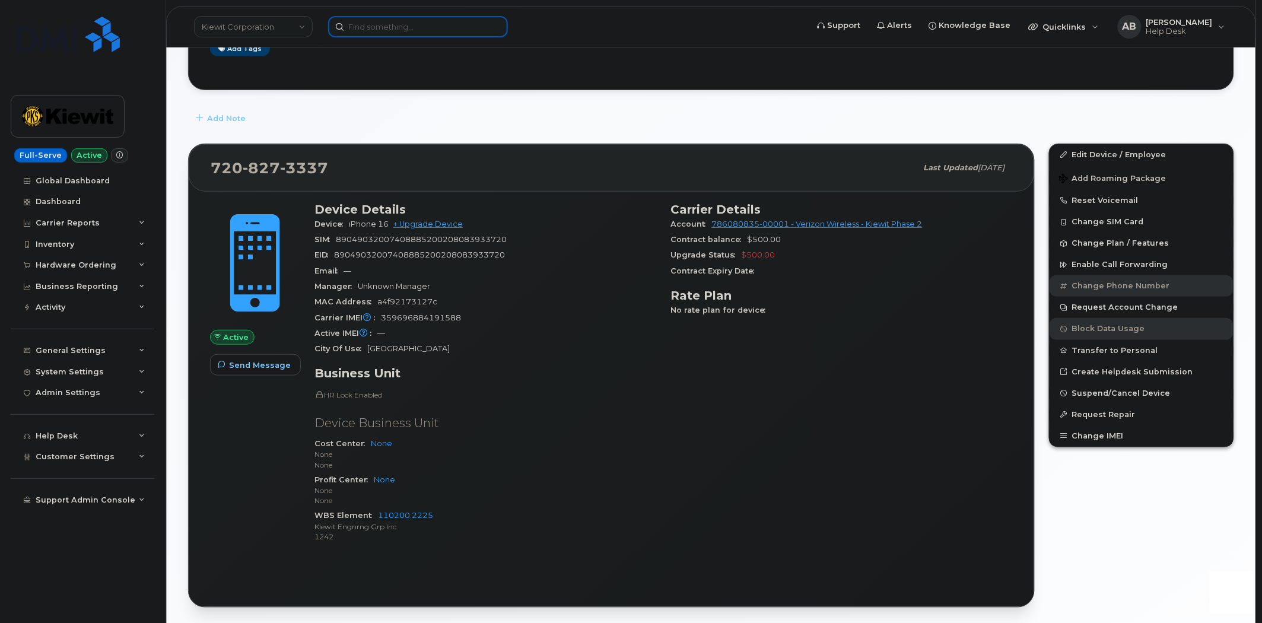
click at [399, 30] on input at bounding box center [418, 26] width 180 height 21
paste input "480-487-7999"
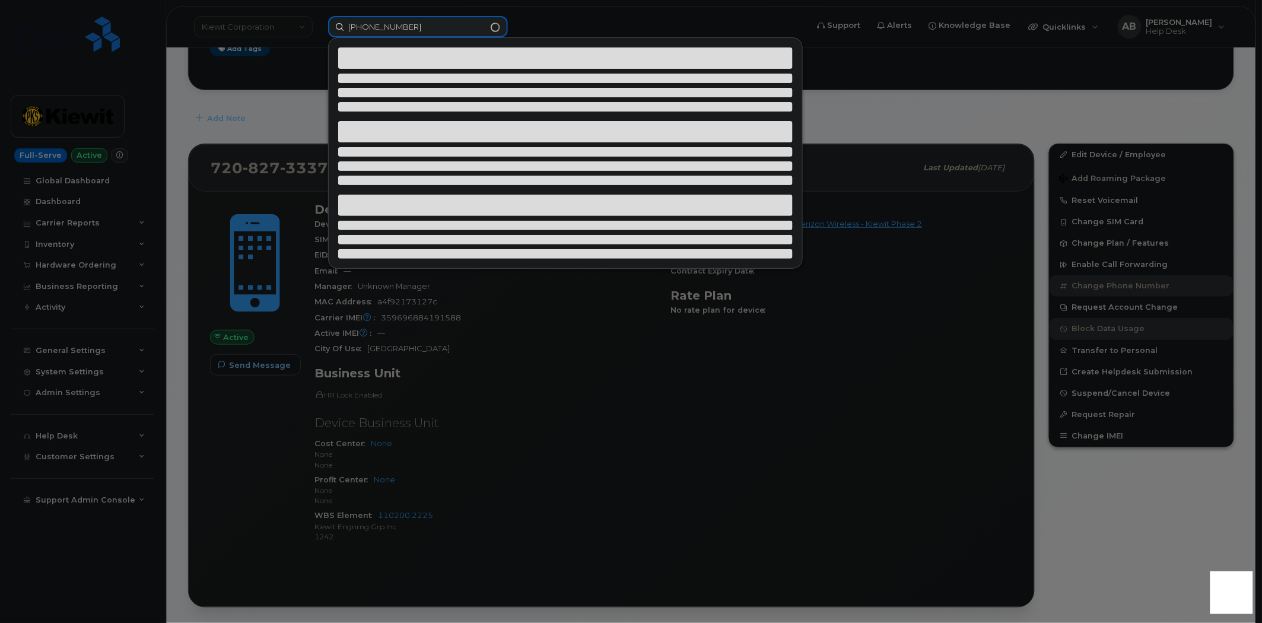
type input "480-487-7999"
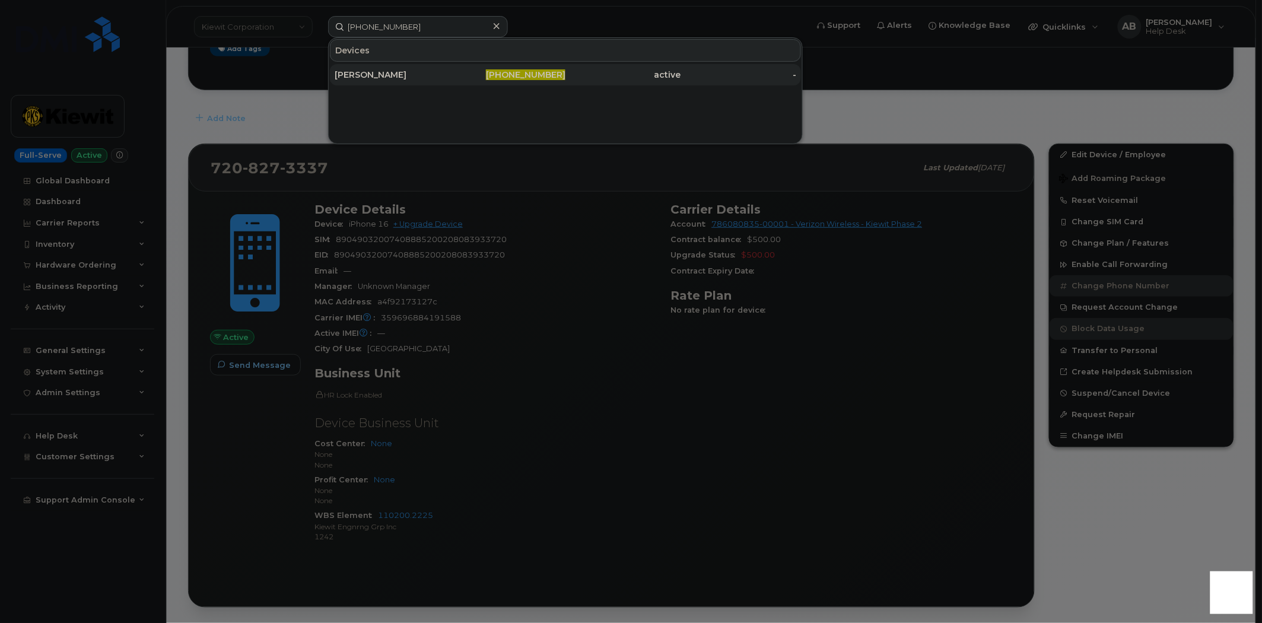
click at [424, 69] on div "IYVAN TERCERO" at bounding box center [393, 75] width 116 height 12
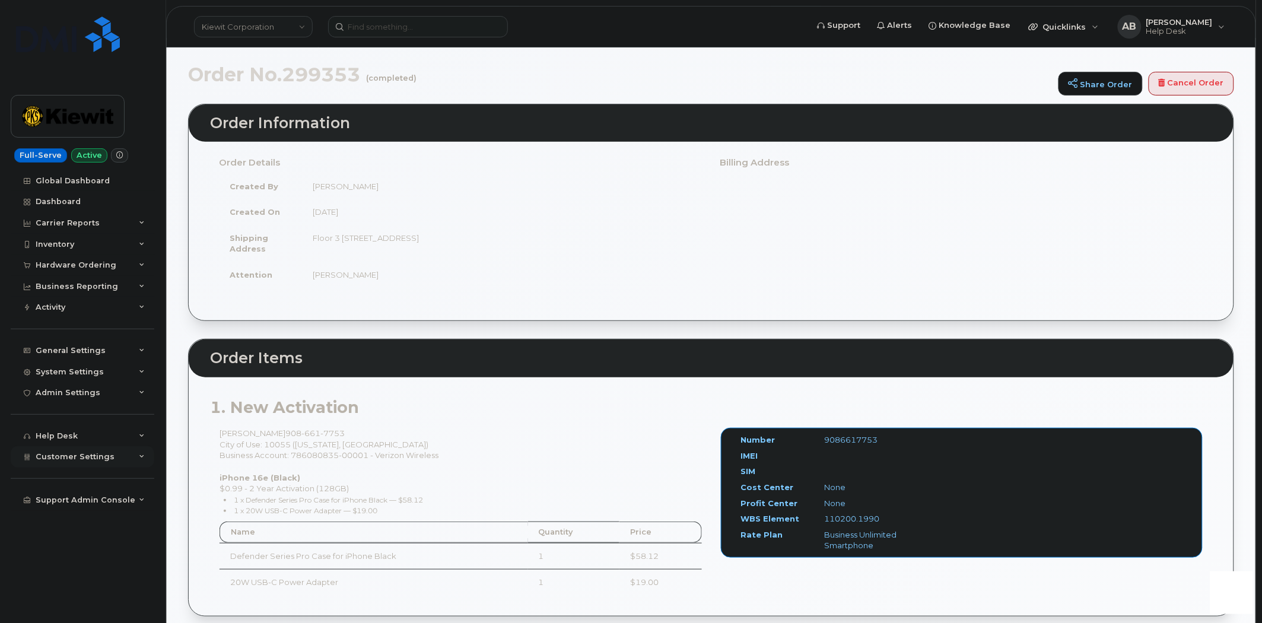
scroll to position [66, 0]
click at [131, 461] on div "Customer Settings" at bounding box center [83, 456] width 144 height 21
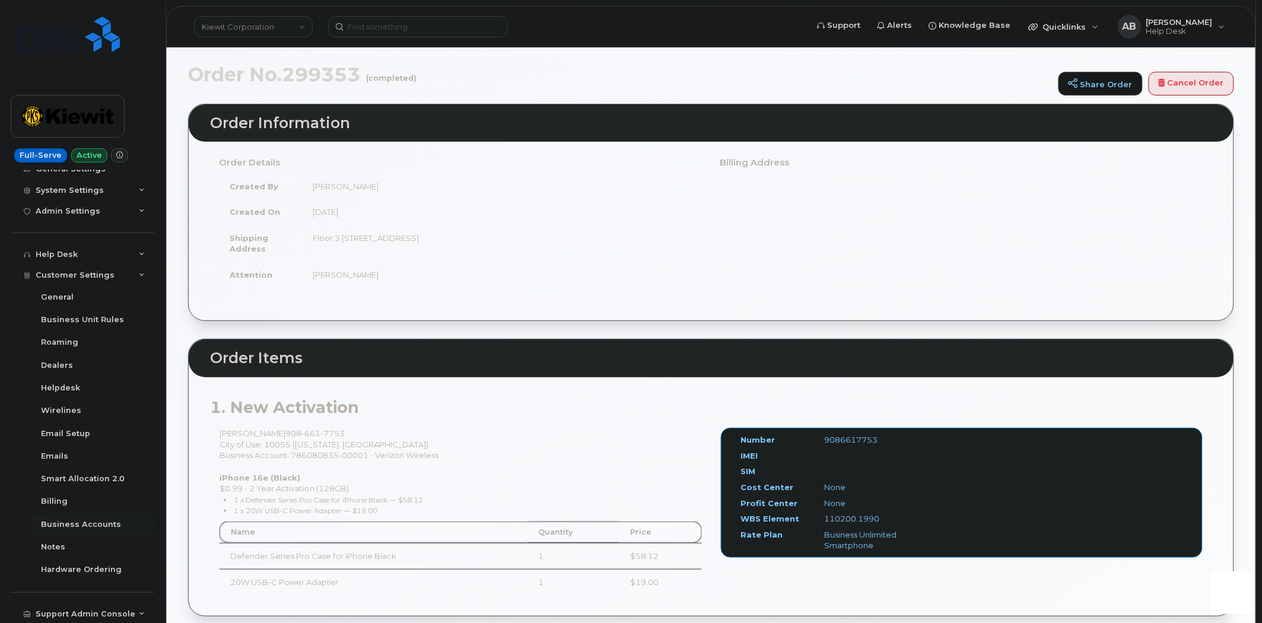
scroll to position [182, 0]
click at [90, 520] on div "Business Accounts" at bounding box center [81, 524] width 80 height 11
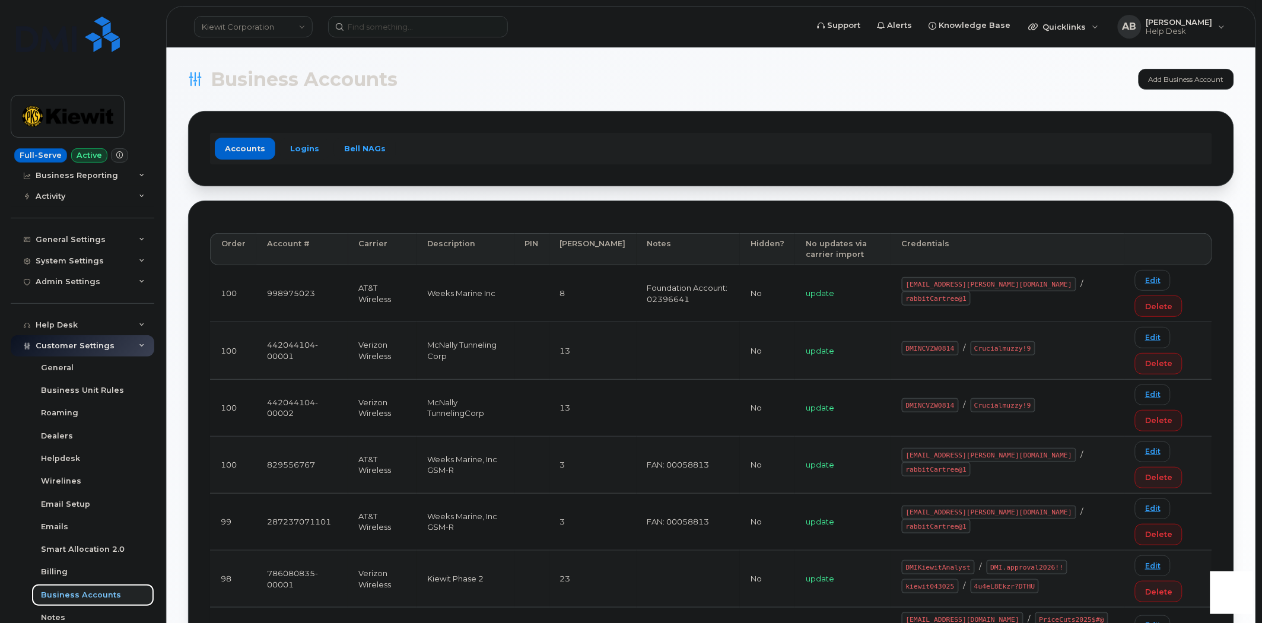
scroll to position [50, 0]
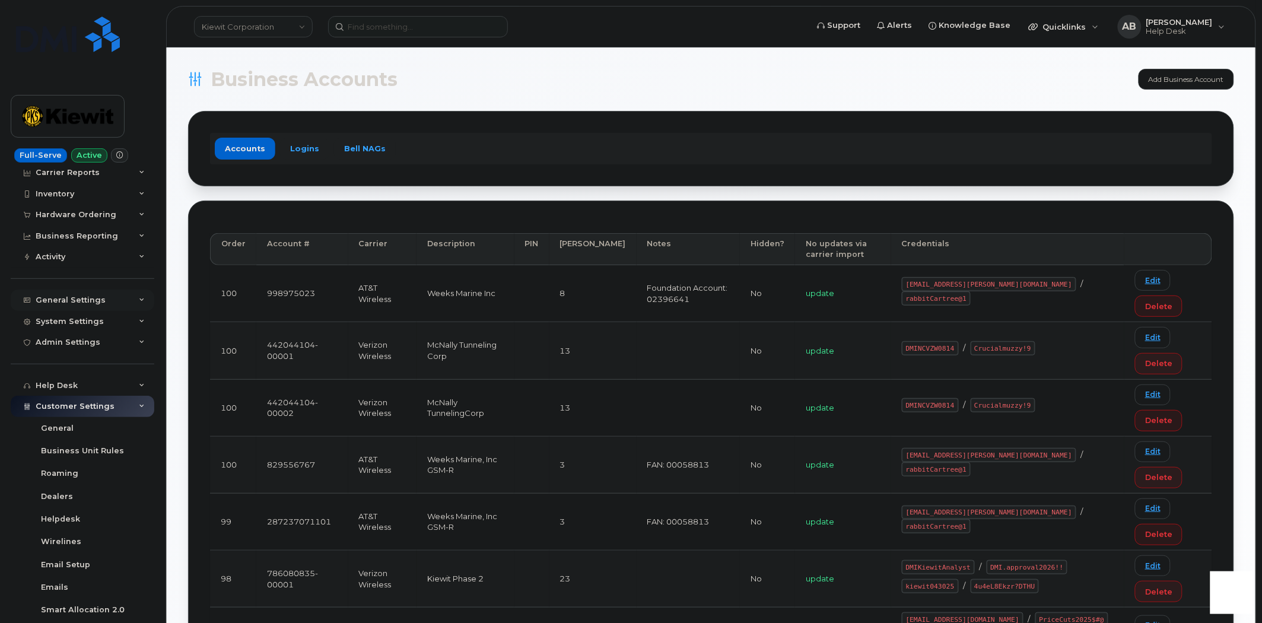
click at [139, 299] on icon at bounding box center [142, 300] width 6 height 6
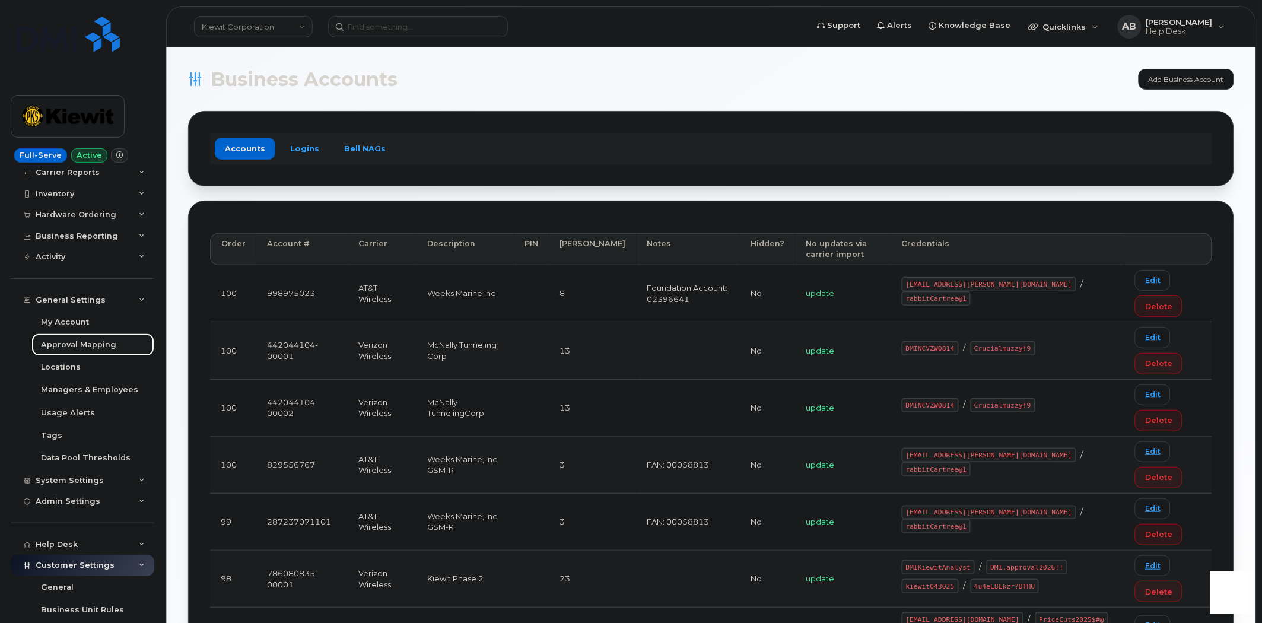
click at [75, 345] on div "Approval Mapping" at bounding box center [78, 344] width 75 height 11
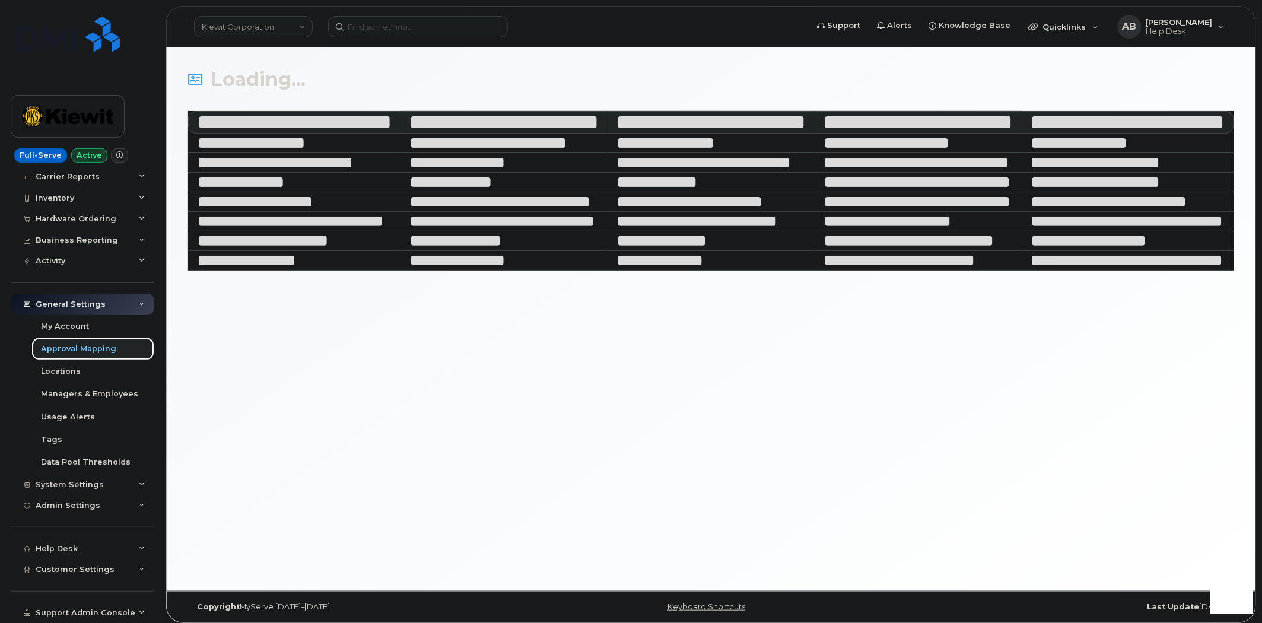
scroll to position [46, 0]
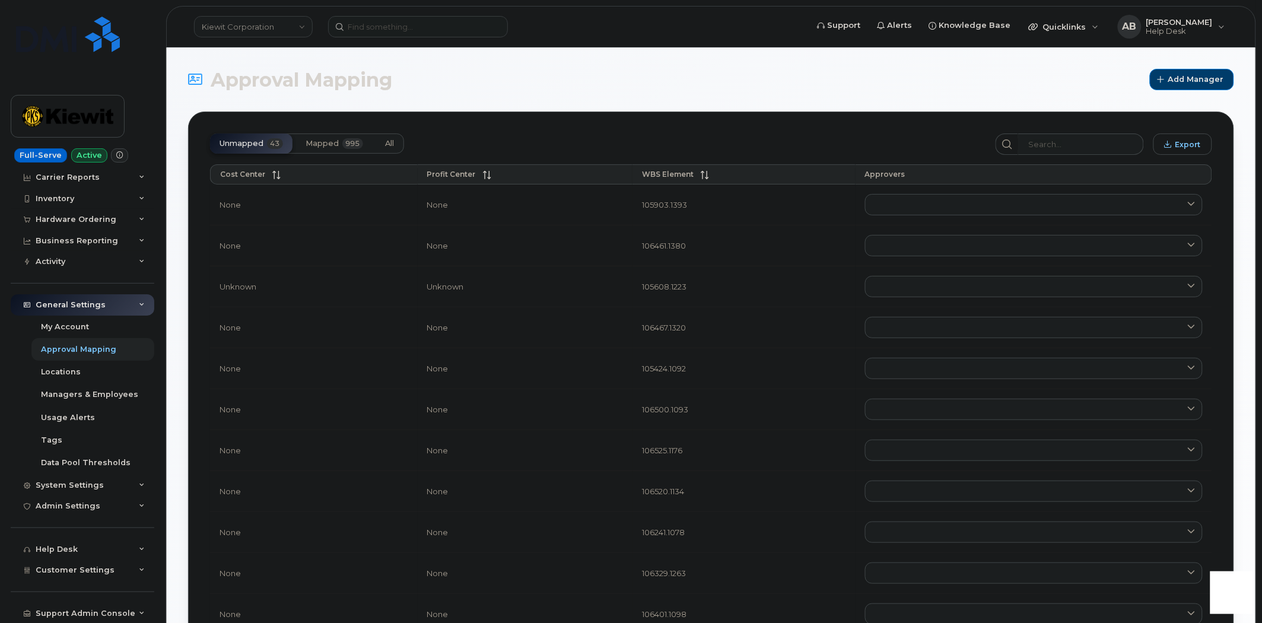
click at [345, 146] on span "995" at bounding box center [352, 143] width 21 height 11
click at [383, 145] on button "All" at bounding box center [390, 144] width 28 height 20
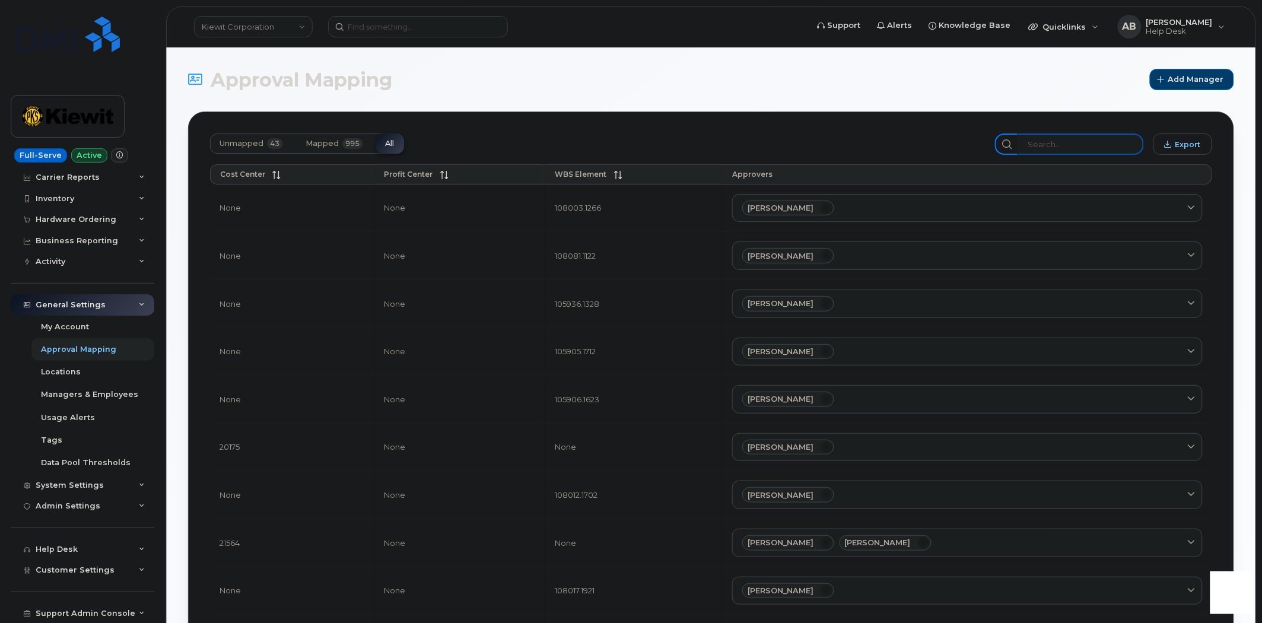
click at [1057, 141] on input "search" at bounding box center [1081, 144] width 126 height 21
paste input "106004.2262"
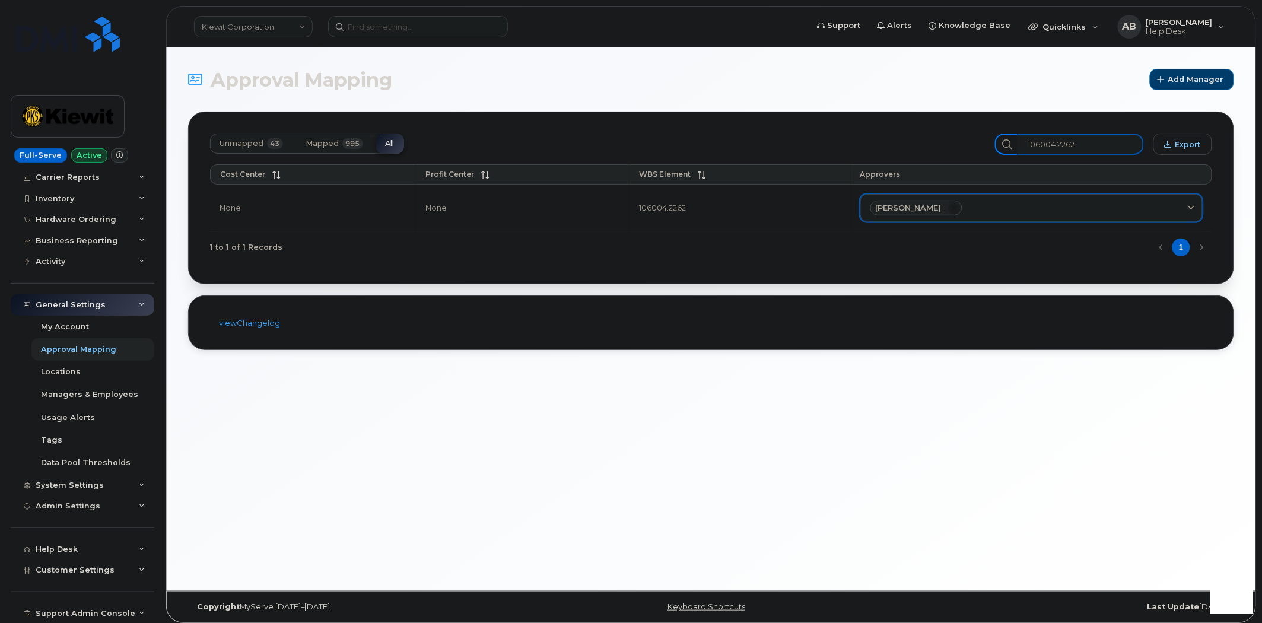
type input "106004.2262"
click at [1016, 209] on div "Tanner Lamoree" at bounding box center [1031, 208] width 322 height 15
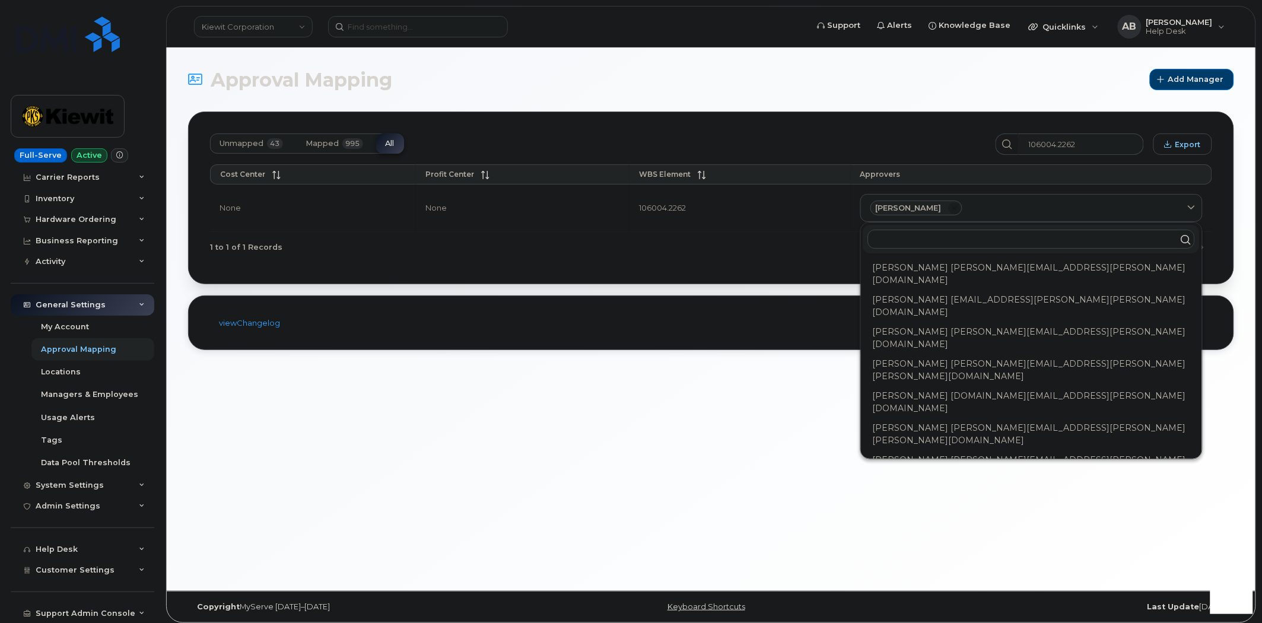
click at [983, 239] on input "text" at bounding box center [1031, 239] width 327 height 19
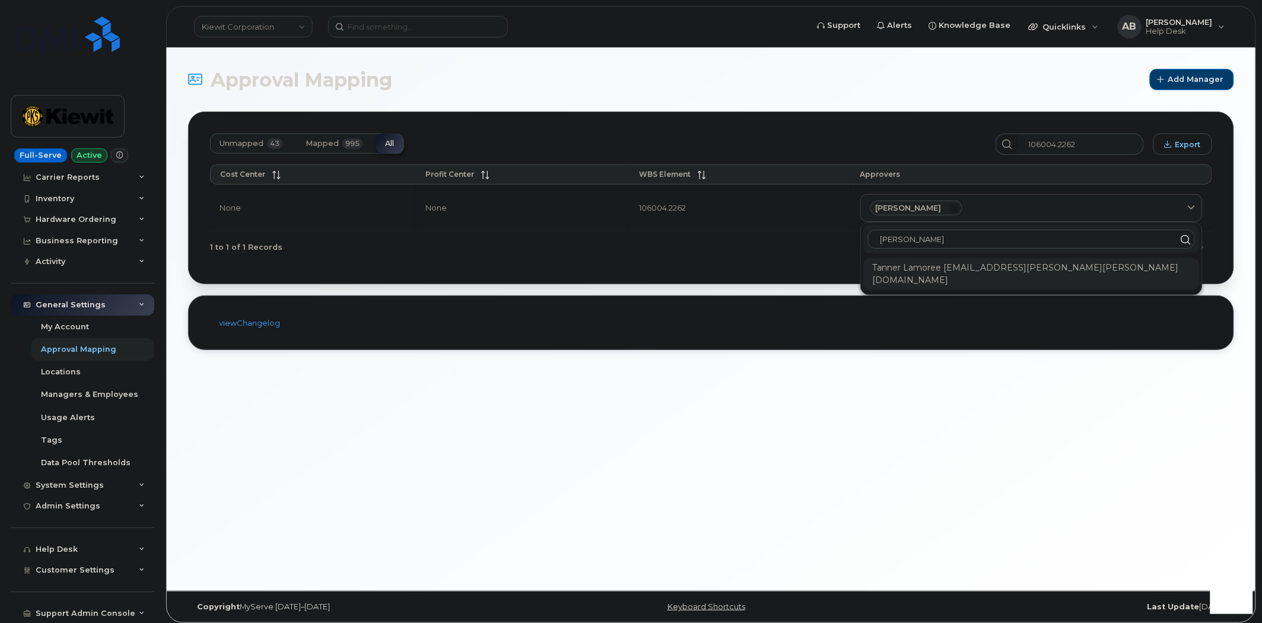
type input "tanner"
copy div "TANNER.LAMOREE@KIEWIT.COM"
drag, startPoint x: 1092, startPoint y: 267, endPoint x: 943, endPoint y: 271, distance: 149.0
click at [943, 271] on div "Tanner Lamoree TANNER.LAMOREE@KIEWIT.COM" at bounding box center [1031, 274] width 336 height 32
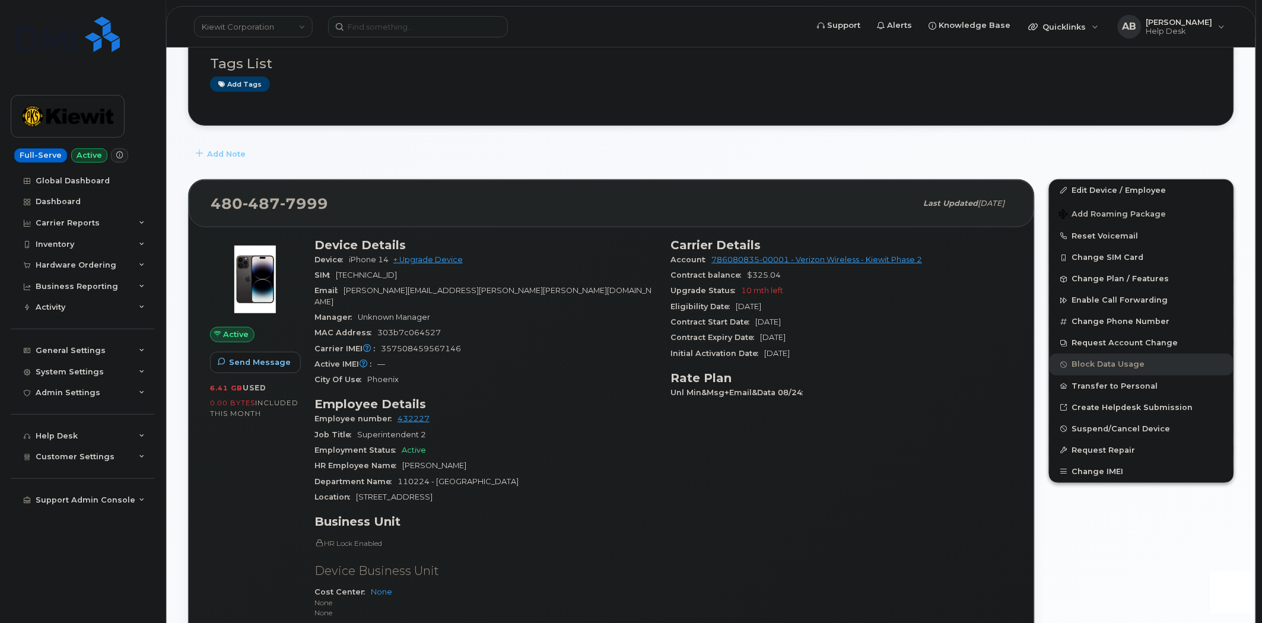
scroll to position [198, 0]
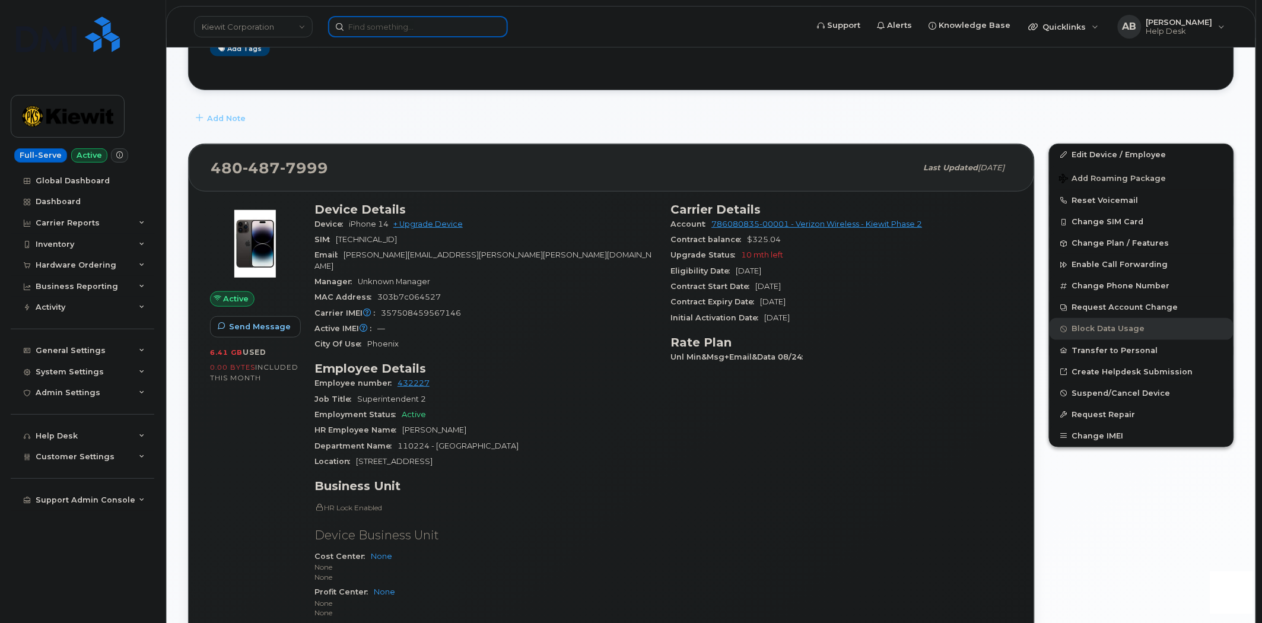
click at [390, 20] on input at bounding box center [418, 26] width 180 height 21
paste input "[PHONE_NUMBER]"
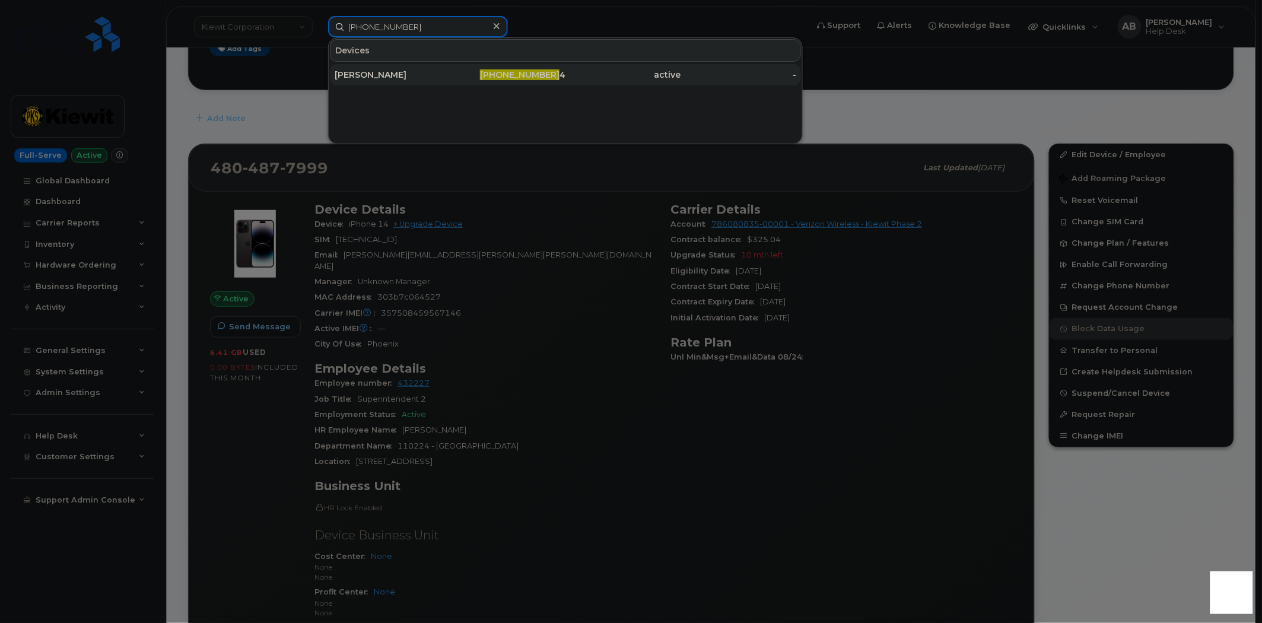
type input "[PHONE_NUMBER]"
click at [405, 75] on div "[PERSON_NAME]" at bounding box center [393, 75] width 116 height 12
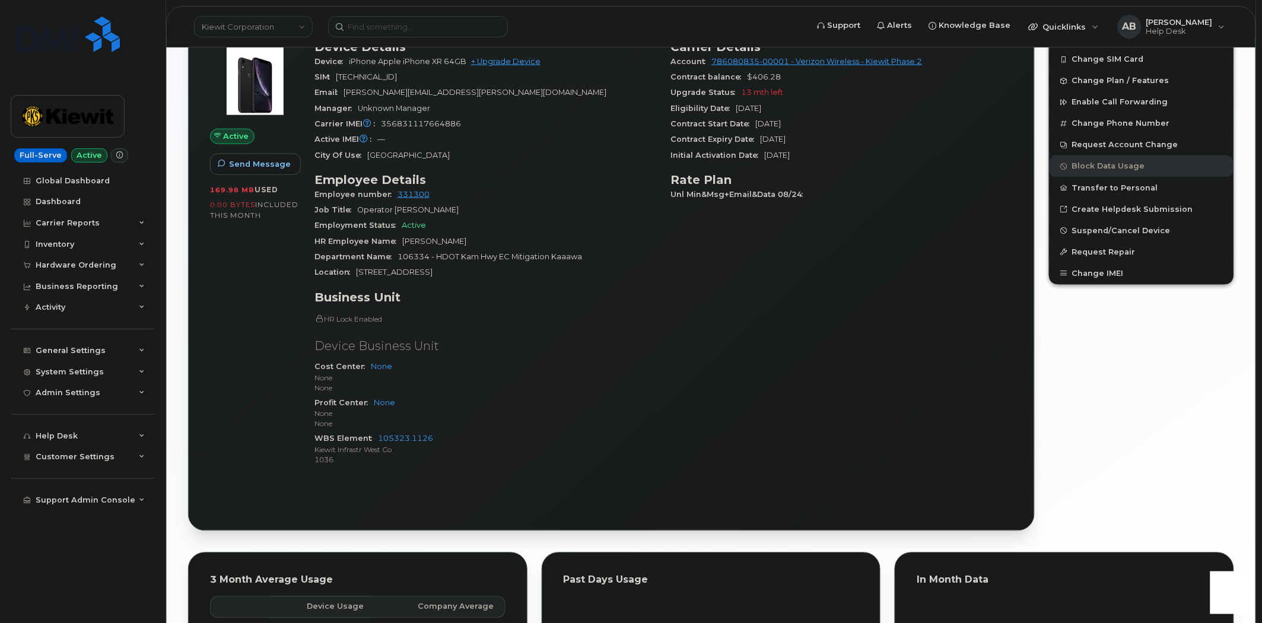
scroll to position [395, 0]
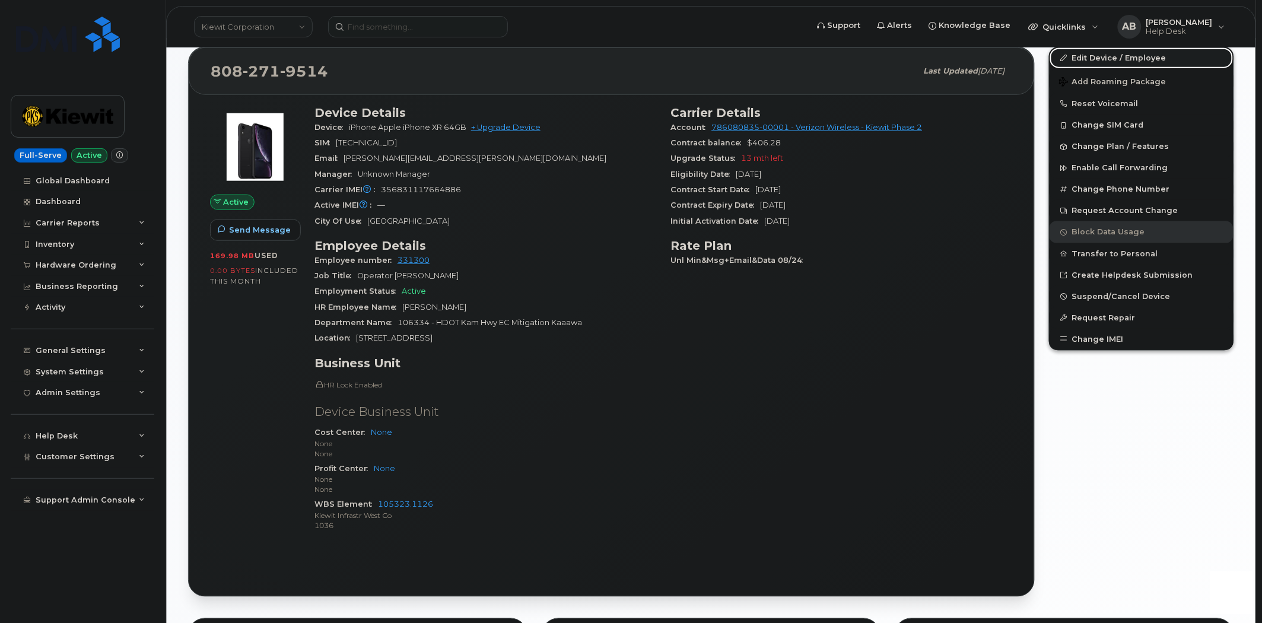
click at [1101, 61] on link "Edit Device / Employee" at bounding box center [1142, 57] width 184 height 21
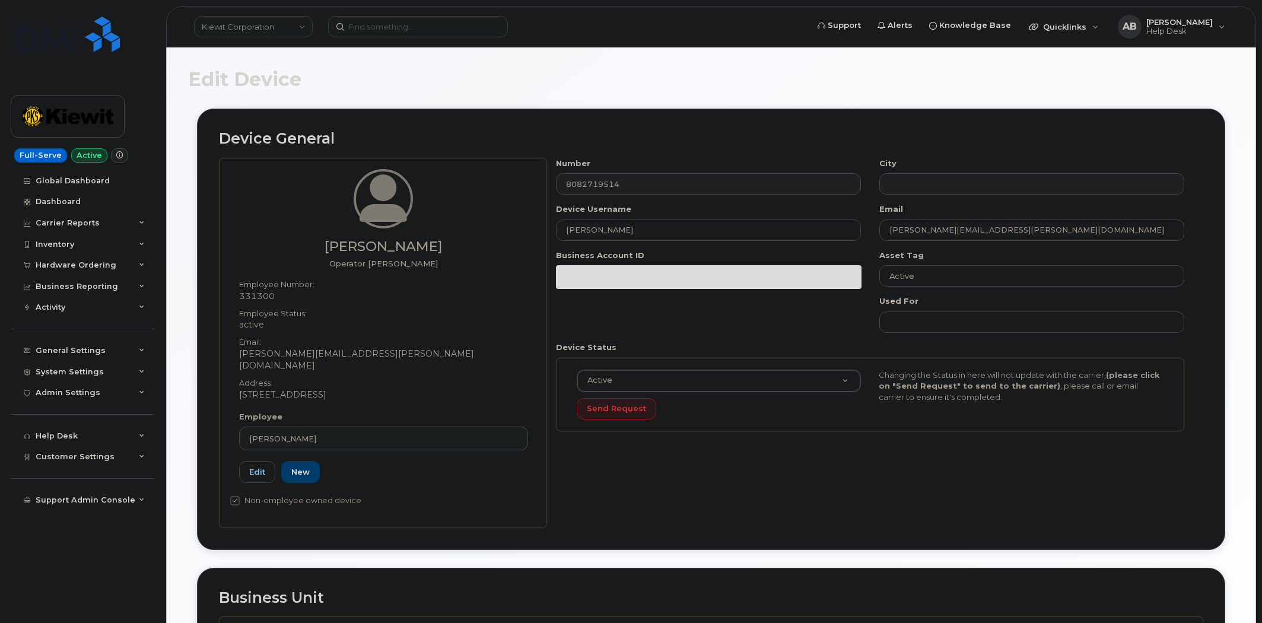
scroll to position [456, 0]
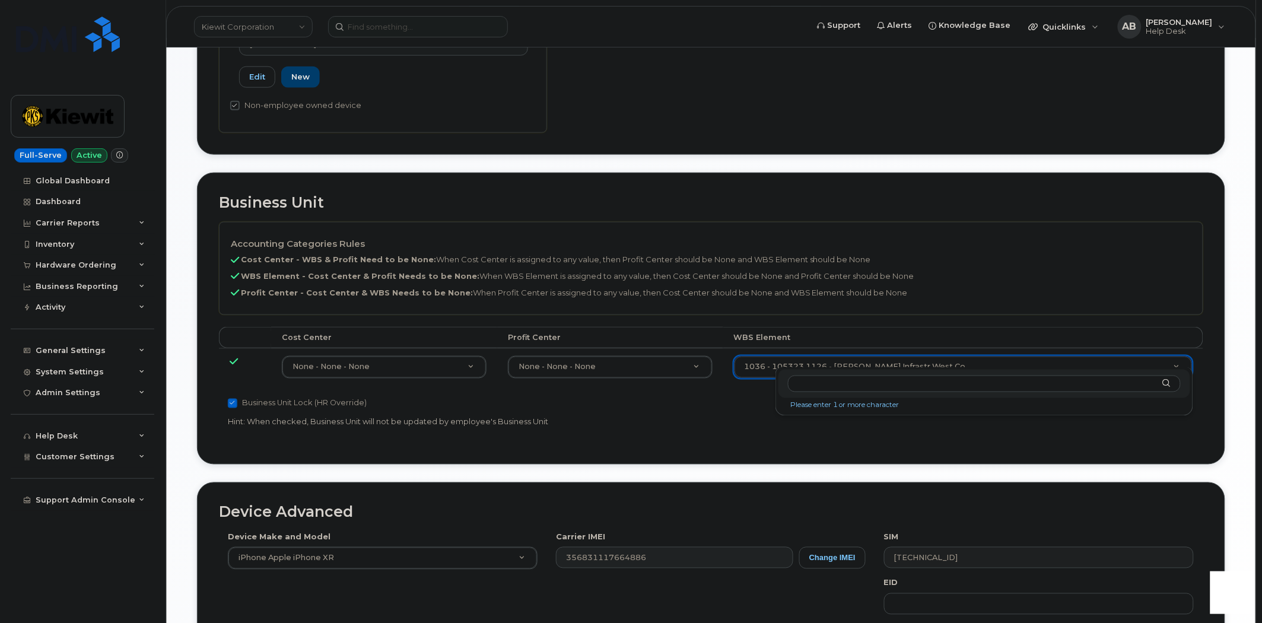
click at [843, 381] on input "text" at bounding box center [984, 384] width 393 height 17
type input "106334.1088"
type input "34706500"
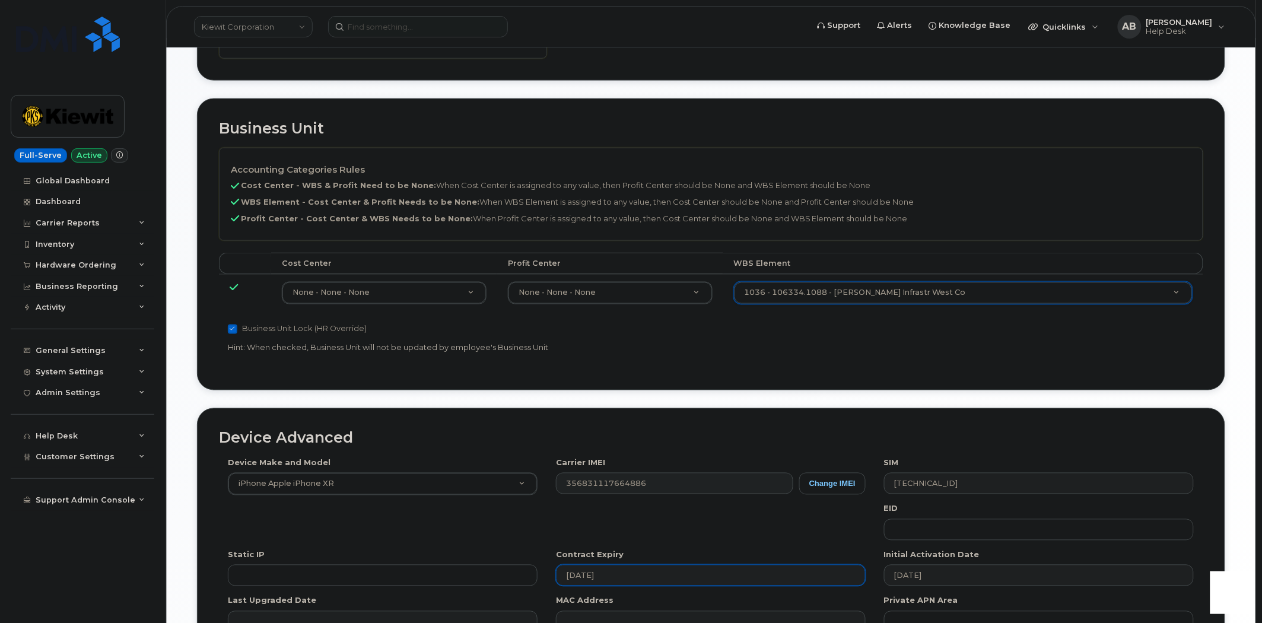
scroll to position [657, 0]
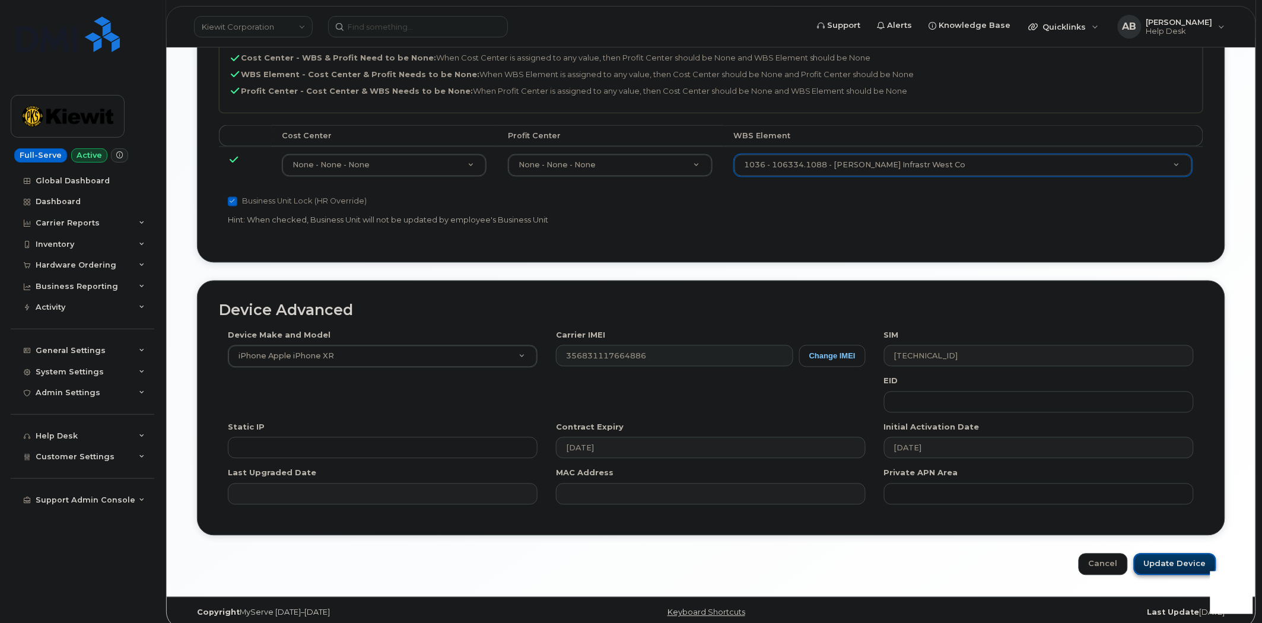
click at [1158, 554] on input "Update Device" at bounding box center [1175, 565] width 82 height 22
type input "Saving..."
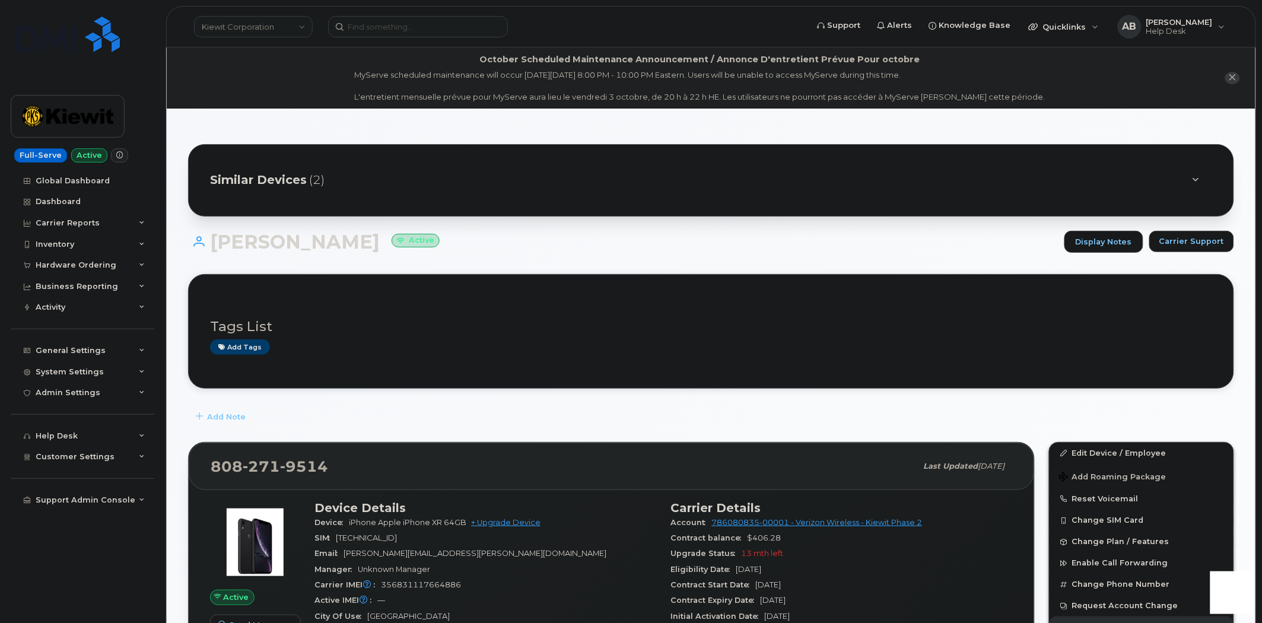
click at [428, 33] on input at bounding box center [418, 26] width 180 height 21
paste input "808-343-0900"
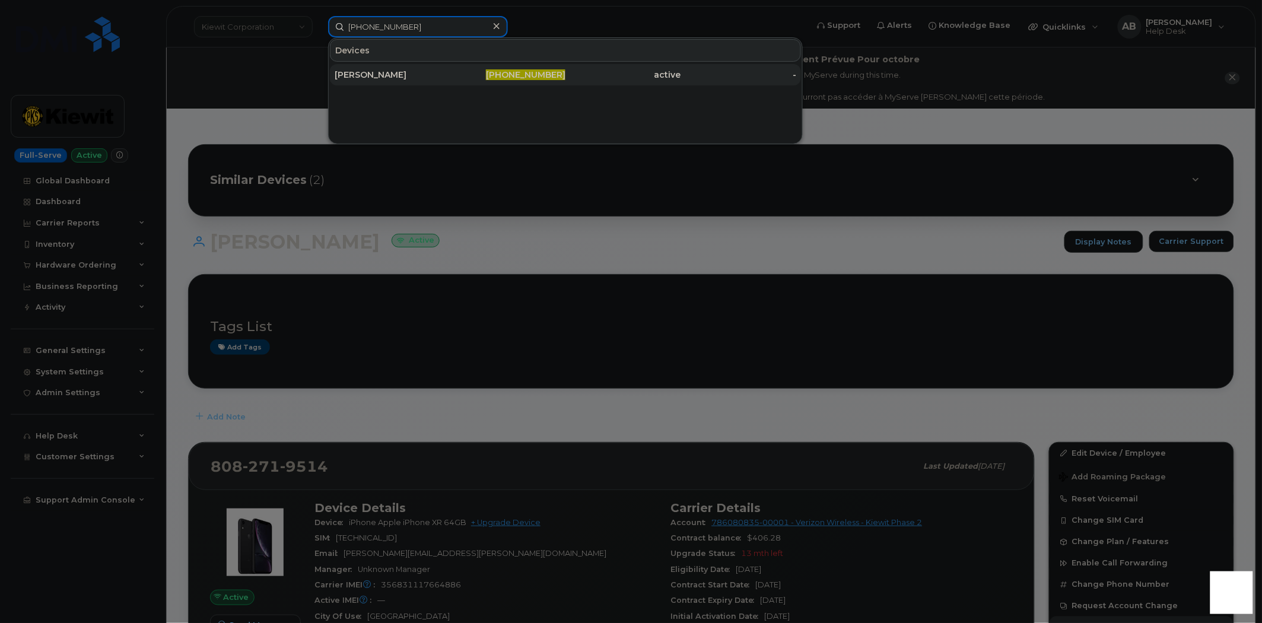
type input "808-343-0900"
click at [407, 81] on div "[PERSON_NAME]" at bounding box center [393, 74] width 116 height 21
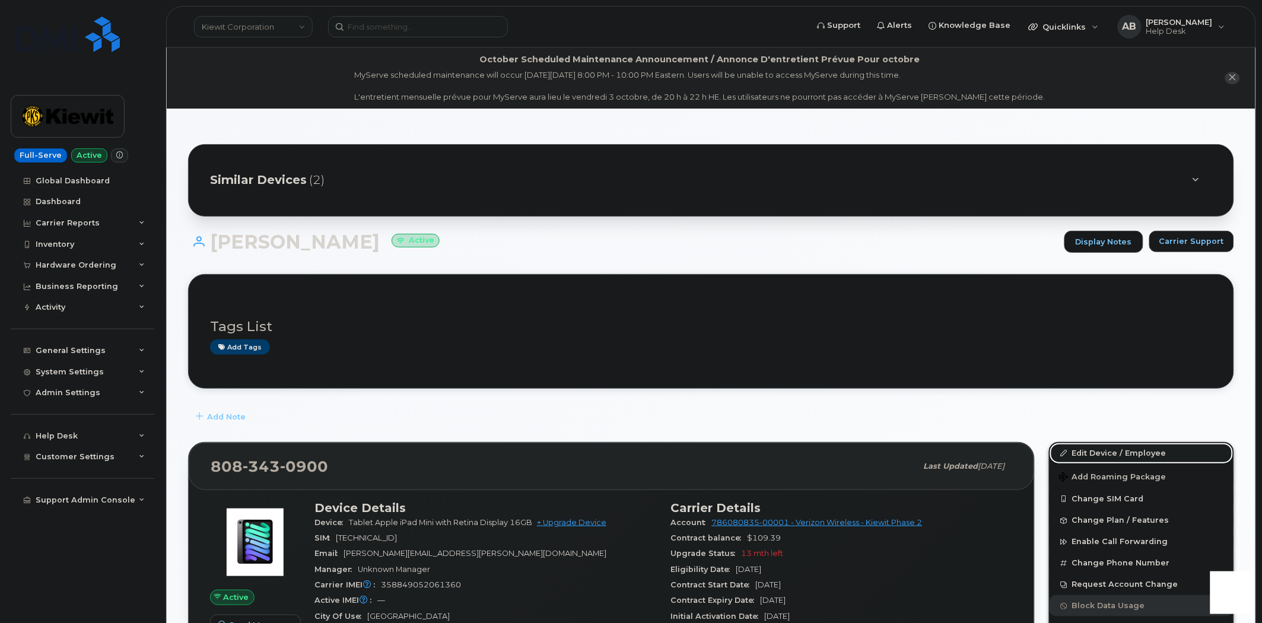
click at [1112, 452] on link "Edit Device / Employee" at bounding box center [1142, 453] width 184 height 21
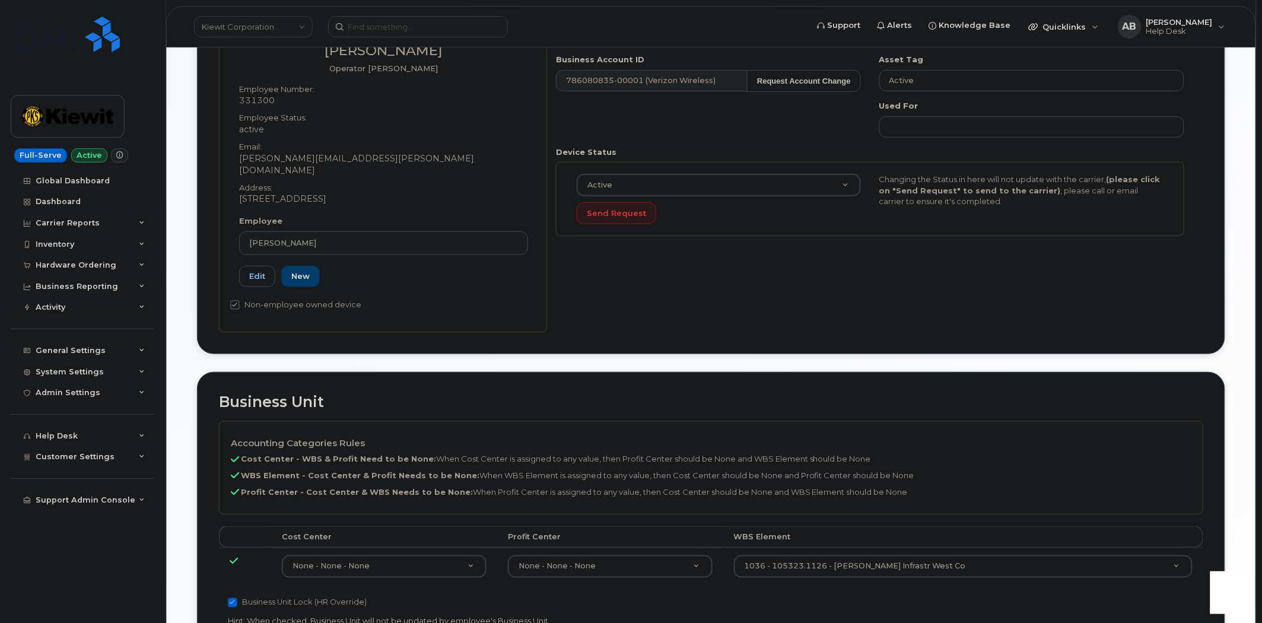
scroll to position [390, 0]
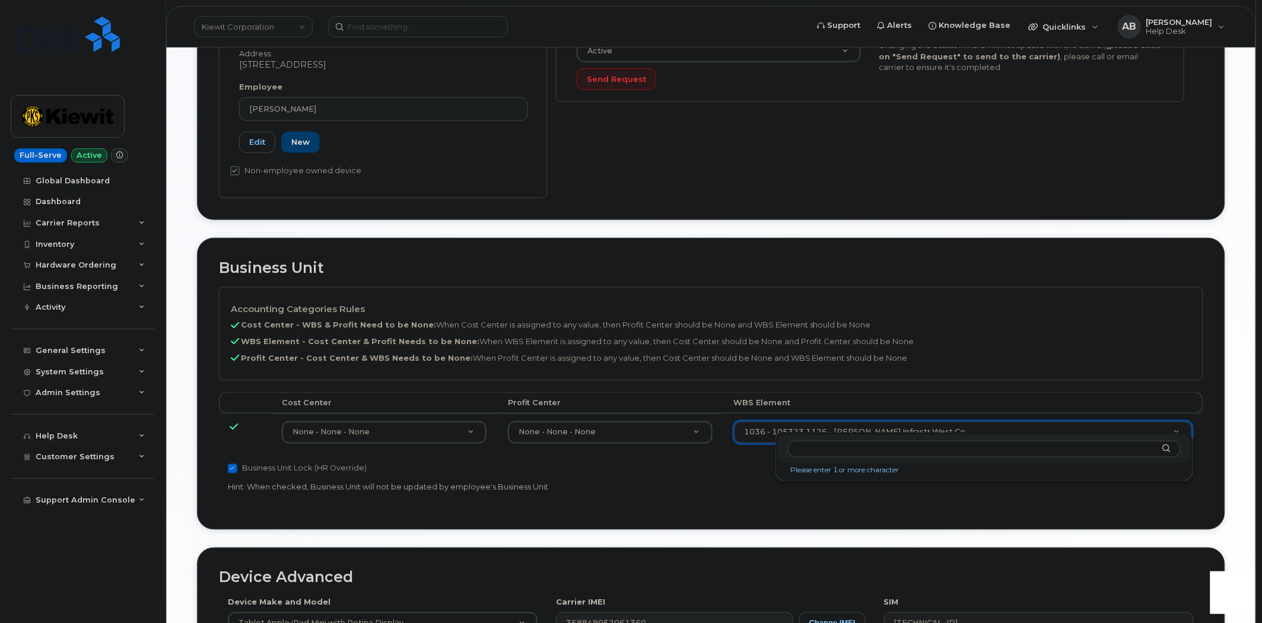
click at [823, 447] on input "text" at bounding box center [984, 449] width 393 height 17
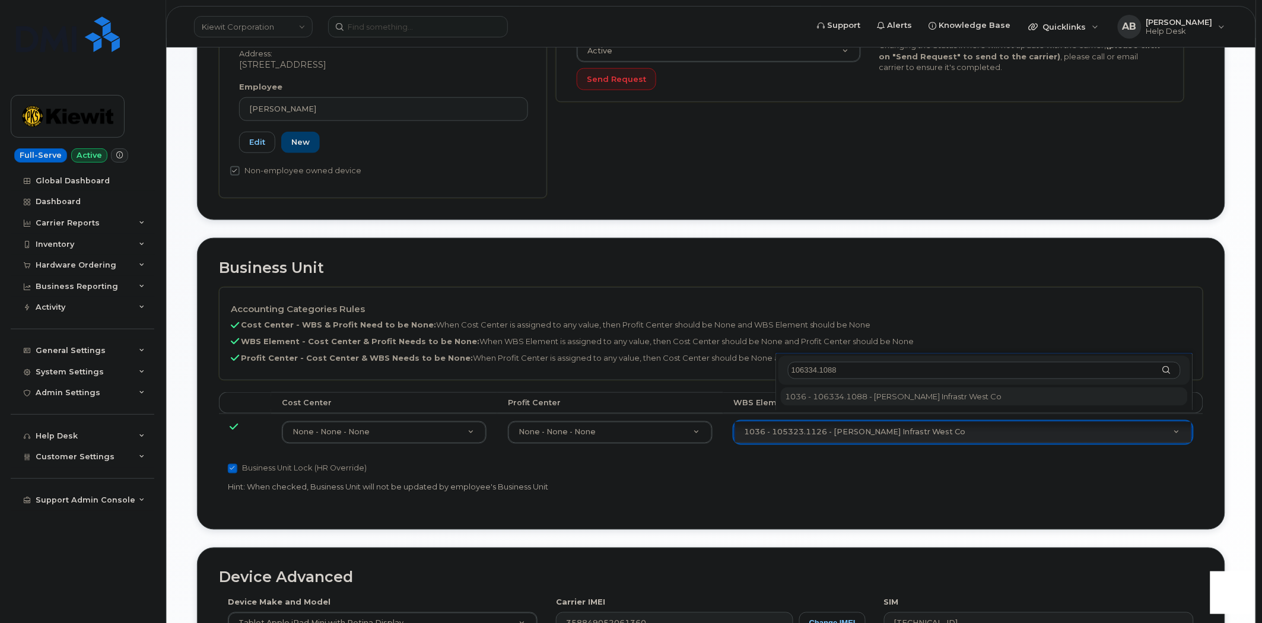
type input "106334.1088"
type input "34706500"
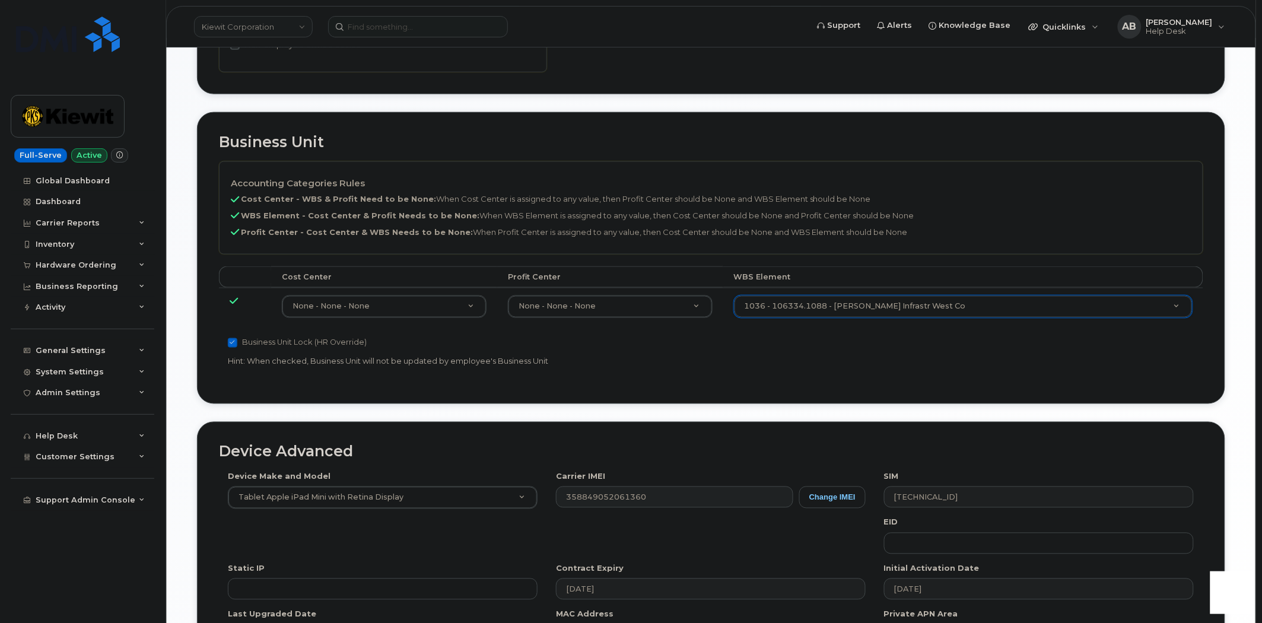
scroll to position [657, 0]
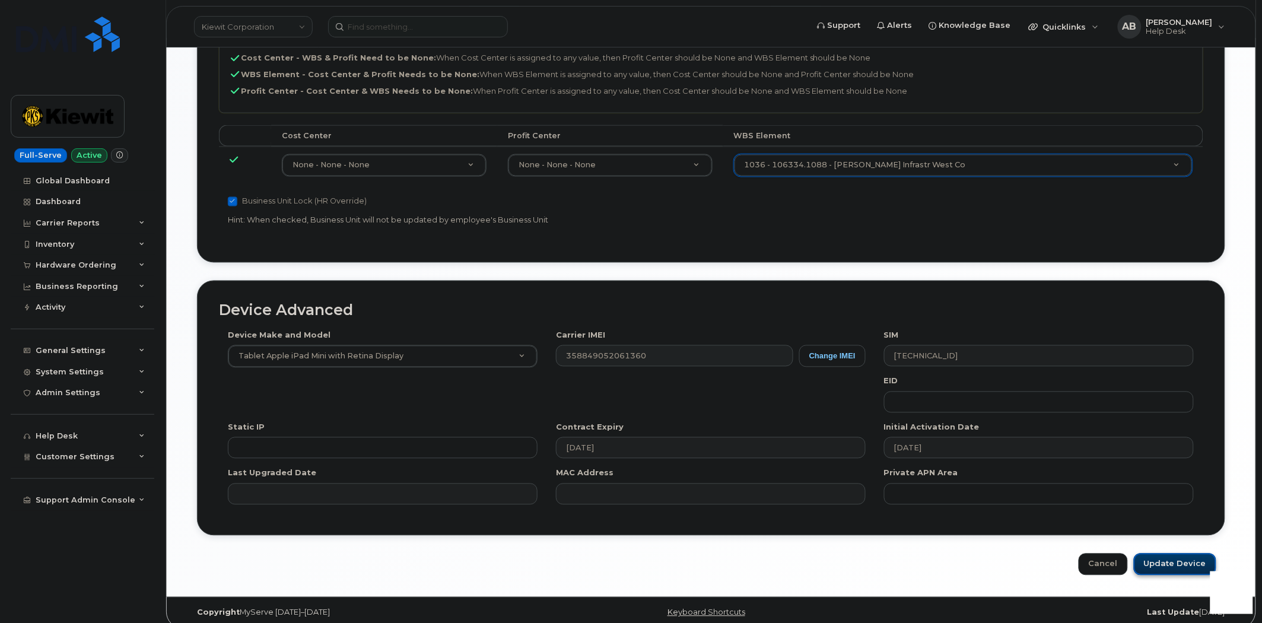
click at [1173, 555] on input "Update Device" at bounding box center [1175, 565] width 82 height 22
type input "Saving..."
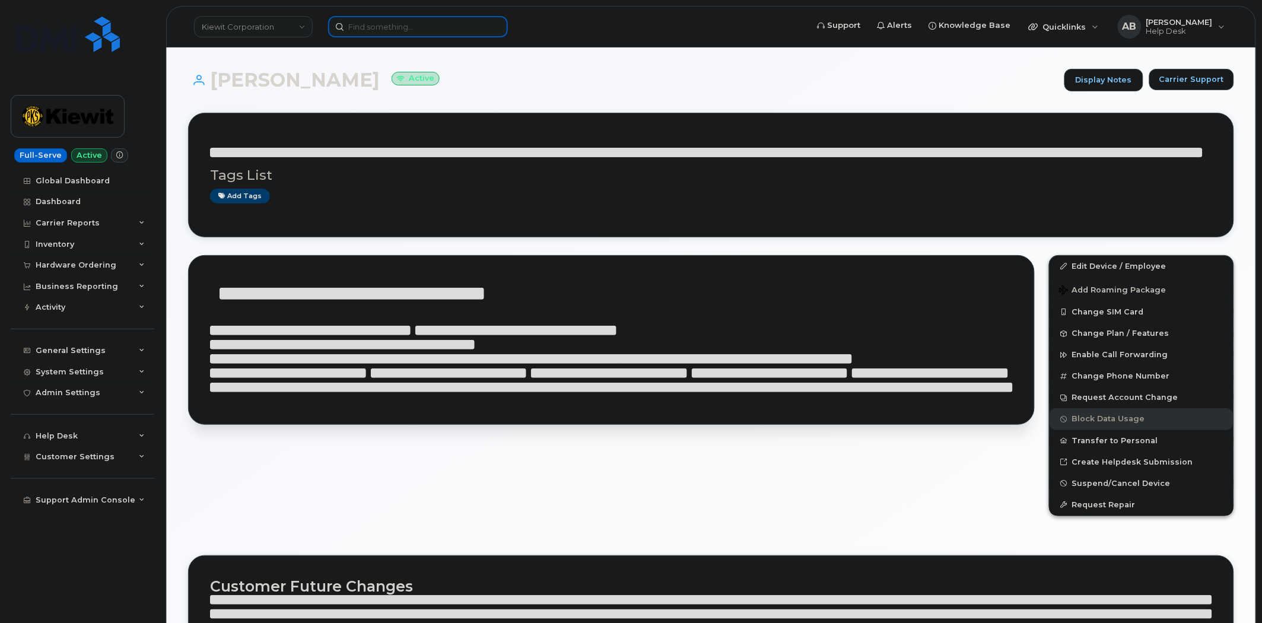
drag, startPoint x: 0, startPoint y: 0, endPoint x: 381, endPoint y: 30, distance: 382.1
click at [381, 30] on input at bounding box center [418, 26] width 180 height 21
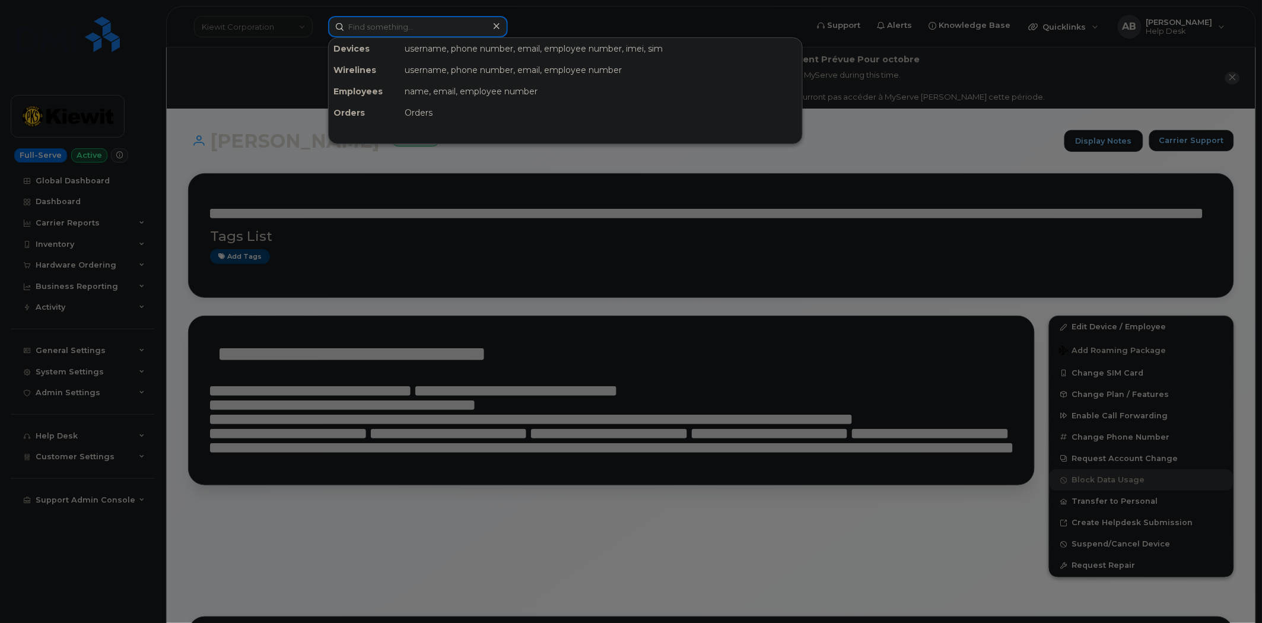
paste input "808-979-4800"
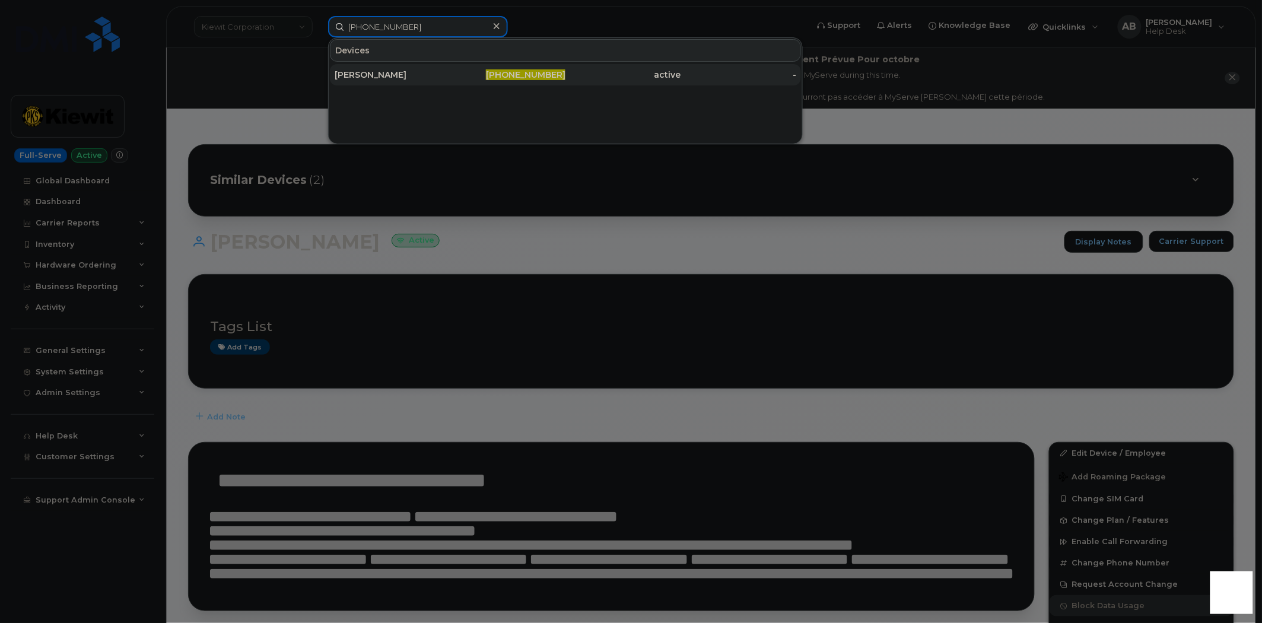
type input "808-979-4800"
click at [446, 74] on div "GIBSON SCOTT" at bounding box center [393, 75] width 116 height 12
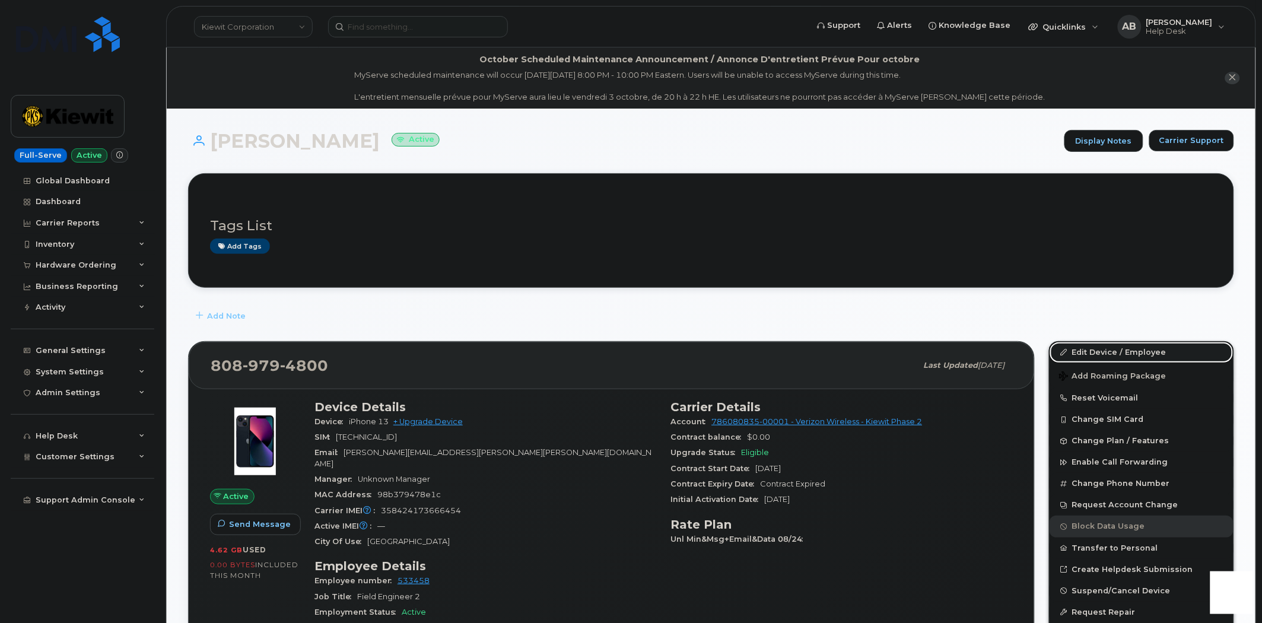
click at [1078, 347] on link "Edit Device / Employee" at bounding box center [1142, 352] width 184 height 21
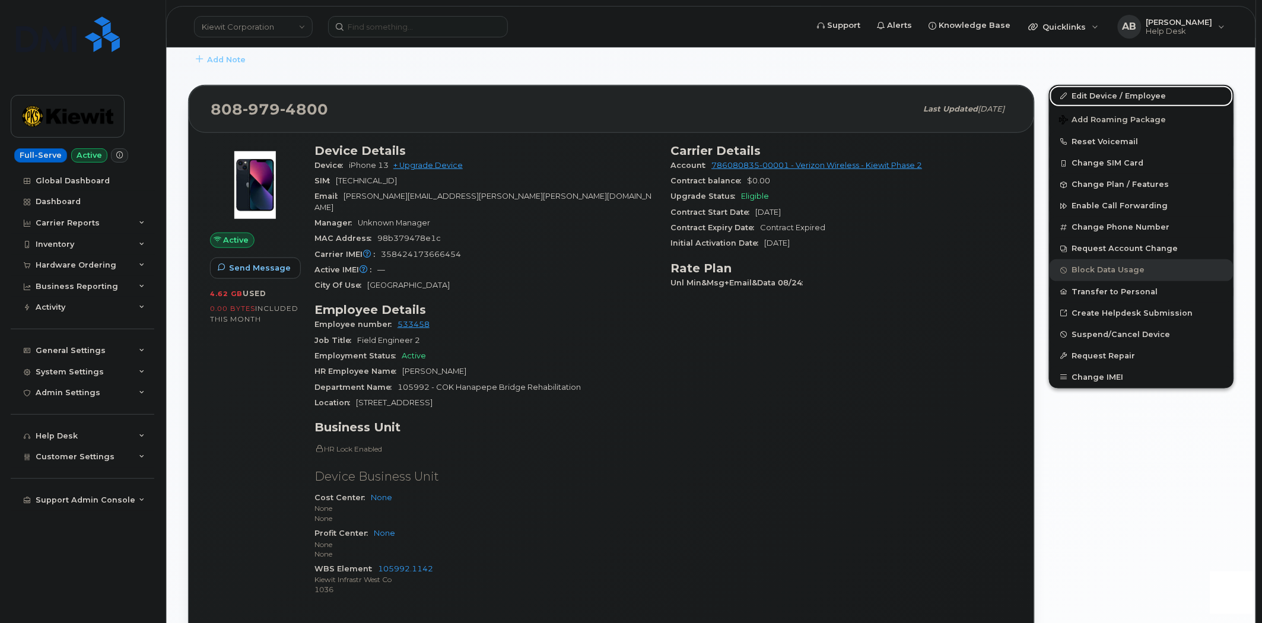
scroll to position [263, 0]
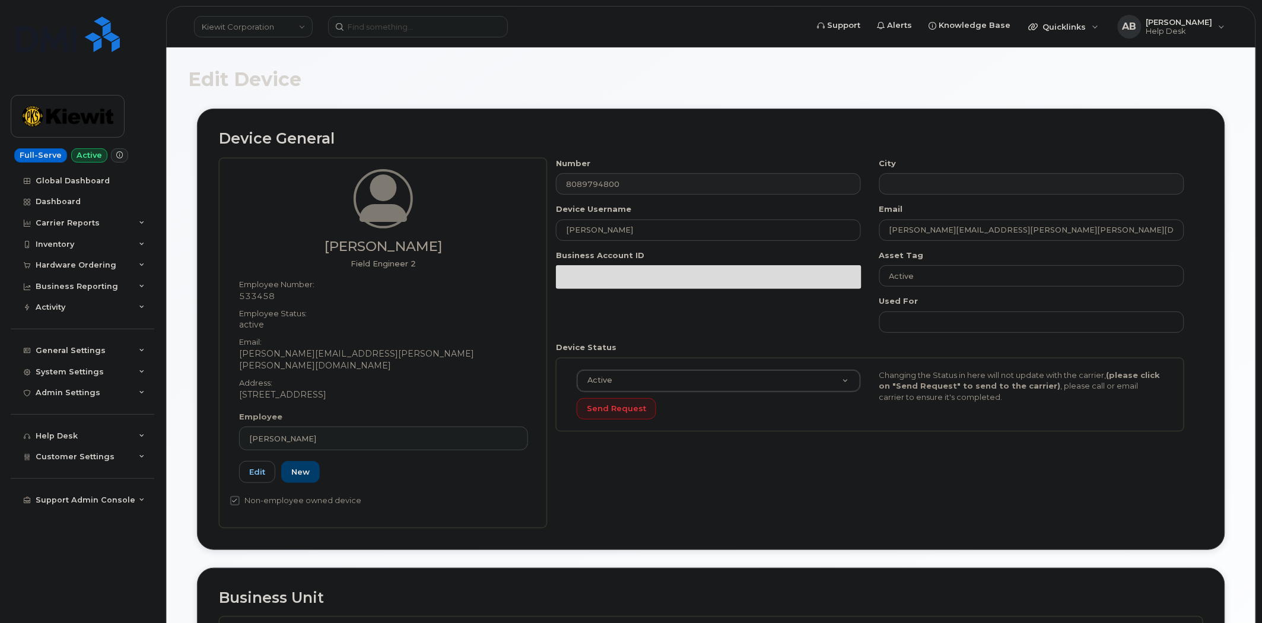
click at [663, 102] on div "Edit Device" at bounding box center [711, 89] width 1046 height 40
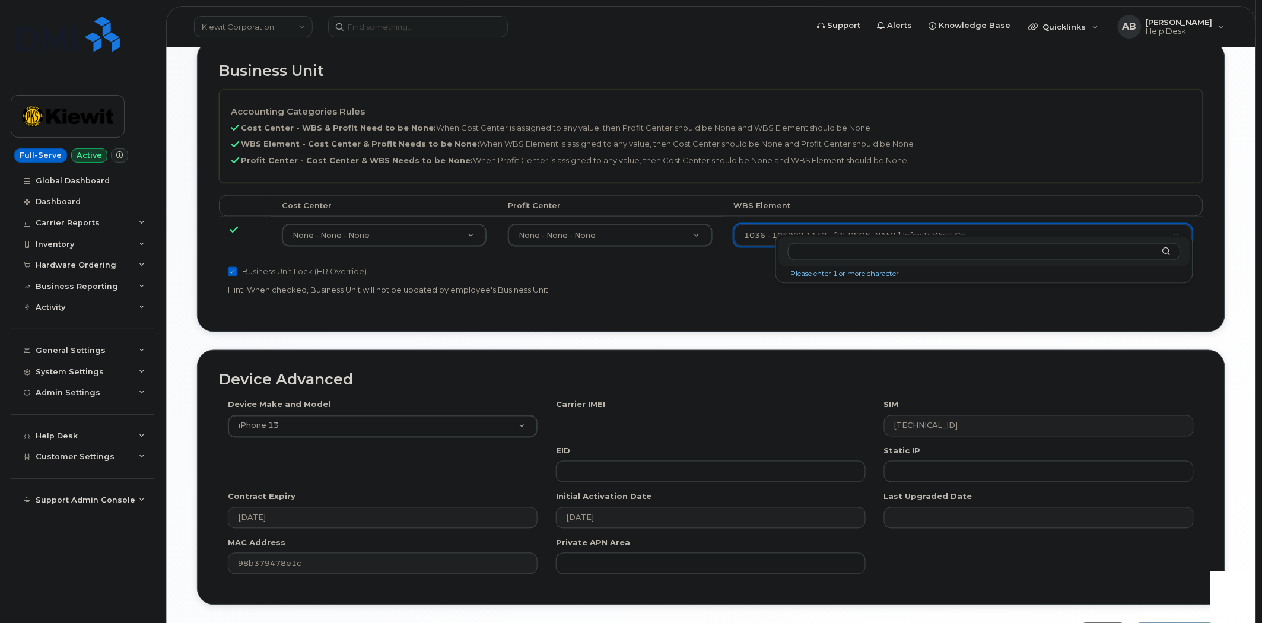
scroll to position [588, 0]
click at [843, 251] on input "text" at bounding box center [984, 251] width 393 height 17
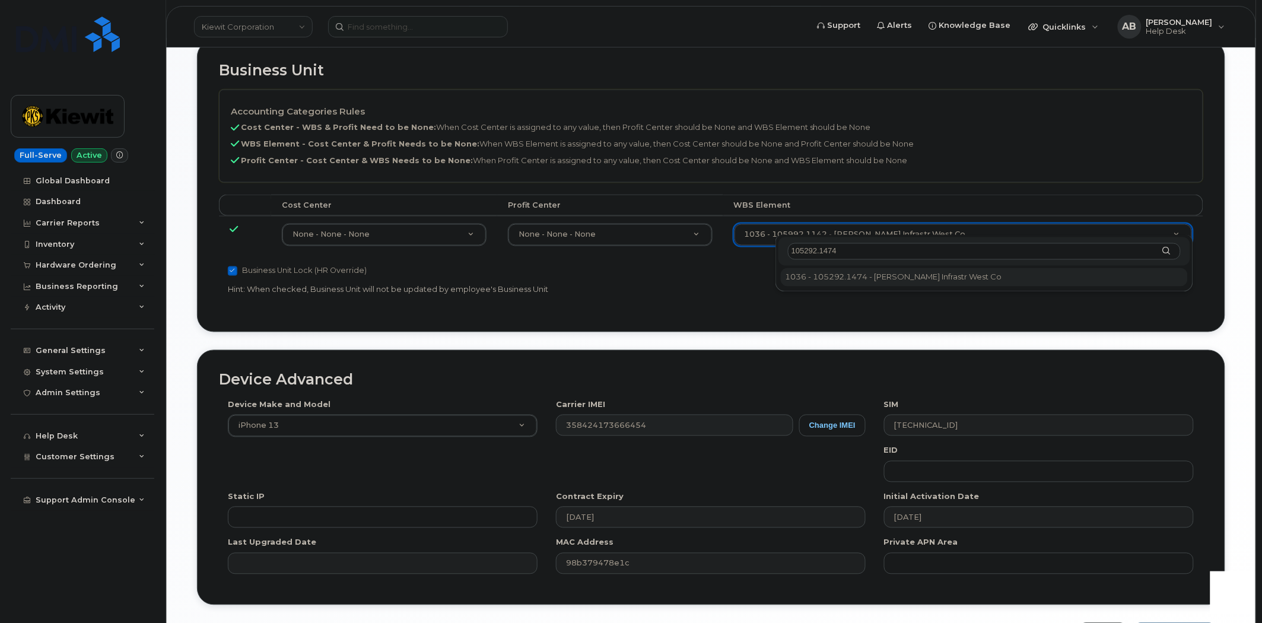
type input "105292.1474"
type input "29857917"
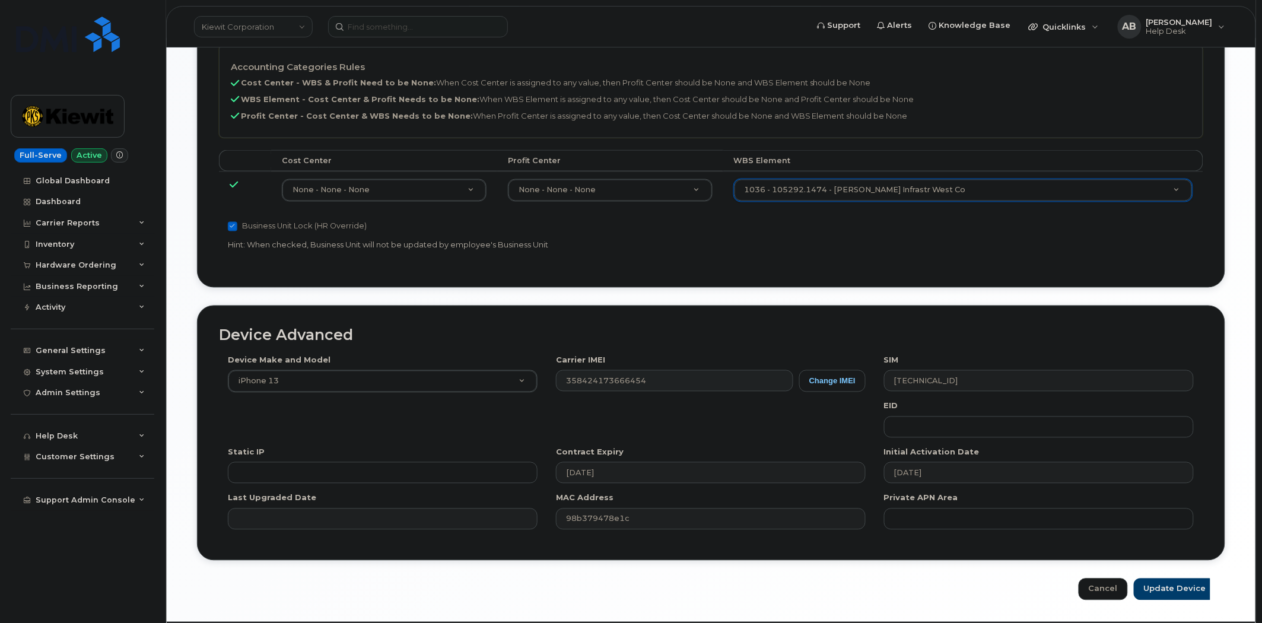
scroll to position [657, 0]
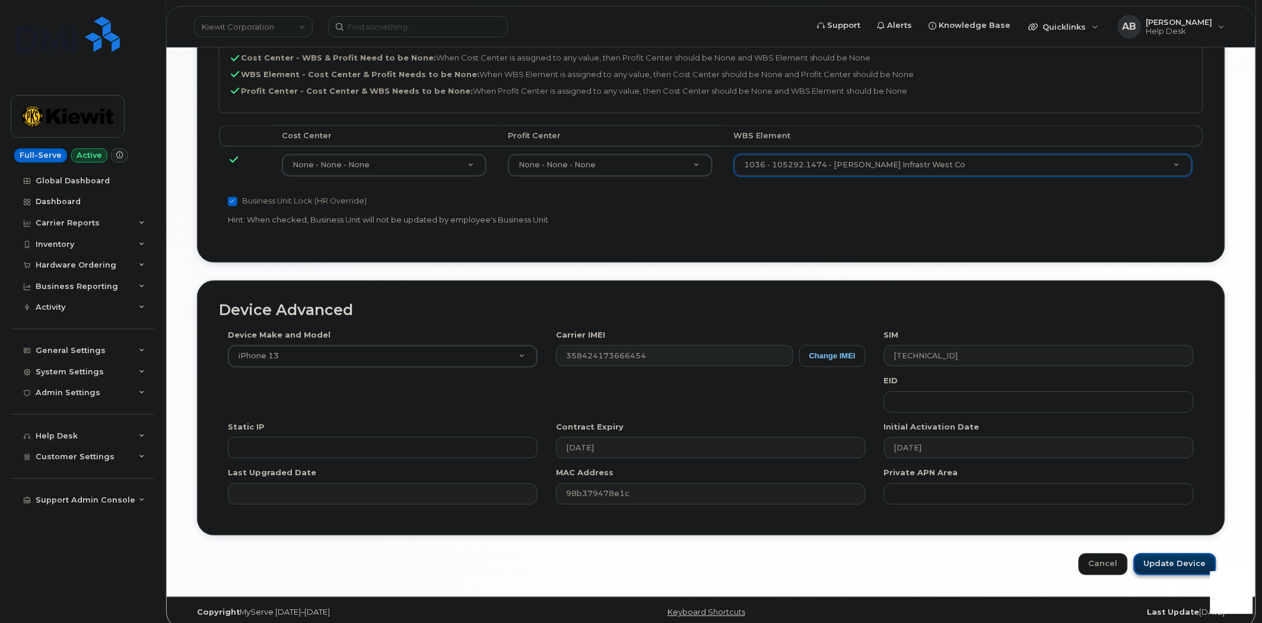
click at [1165, 554] on input "Update Device" at bounding box center [1175, 565] width 82 height 22
type input "Saving..."
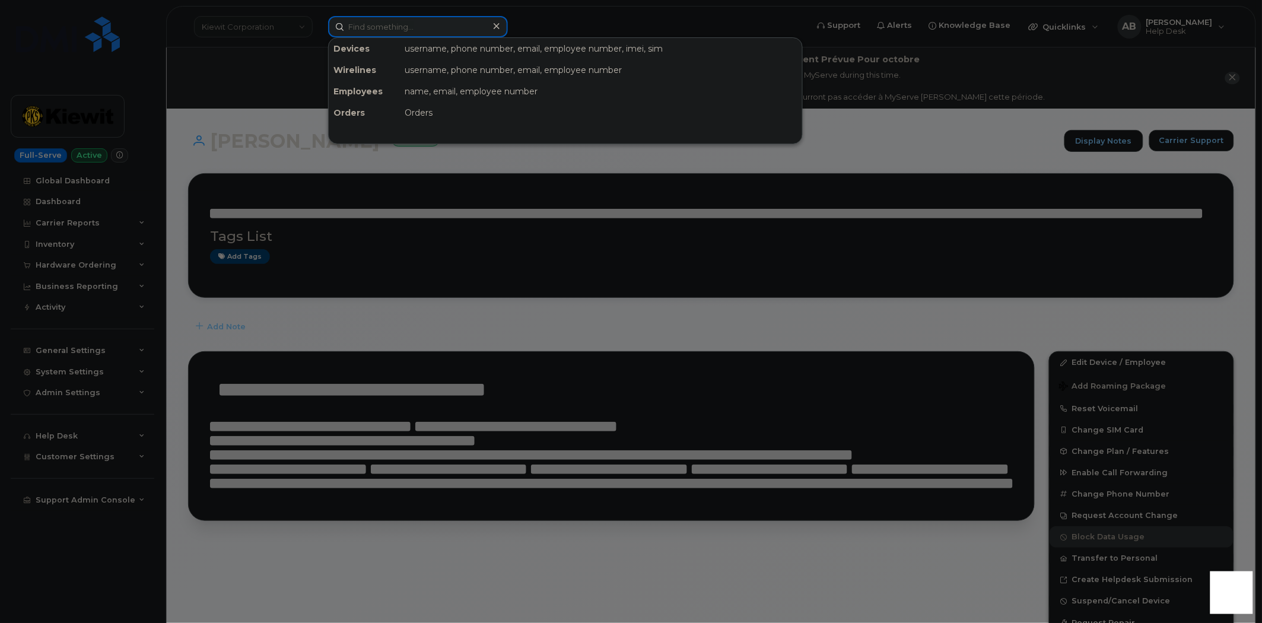
click at [402, 32] on input at bounding box center [418, 26] width 180 height 21
paste input "[PHONE_NUMBER]"
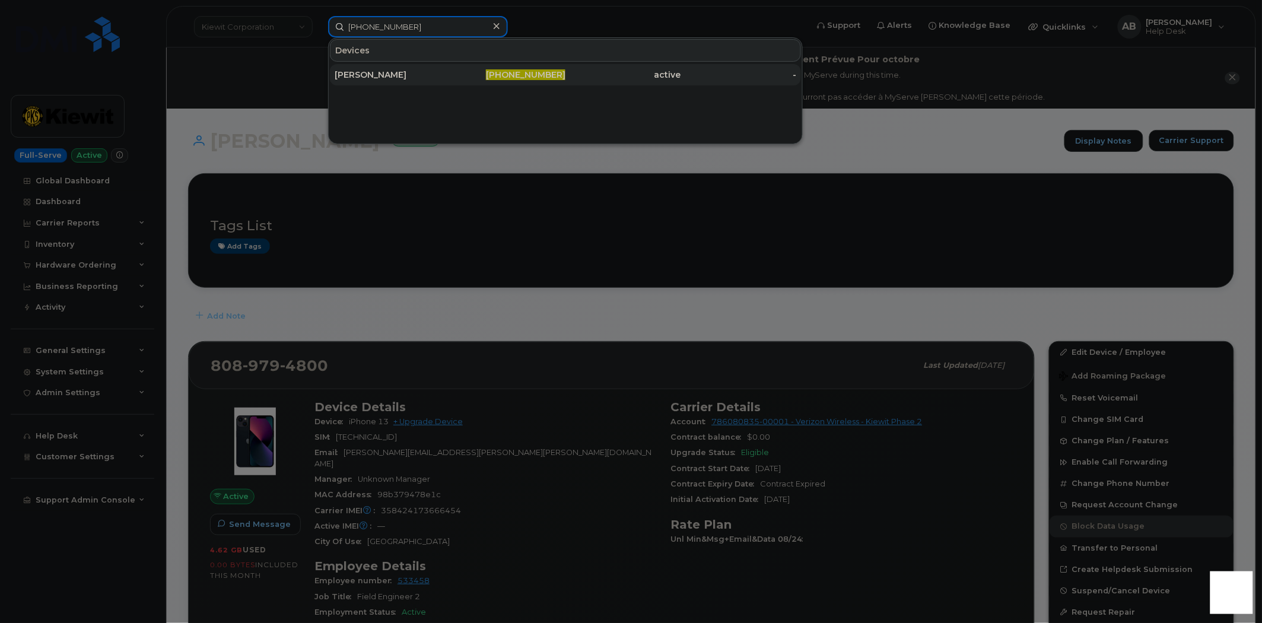
type input "808-542-5009"
click at [440, 80] on div "[PERSON_NAME]" at bounding box center [393, 74] width 116 height 21
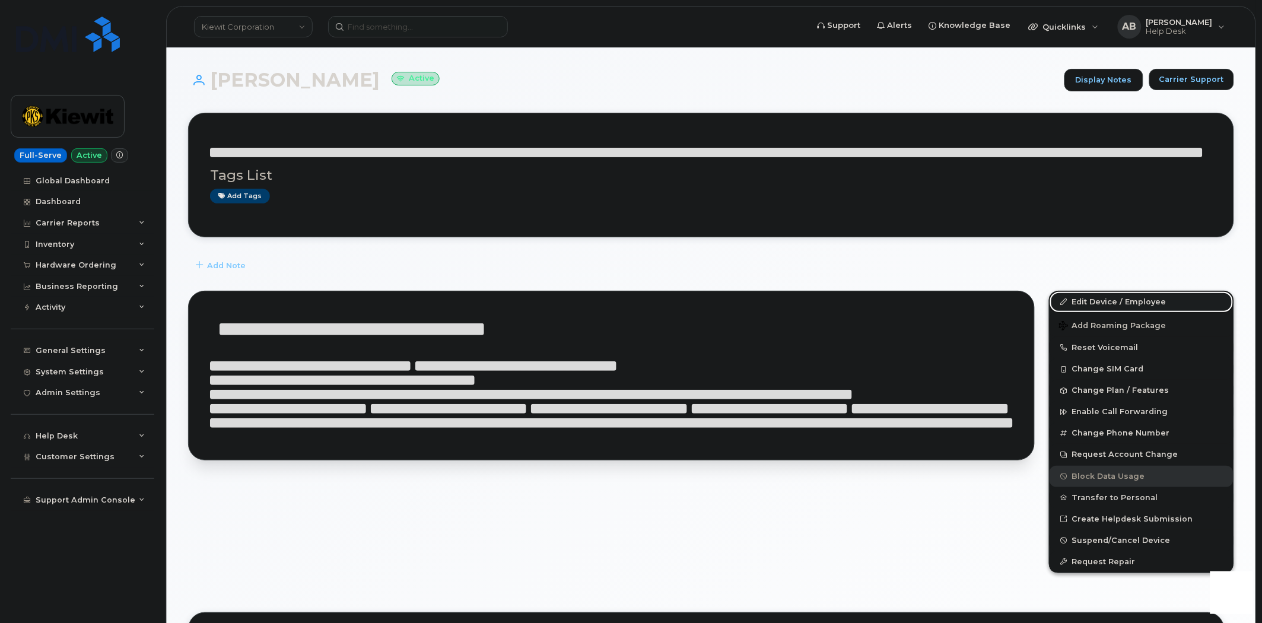
click at [1095, 300] on link "Edit Device / Employee" at bounding box center [1142, 301] width 184 height 21
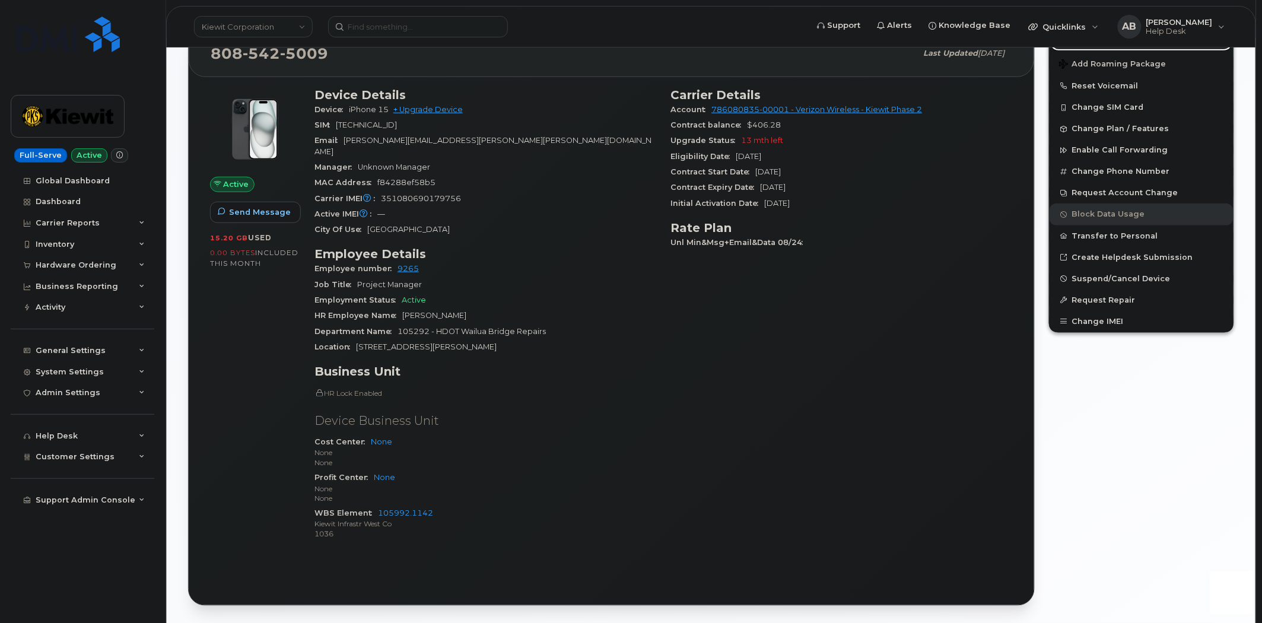
scroll to position [329, 0]
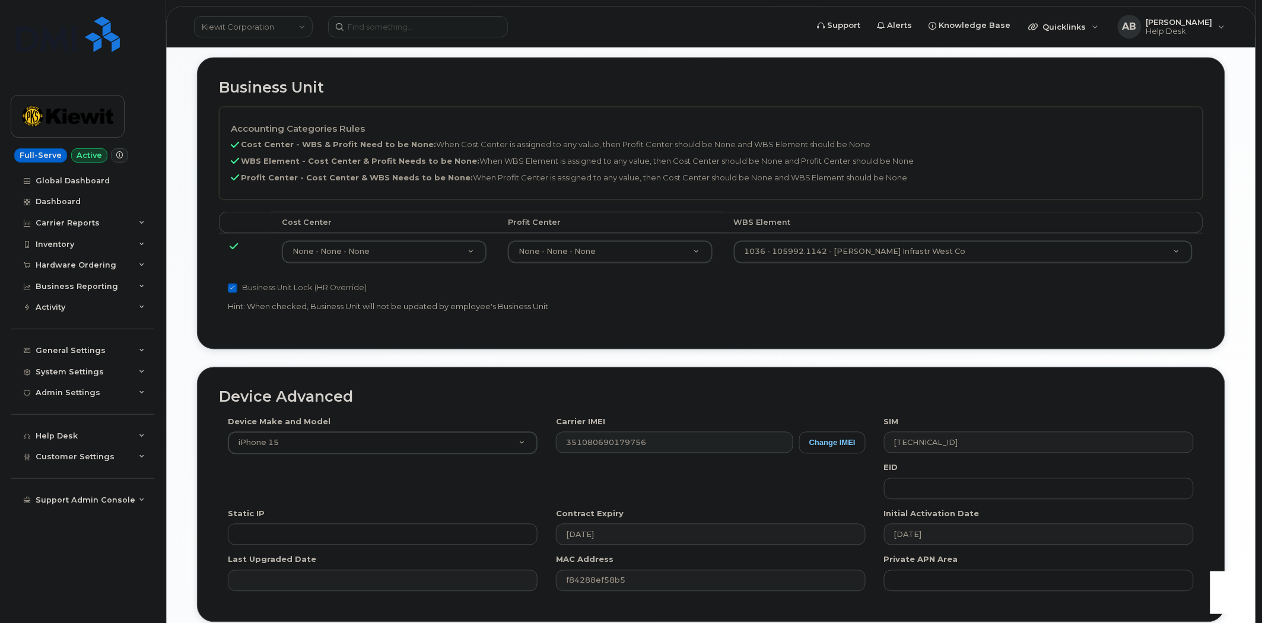
scroll to position [526, 0]
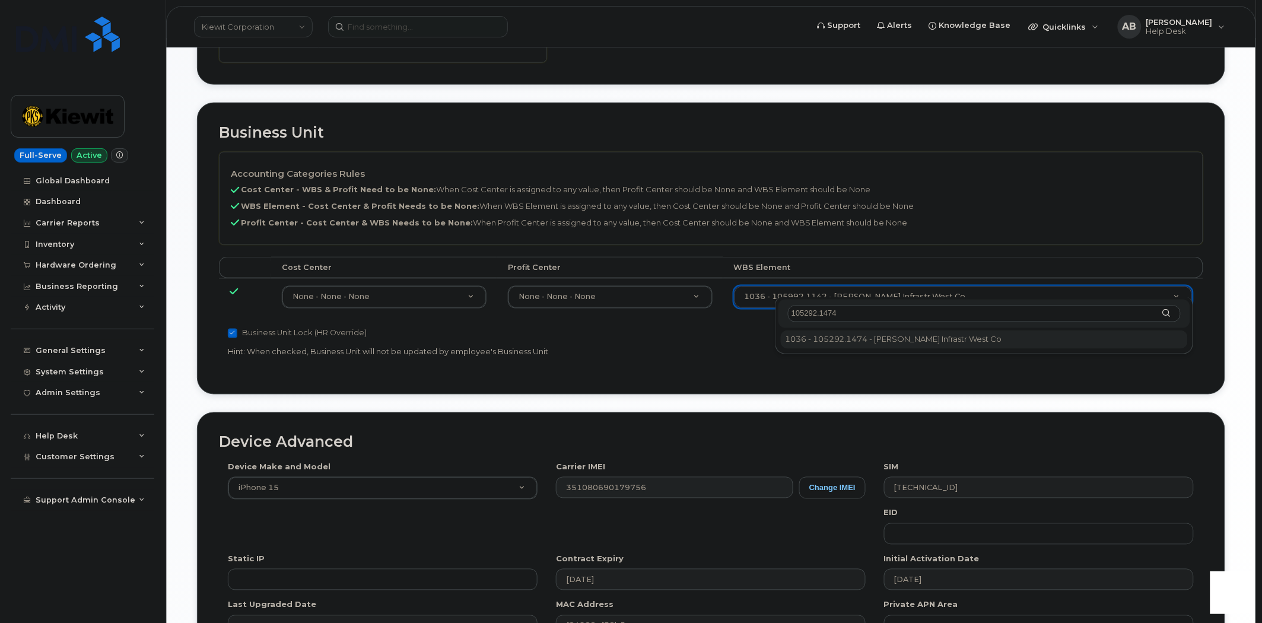
type input "105292.1474"
type input "29857917"
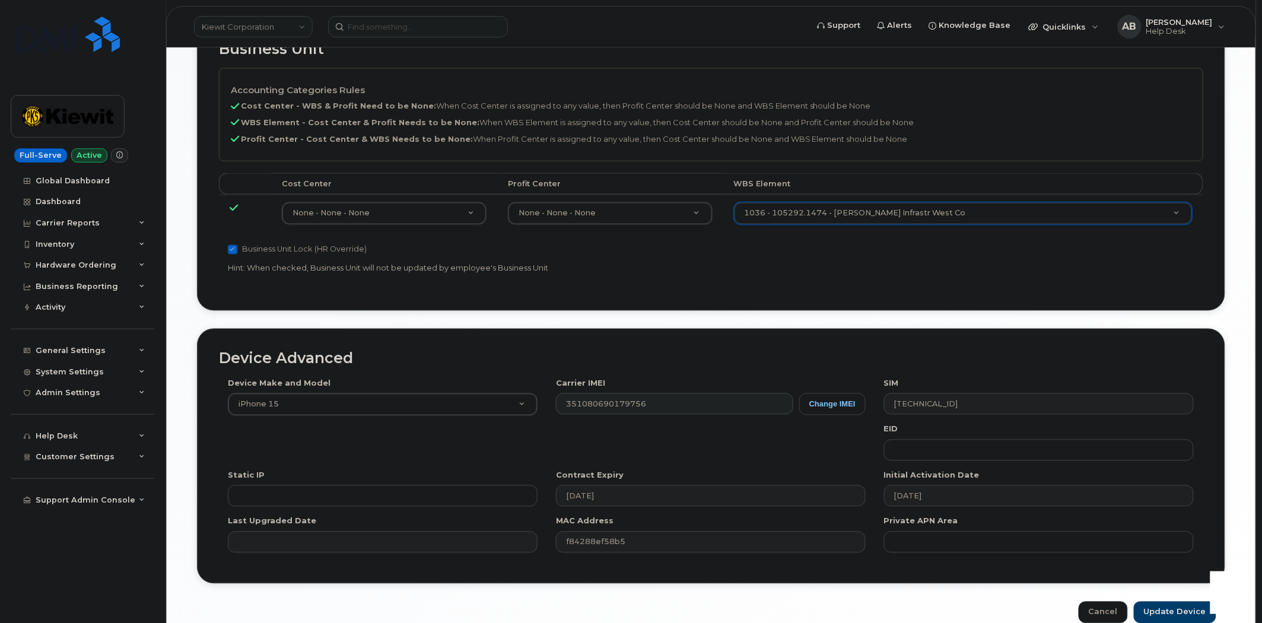
scroll to position [657, 0]
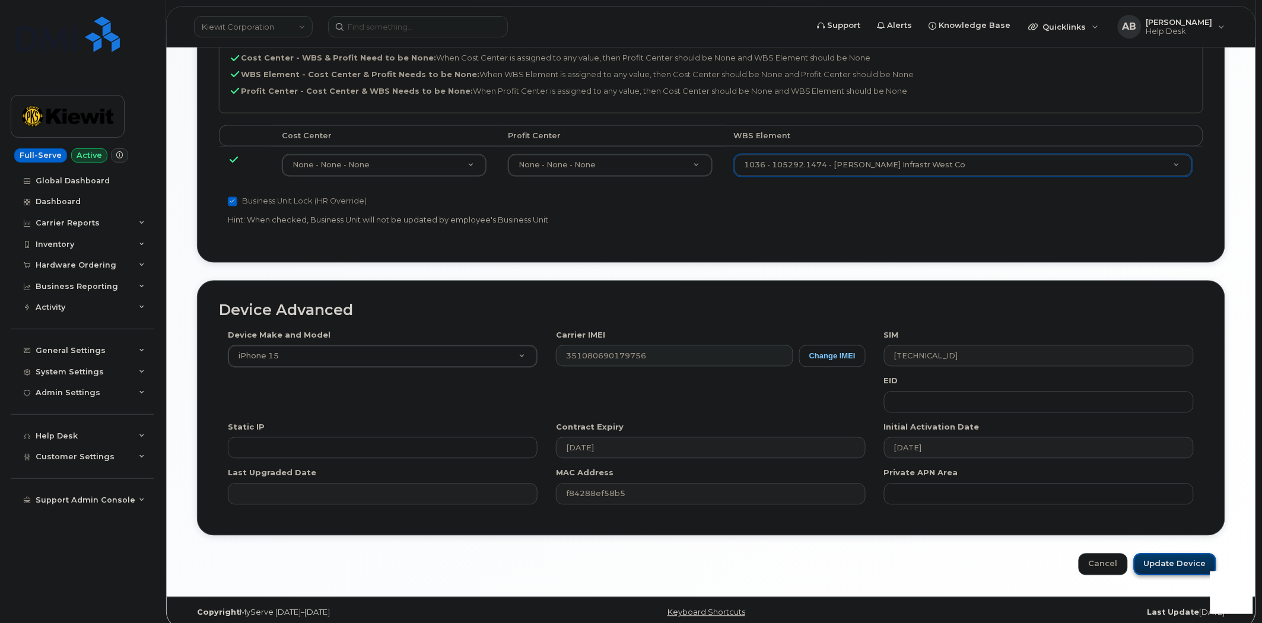
click at [1175, 554] on input "Update Device" at bounding box center [1175, 565] width 82 height 22
type input "Saving..."
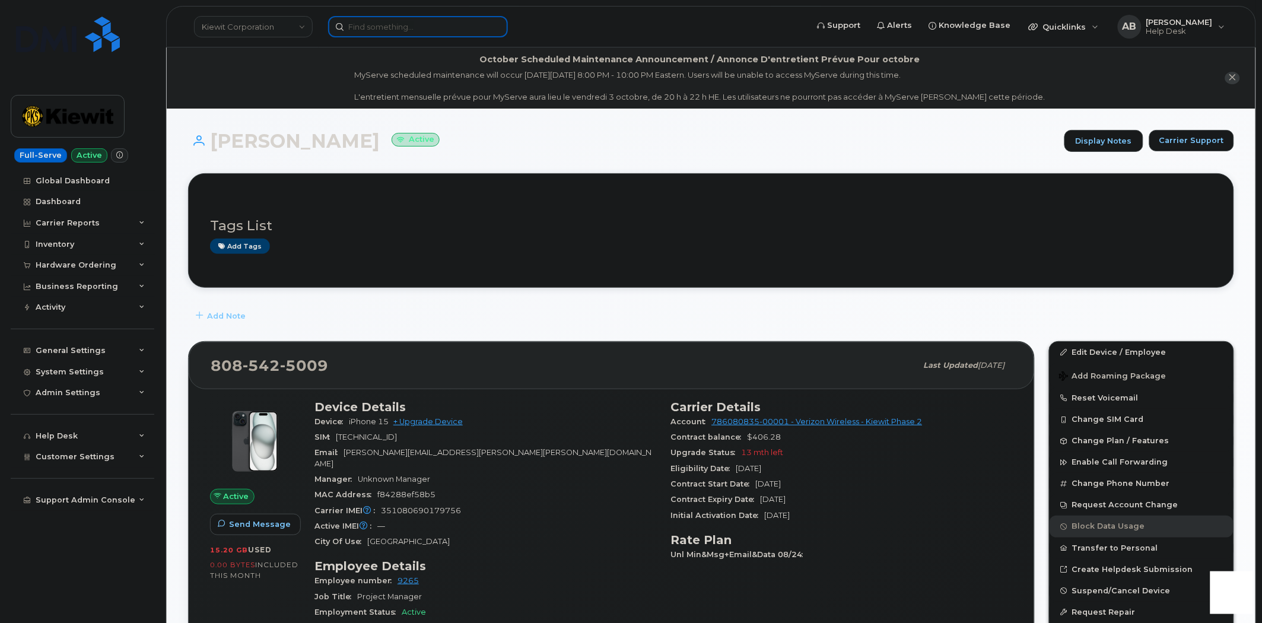
click at [401, 18] on input at bounding box center [418, 26] width 180 height 21
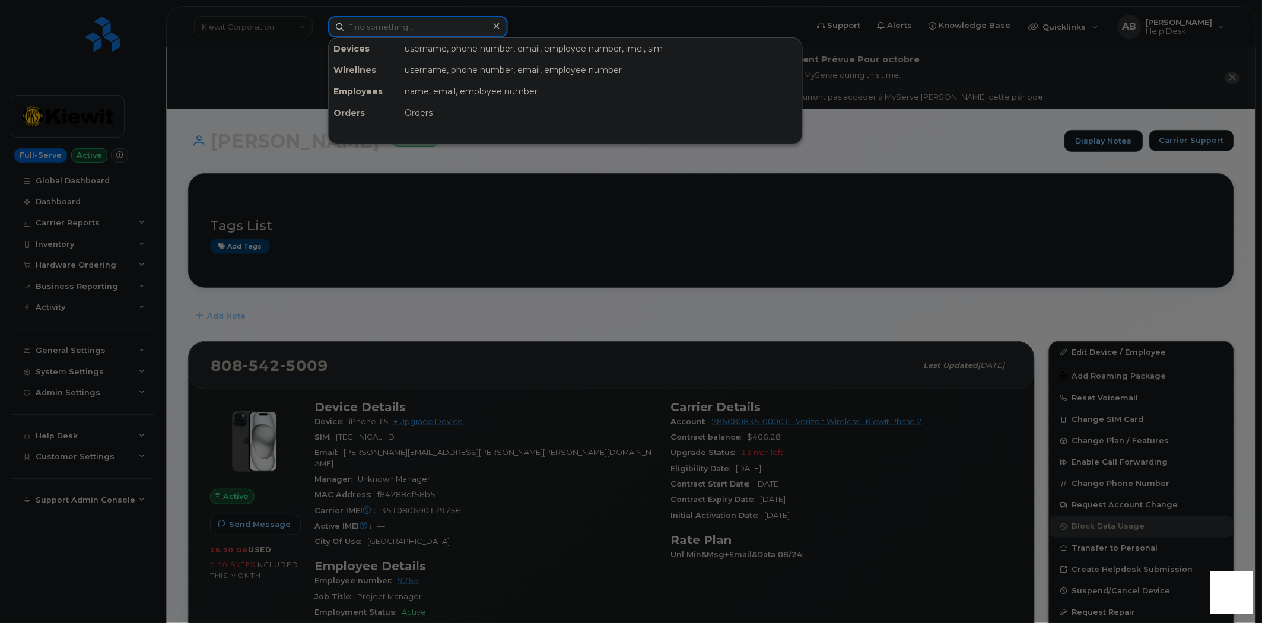
paste input "808-633-0620"
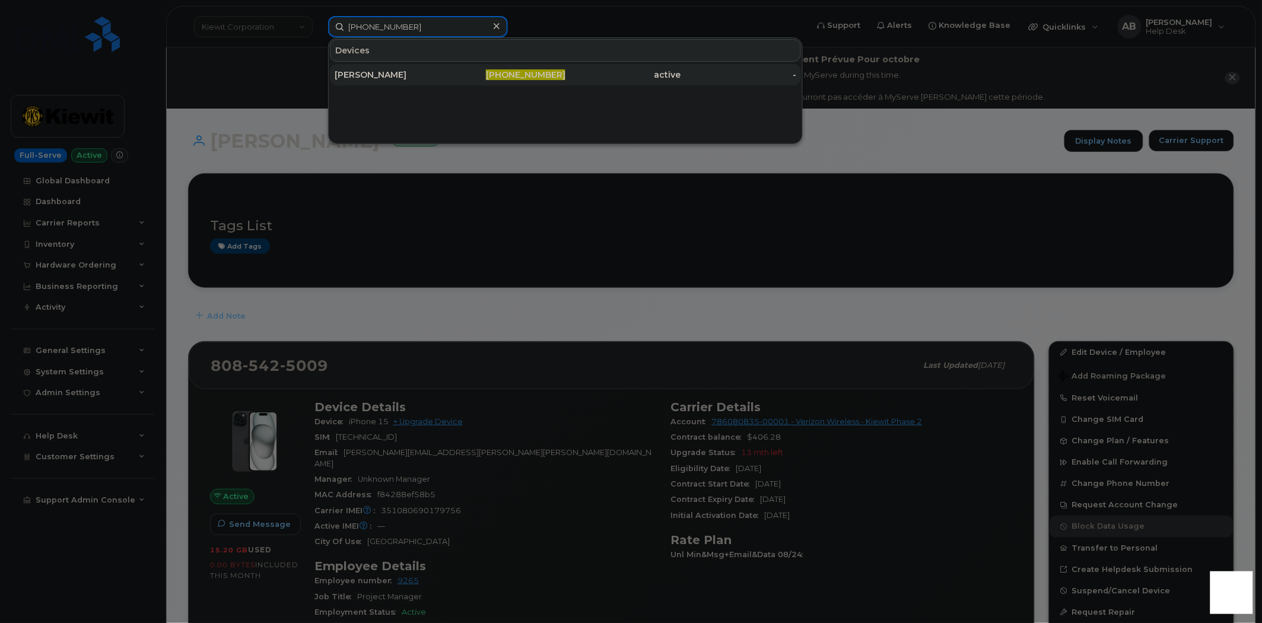
type input "808-633-0620"
click at [412, 69] on div "[PERSON_NAME]" at bounding box center [393, 75] width 116 height 12
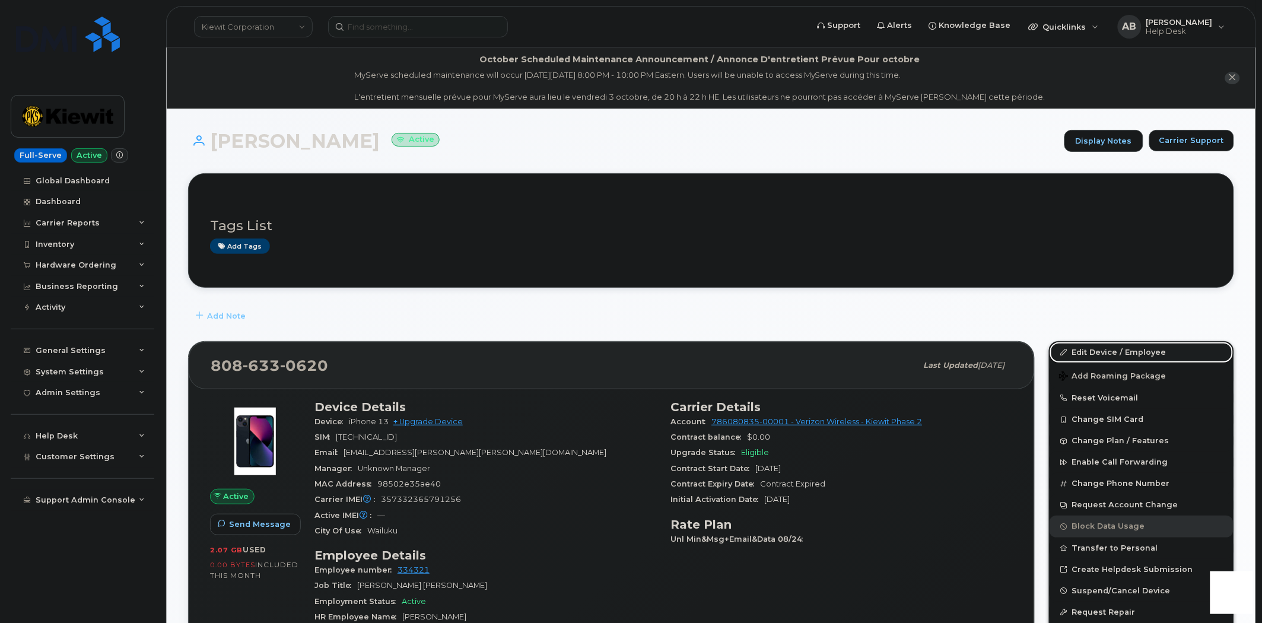
click at [1078, 350] on link "Edit Device / Employee" at bounding box center [1142, 352] width 184 height 21
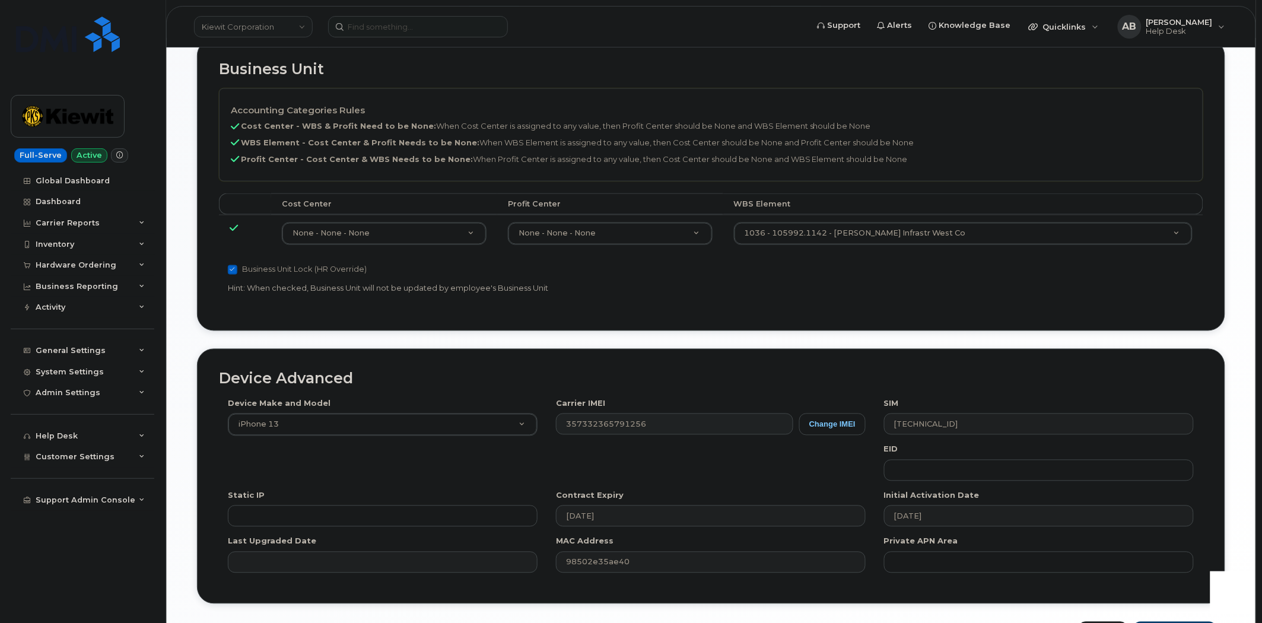
scroll to position [460, 0]
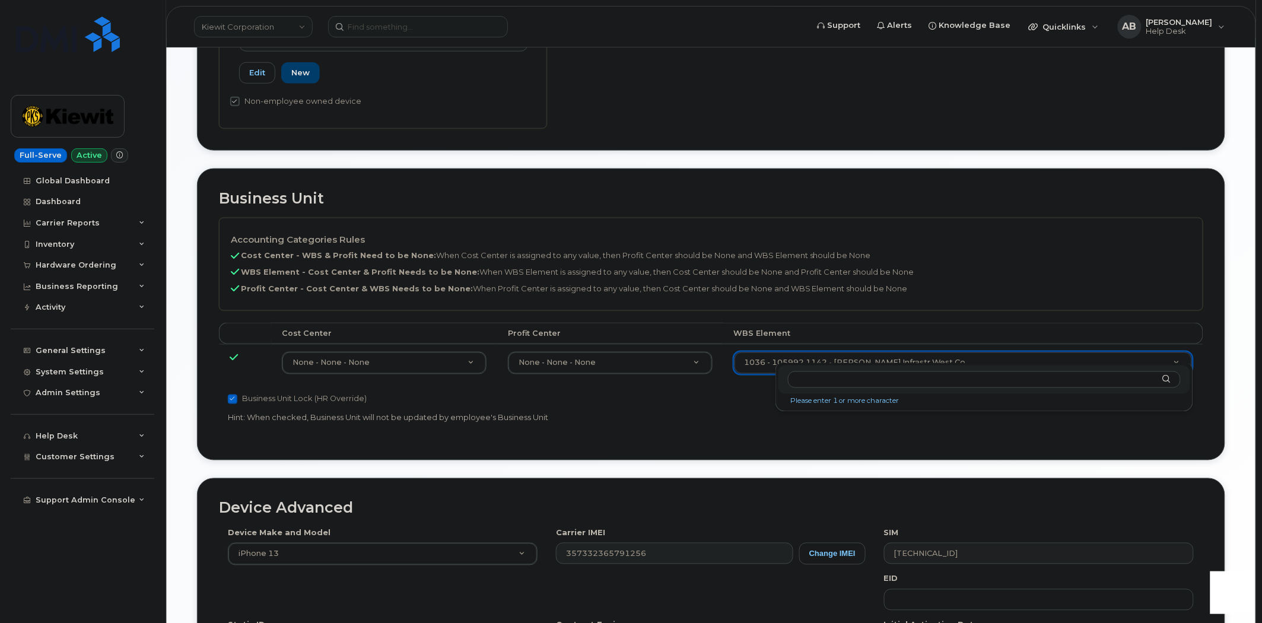
click at [835, 381] on input "text" at bounding box center [984, 379] width 393 height 17
type input "105292.1474"
type input "29857917"
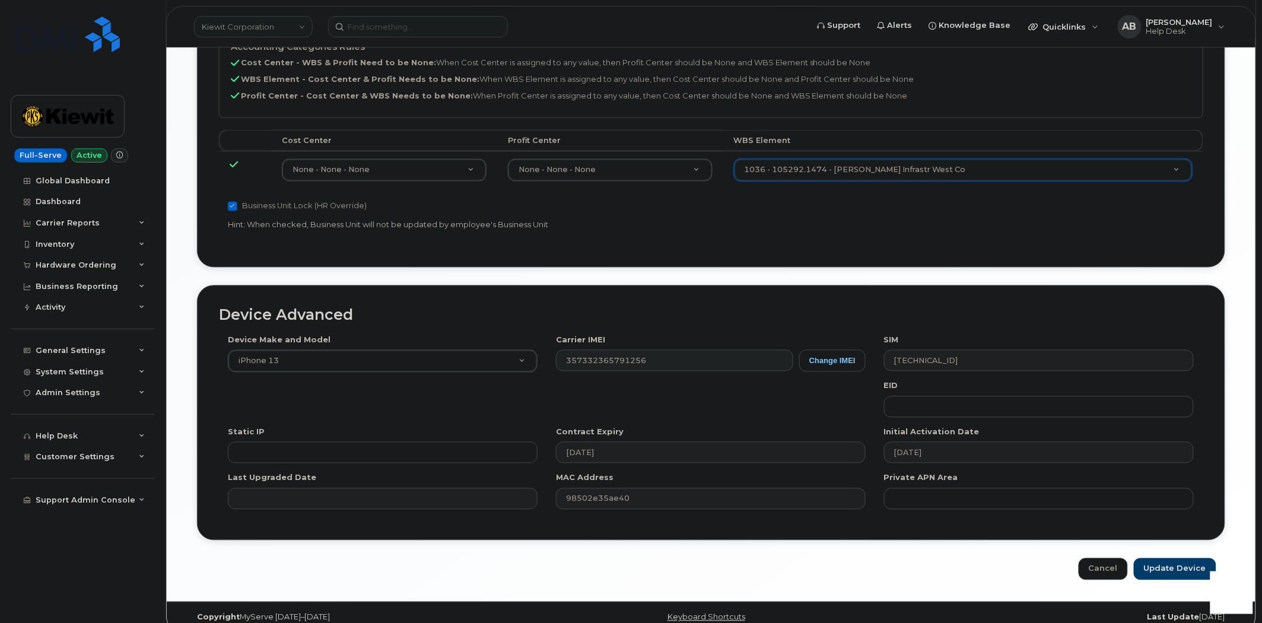
scroll to position [657, 0]
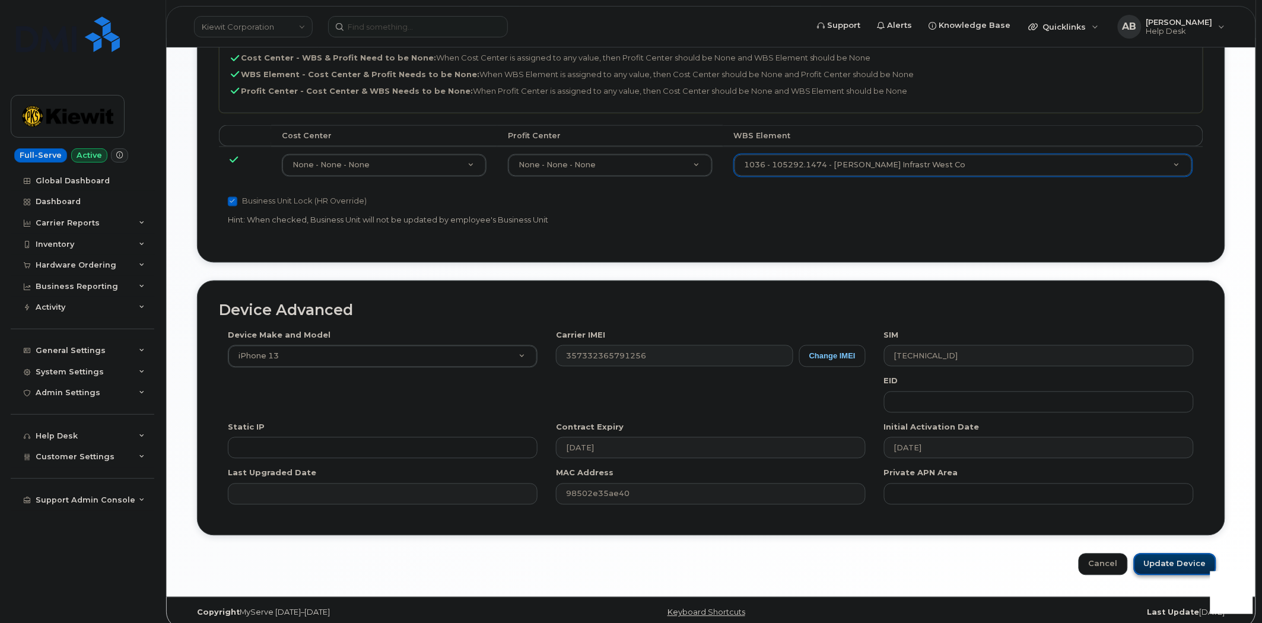
click at [1180, 555] on input "Update Device" at bounding box center [1175, 565] width 82 height 22
type input "Saving..."
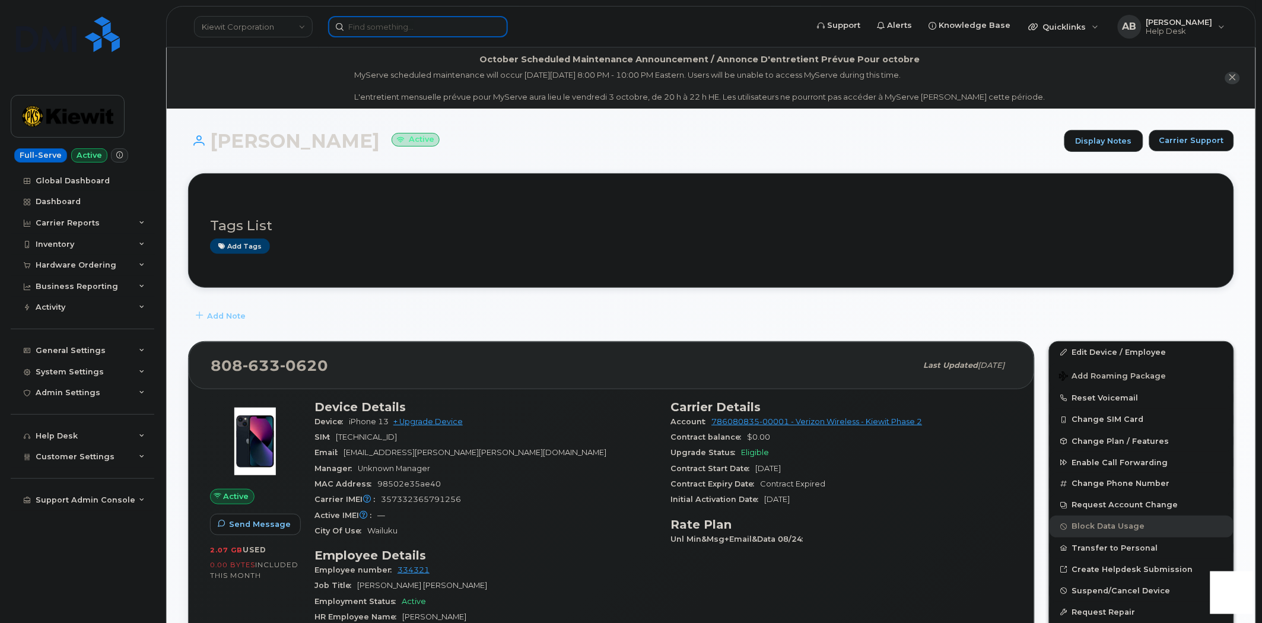
click at [389, 31] on input at bounding box center [418, 26] width 180 height 21
paste input "301623"
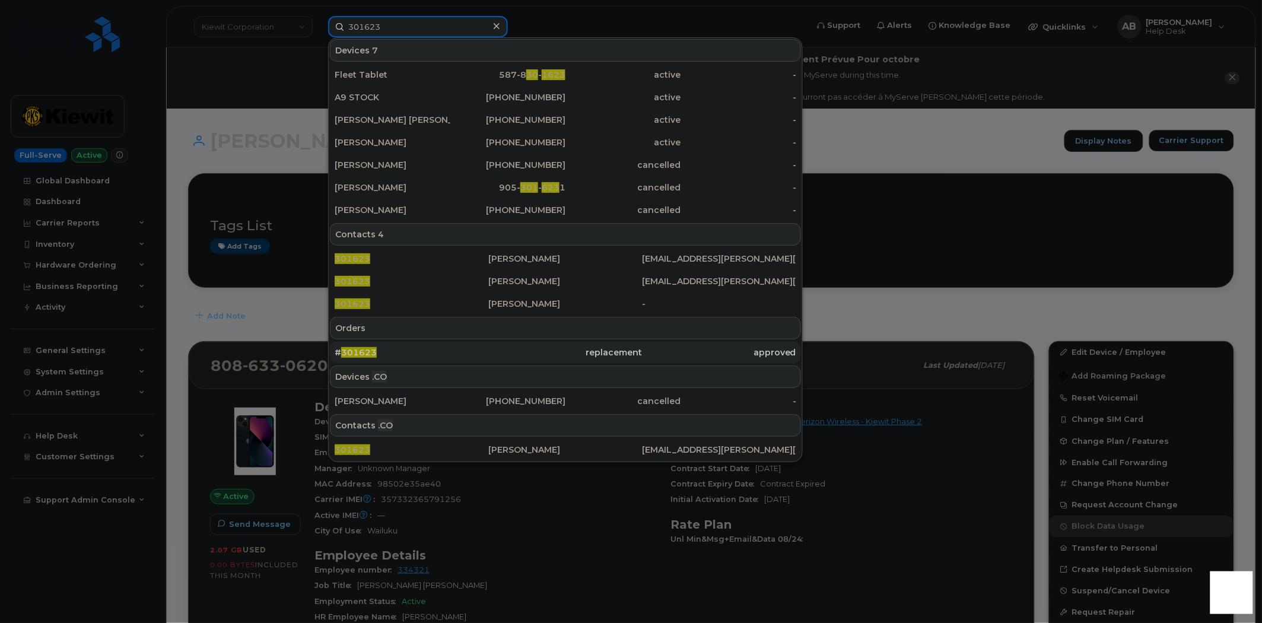
type input "301623"
click at [390, 353] on div "# 301623" at bounding box center [412, 353] width 154 height 12
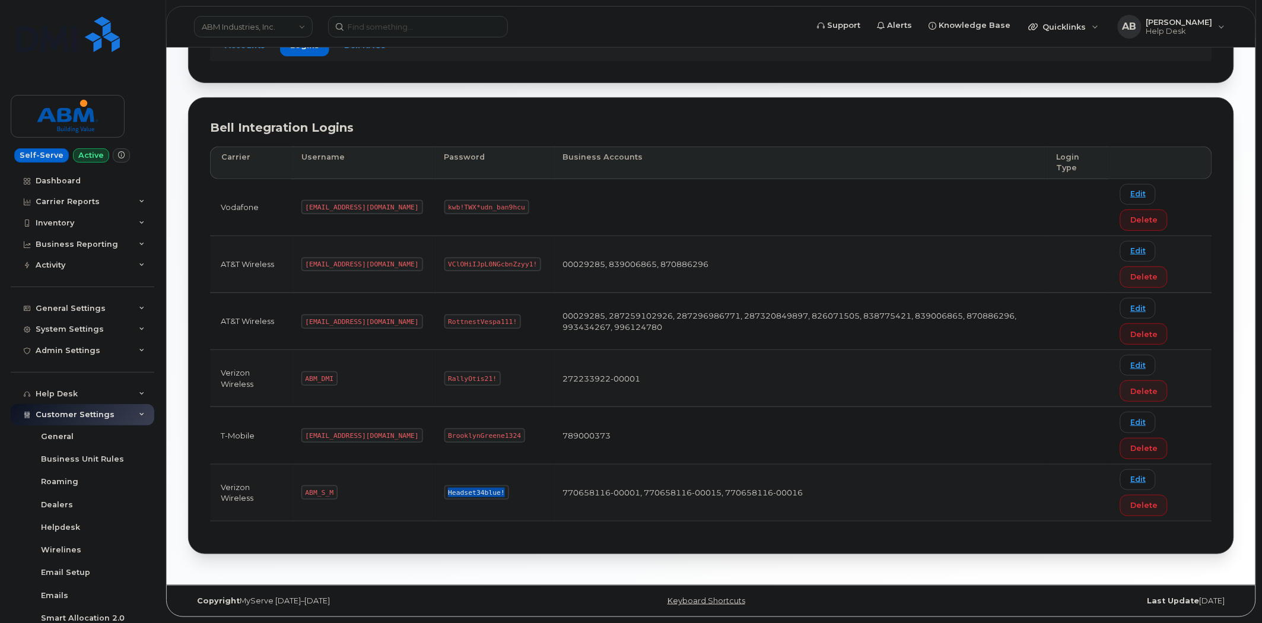
scroll to position [132, 0]
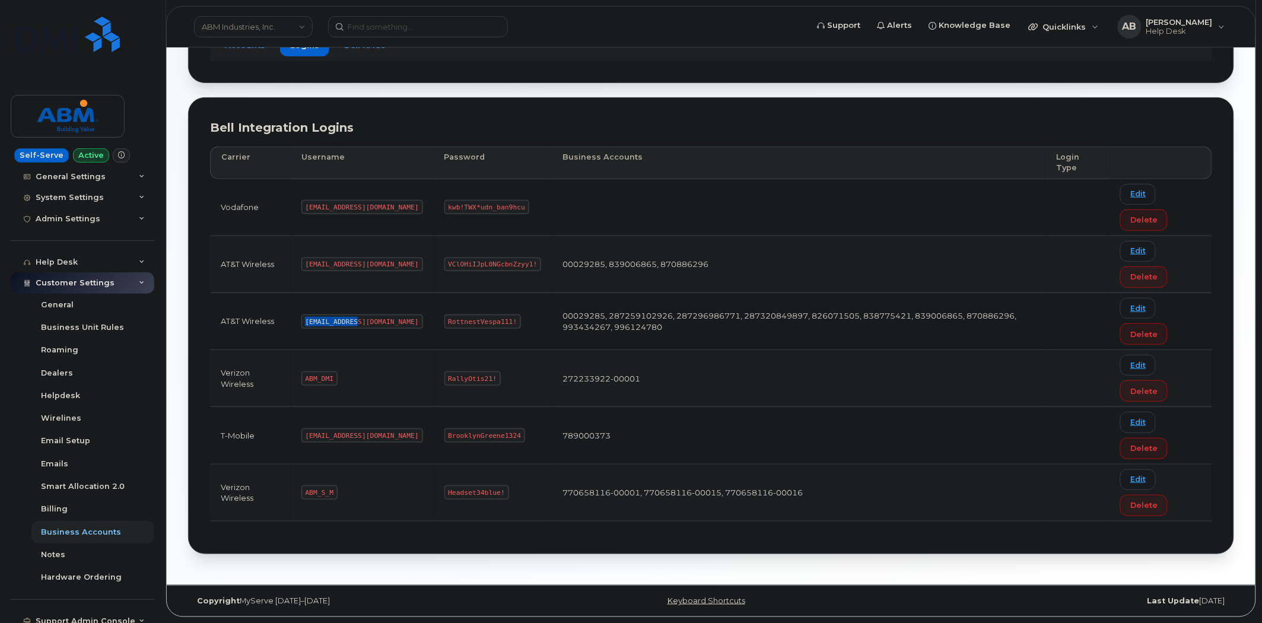
drag, startPoint x: 355, startPoint y: 318, endPoint x: 301, endPoint y: 321, distance: 54.1
click at [301, 321] on td "abm@dminc.com" at bounding box center [362, 321] width 143 height 57
copy code "abm@dminc.com"
drag, startPoint x: 469, startPoint y: 320, endPoint x: 404, endPoint y: 319, distance: 65.3
click at [444, 319] on code "RottnestVespa111!" at bounding box center [482, 321] width 77 height 14
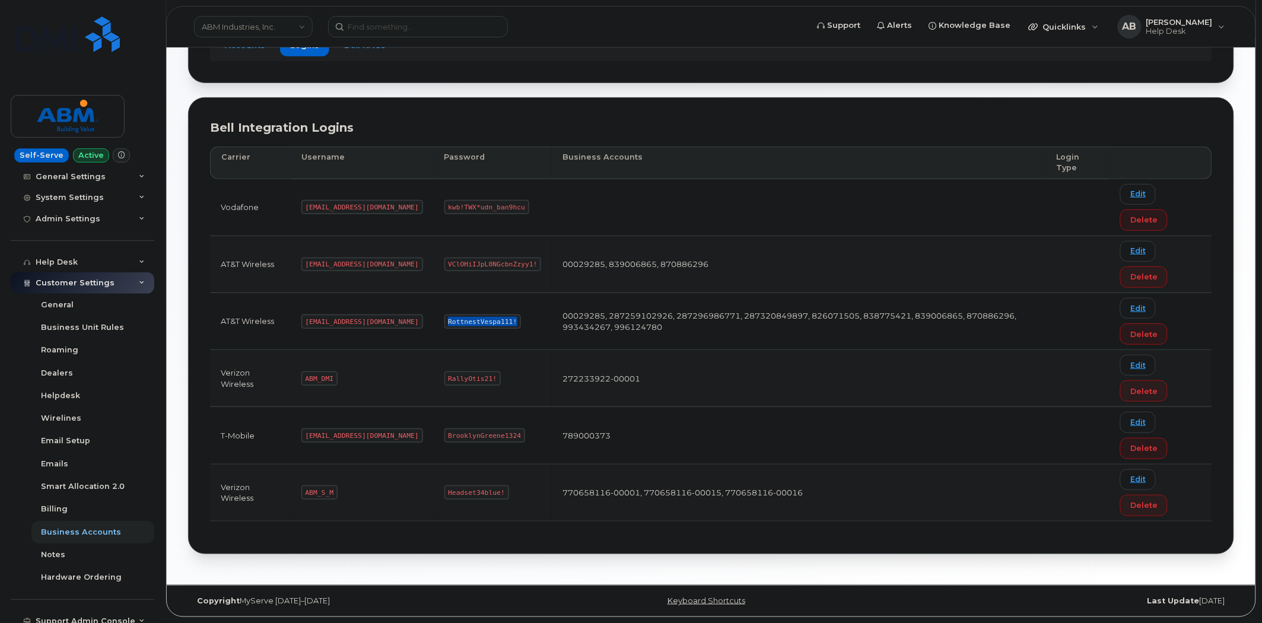
copy code "RottnestVespa111!"
drag, startPoint x: 331, startPoint y: 491, endPoint x: 307, endPoint y: 490, distance: 23.8
click at [307, 490] on code "ABM_S_M" at bounding box center [319, 492] width 36 height 14
copy code "ABM_S_M"
drag, startPoint x: 458, startPoint y: 493, endPoint x: 402, endPoint y: 489, distance: 56.5
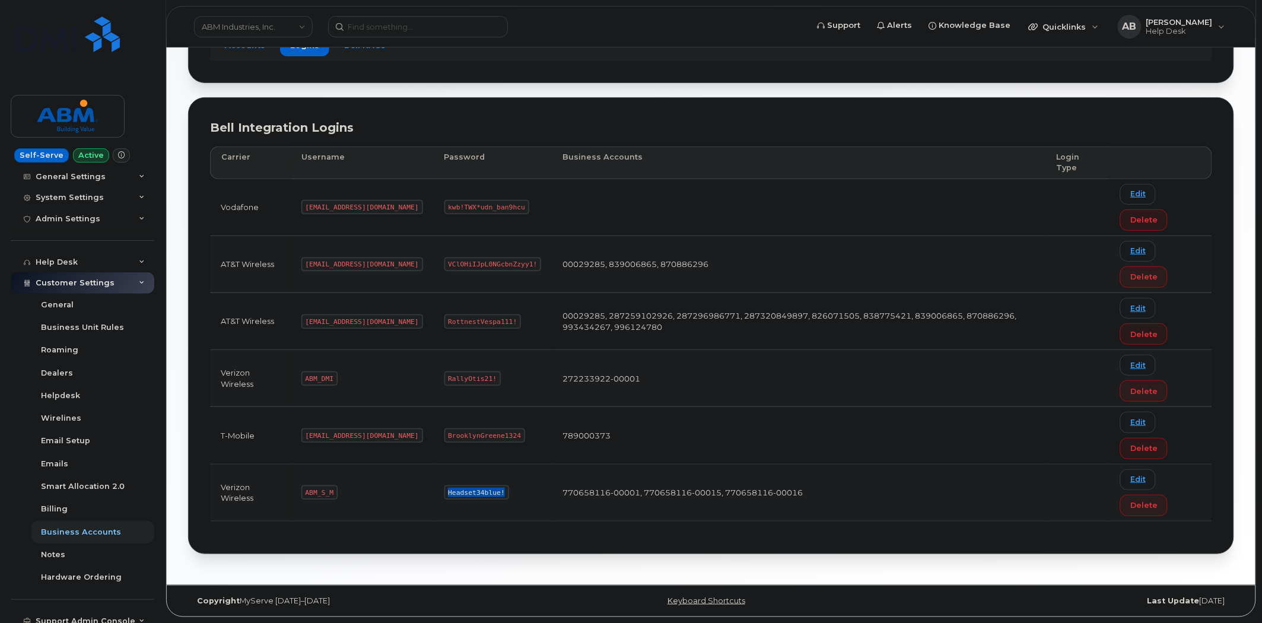
click at [434, 489] on td "Headset34blue!" at bounding box center [493, 493] width 119 height 57
copy code "Headset34blue!"
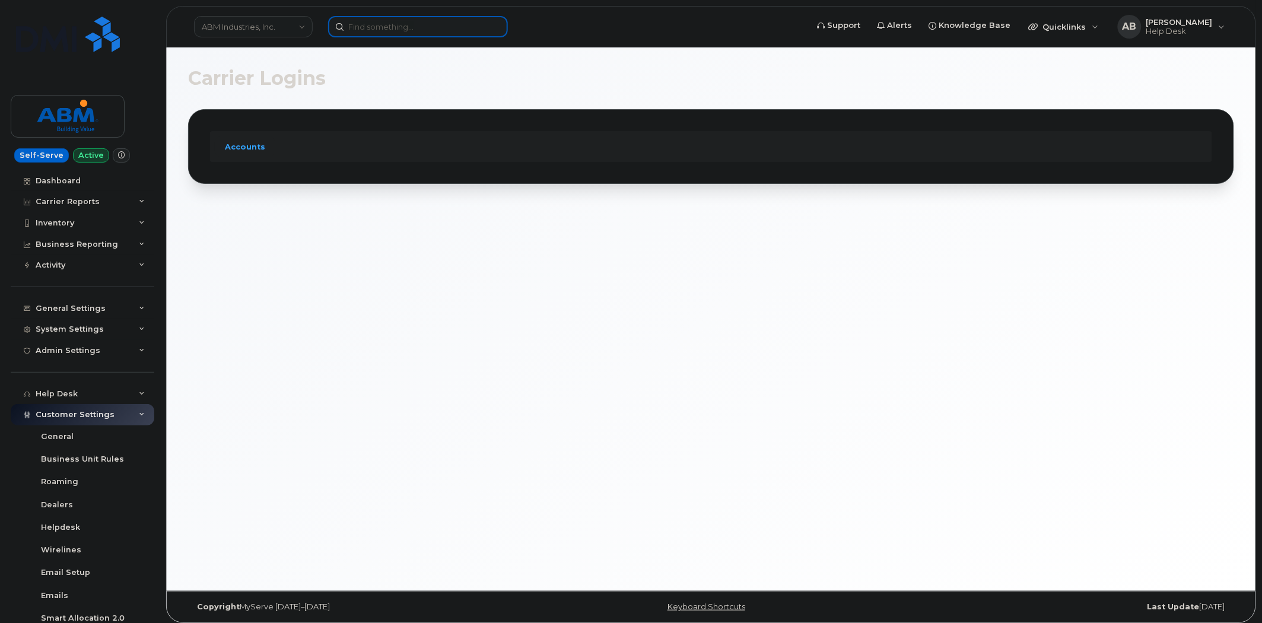
click at [455, 24] on input at bounding box center [418, 26] width 180 height 21
paste input "351418498916591"
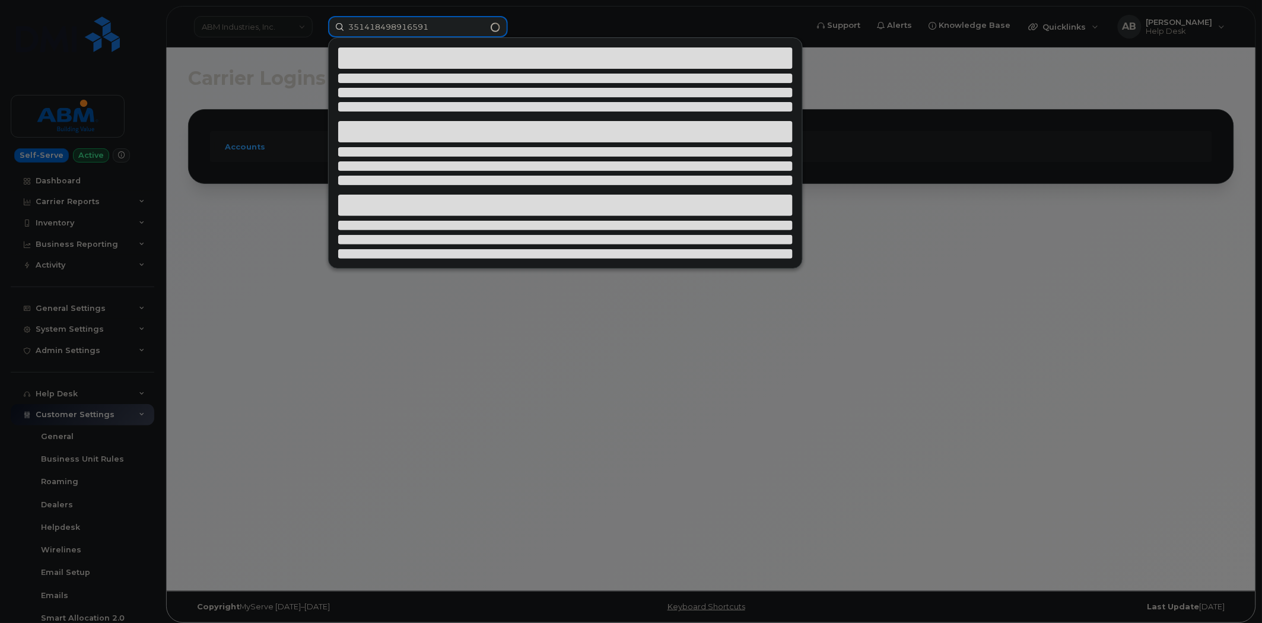
type input "351418498916591"
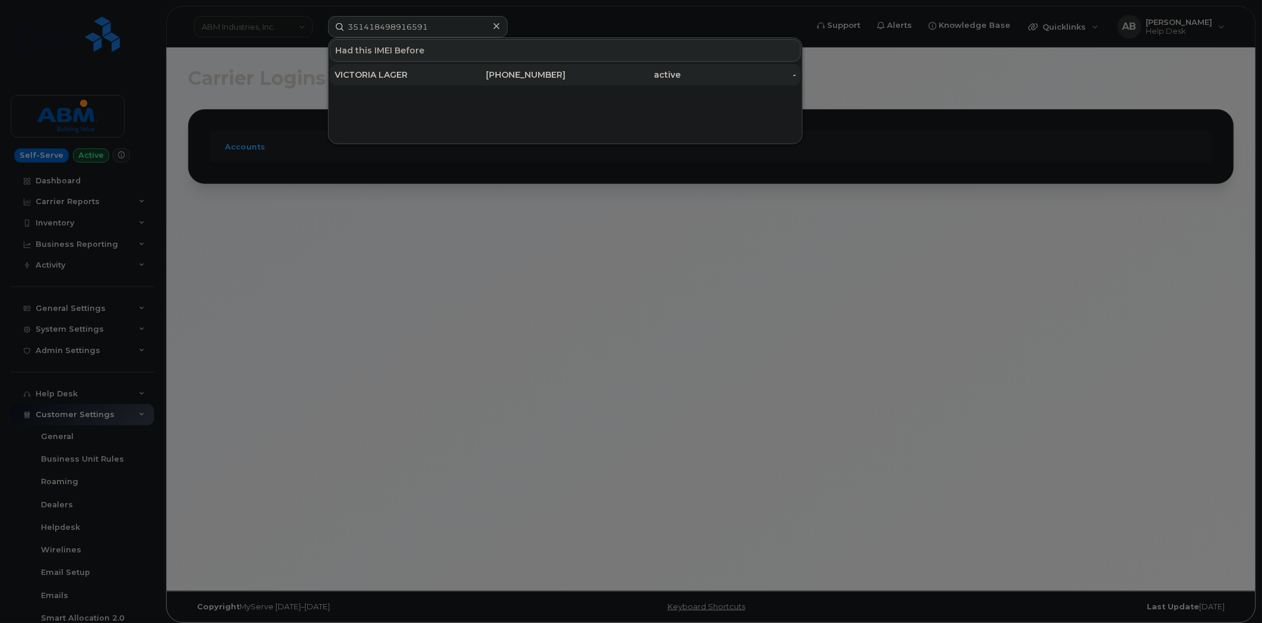
click at [424, 71] on div "VICTORIA LAGER" at bounding box center [393, 75] width 116 height 12
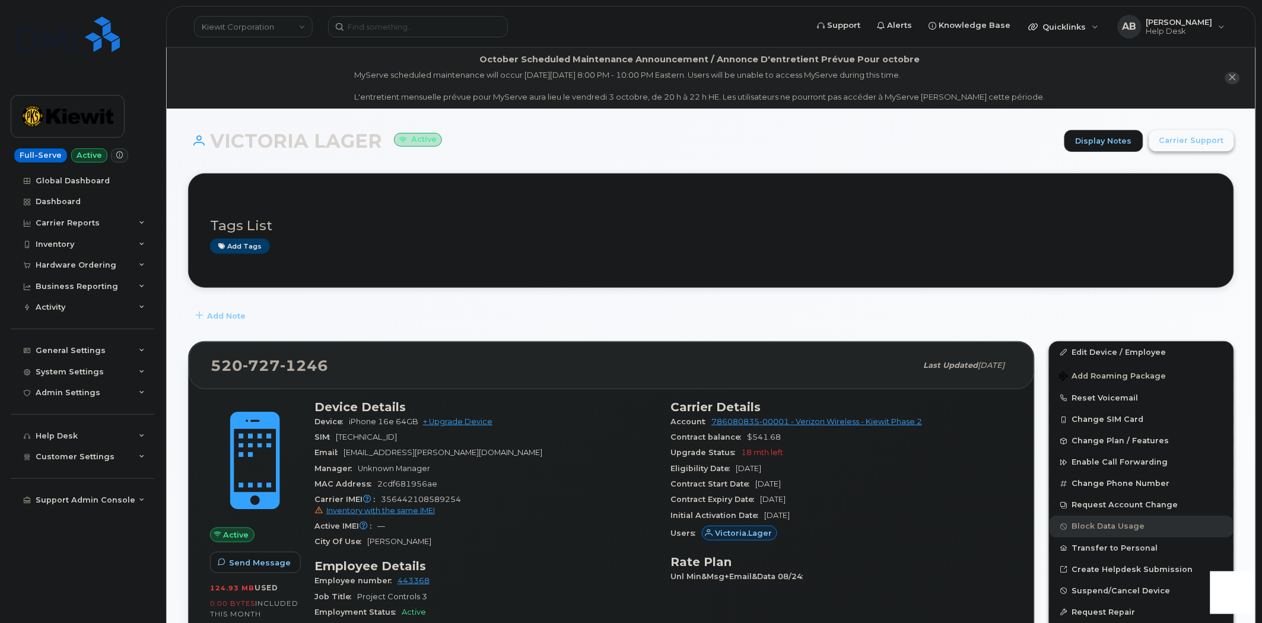
click at [1176, 144] on span "Carrier Support" at bounding box center [1191, 140] width 65 height 11
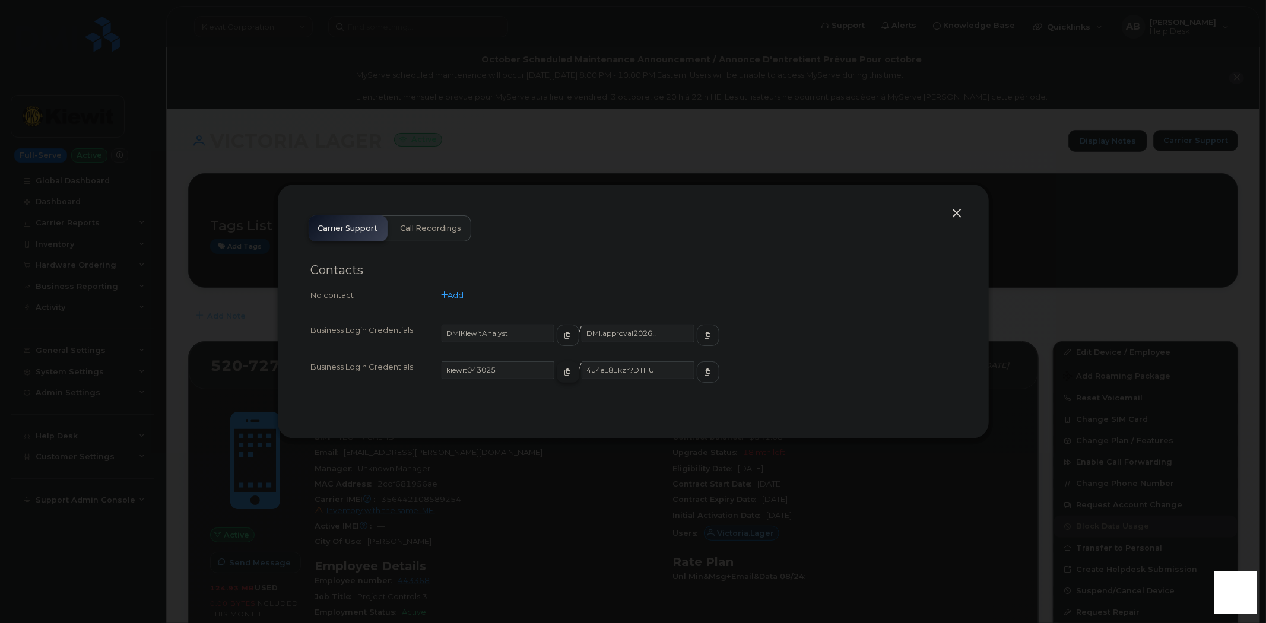
click at [557, 377] on button "button" at bounding box center [568, 371] width 23 height 21
click at [697, 366] on button "button" at bounding box center [708, 371] width 23 height 21
